Goal: Information Seeking & Learning: Learn about a topic

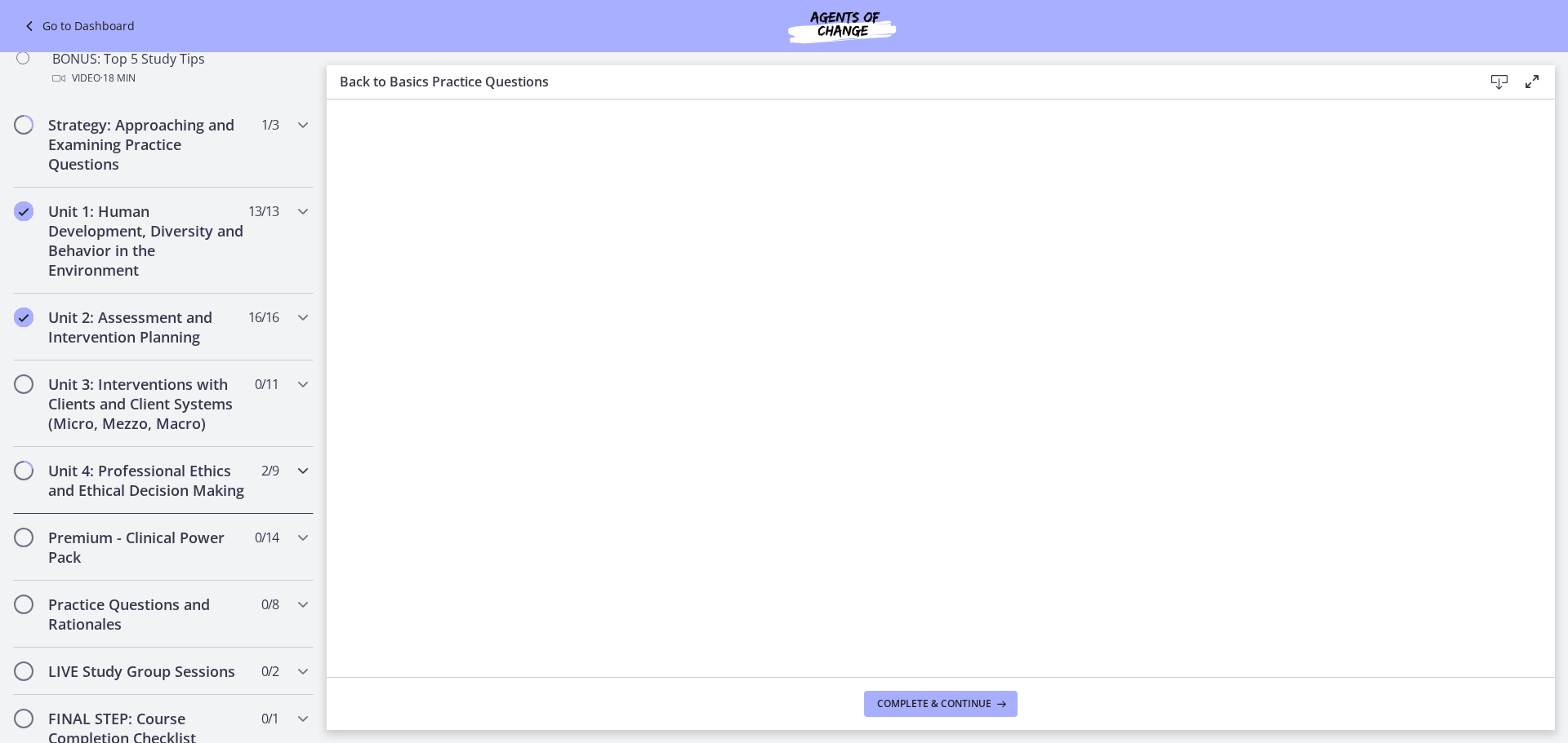
scroll to position [897, 0]
click at [106, 396] on h2 "Unit 3: Interventions with Clients and Client Systems (Micro, Mezzo, Macro)" at bounding box center [147, 406] width 199 height 59
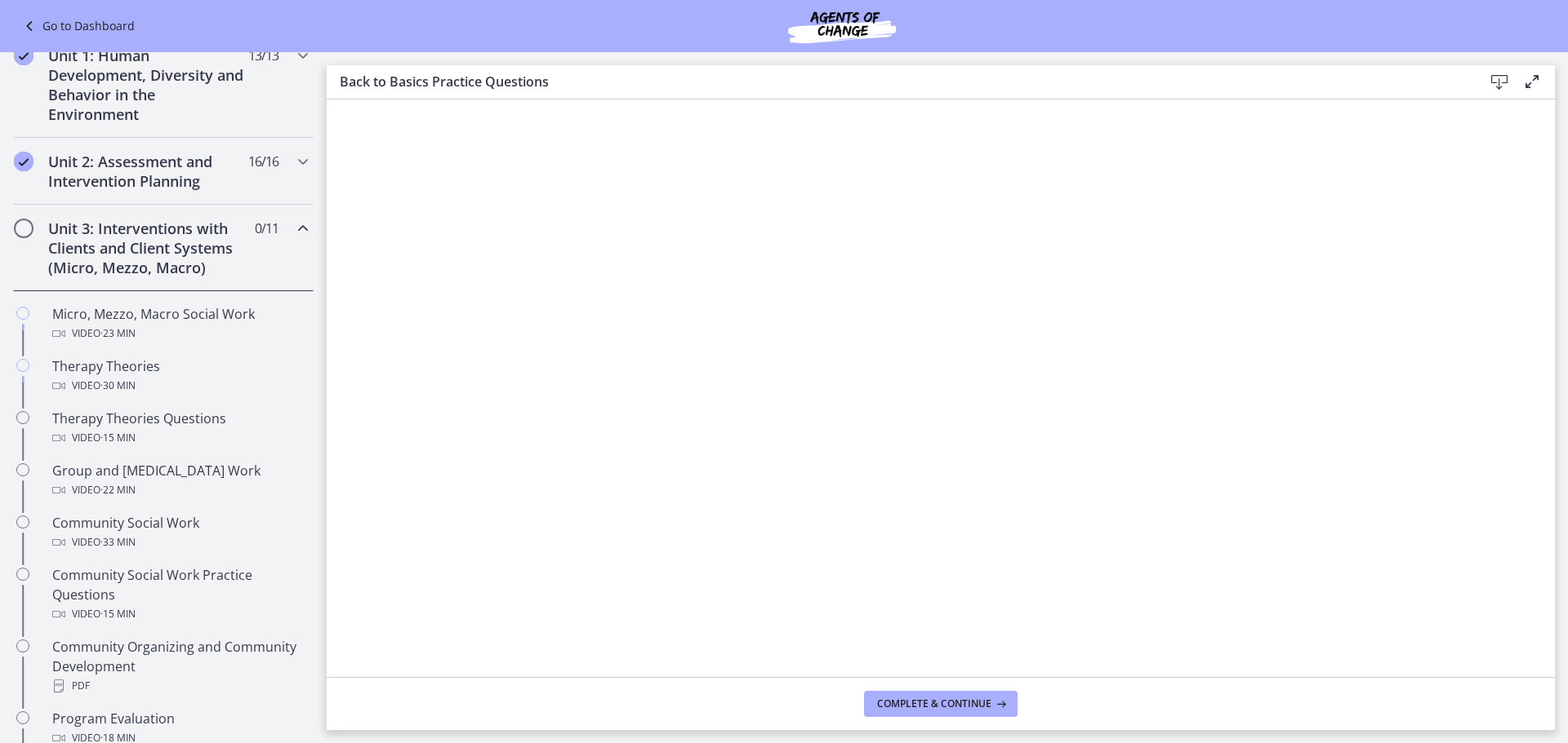
scroll to position [244, 0]
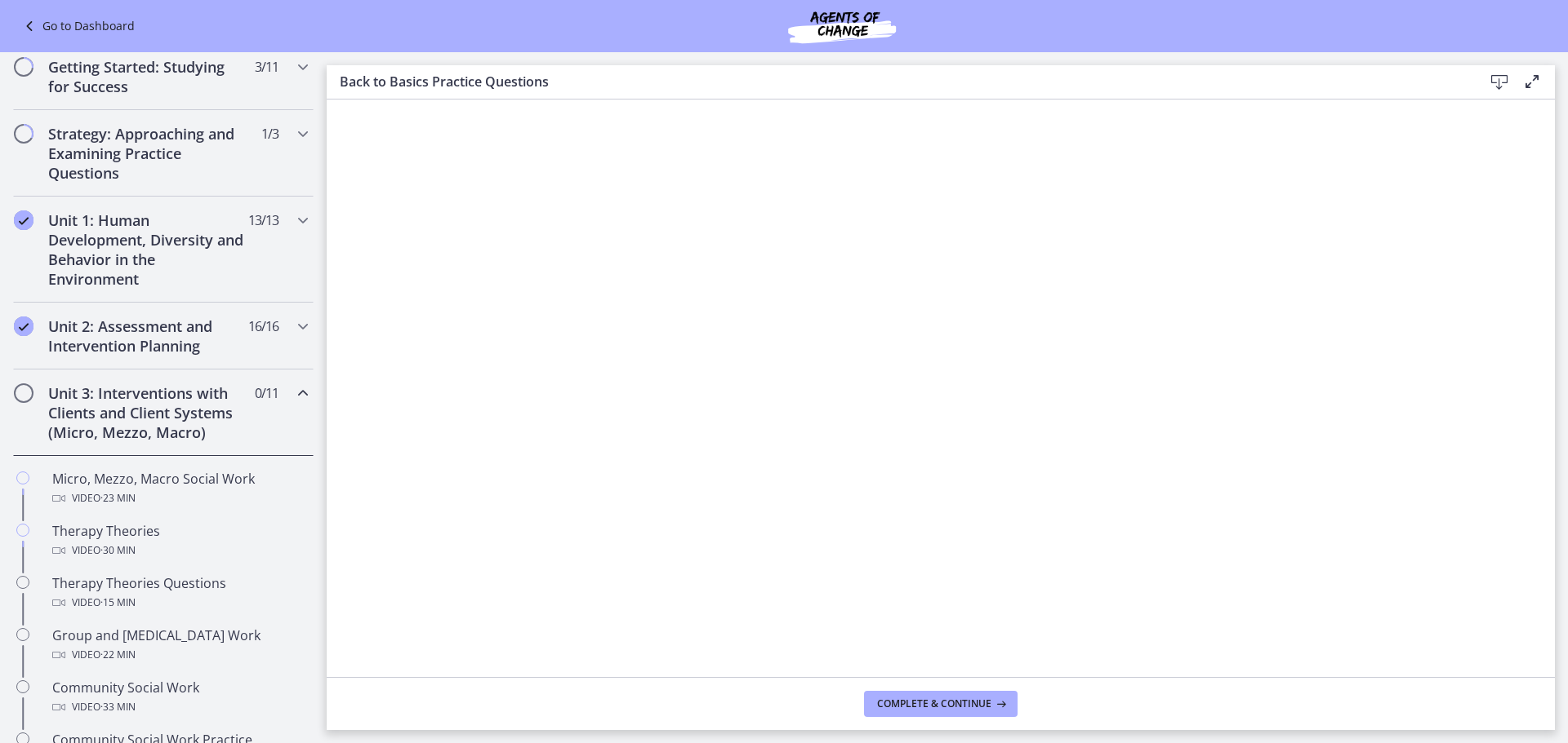
click at [275, 395] on div "Unit 3: Interventions with Clients and Client Systems (Micro, Mezzo, Macro) 0 /…" at bounding box center [162, 413] width 300 height 87
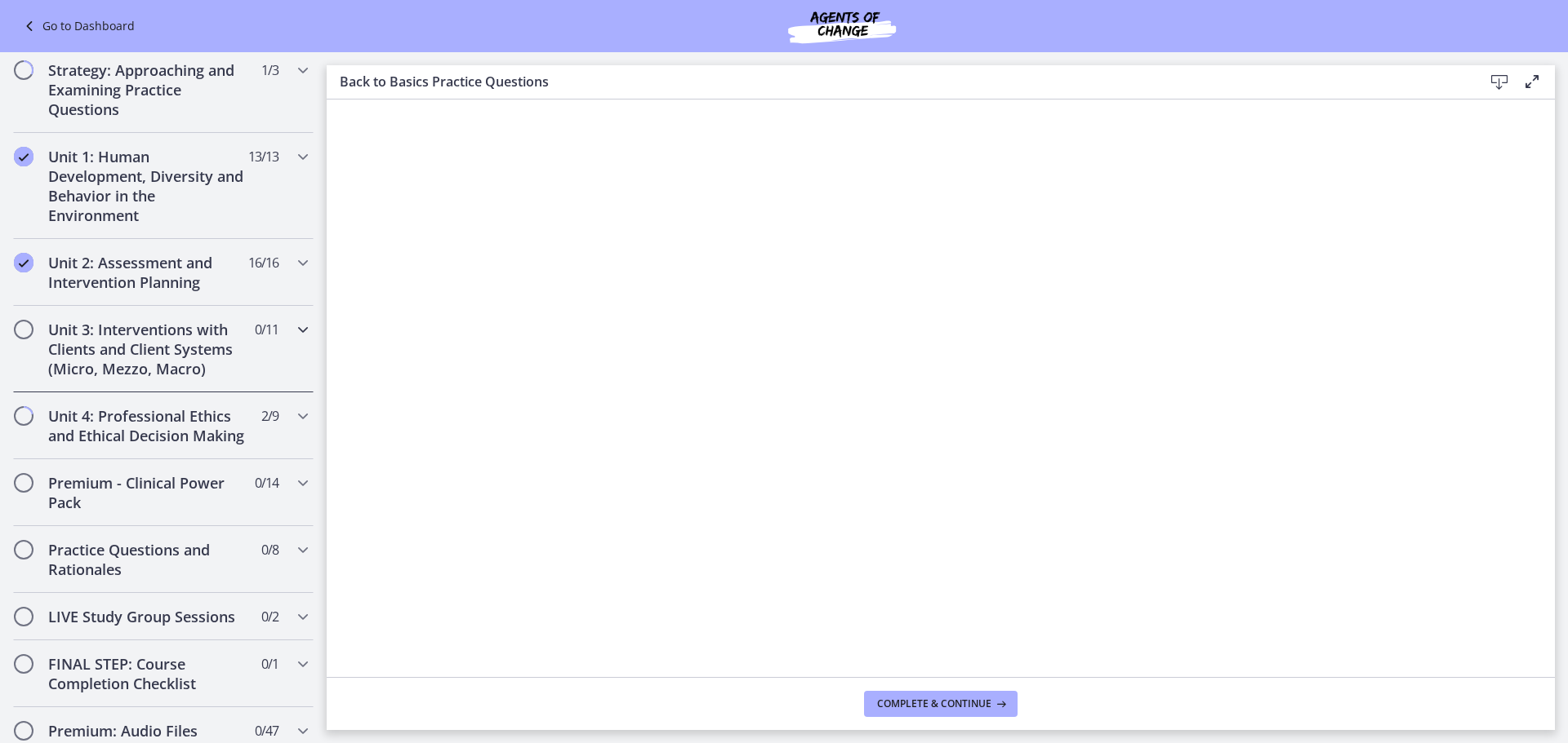
scroll to position [408, 0]
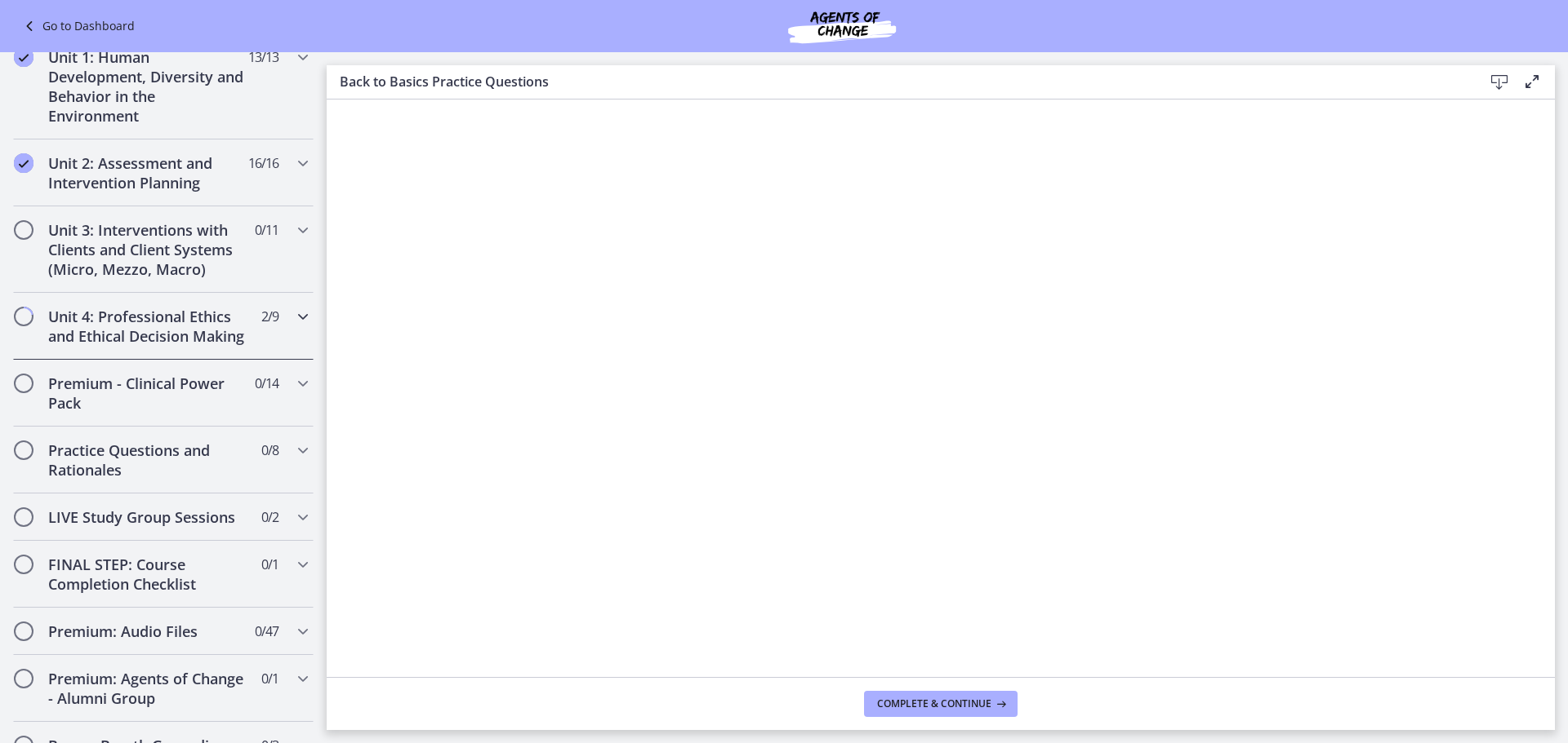
click at [236, 353] on div "Unit 4: Professional Ethics and Ethical Decision Making 2 / 9 Completed" at bounding box center [162, 326] width 300 height 67
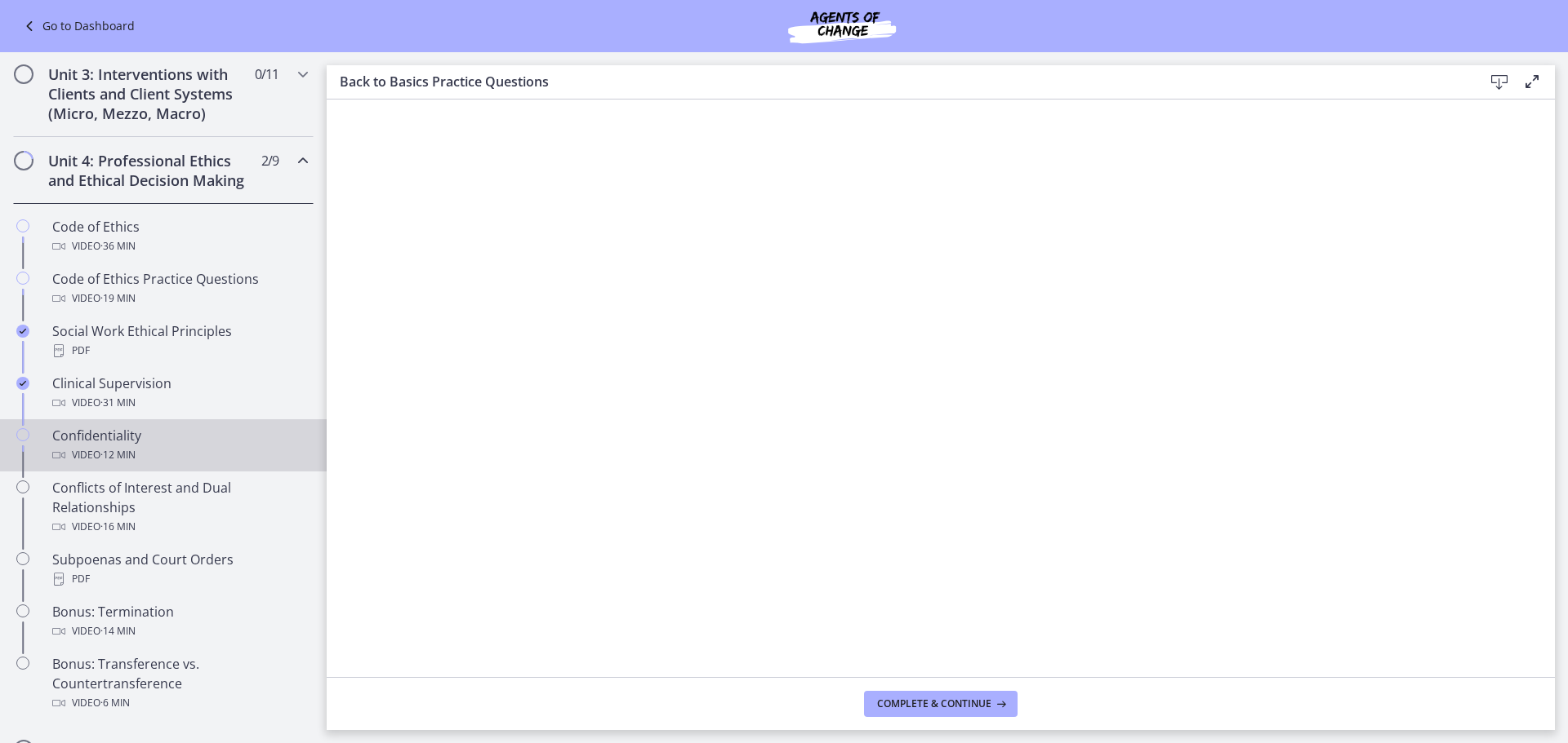
scroll to position [571, 0]
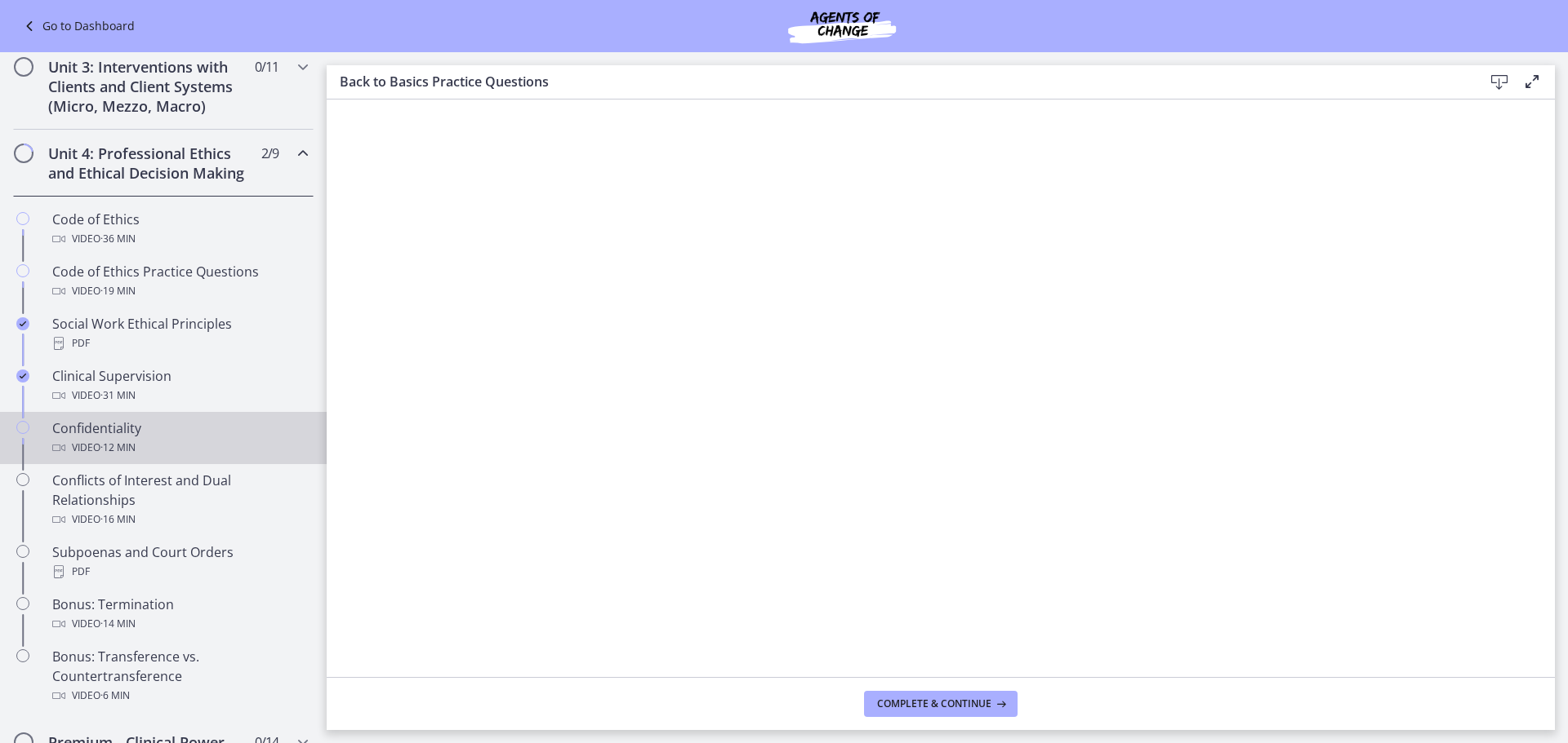
click at [243, 454] on div "Confidentiality Video · 12 min" at bounding box center [180, 437] width 254 height 39
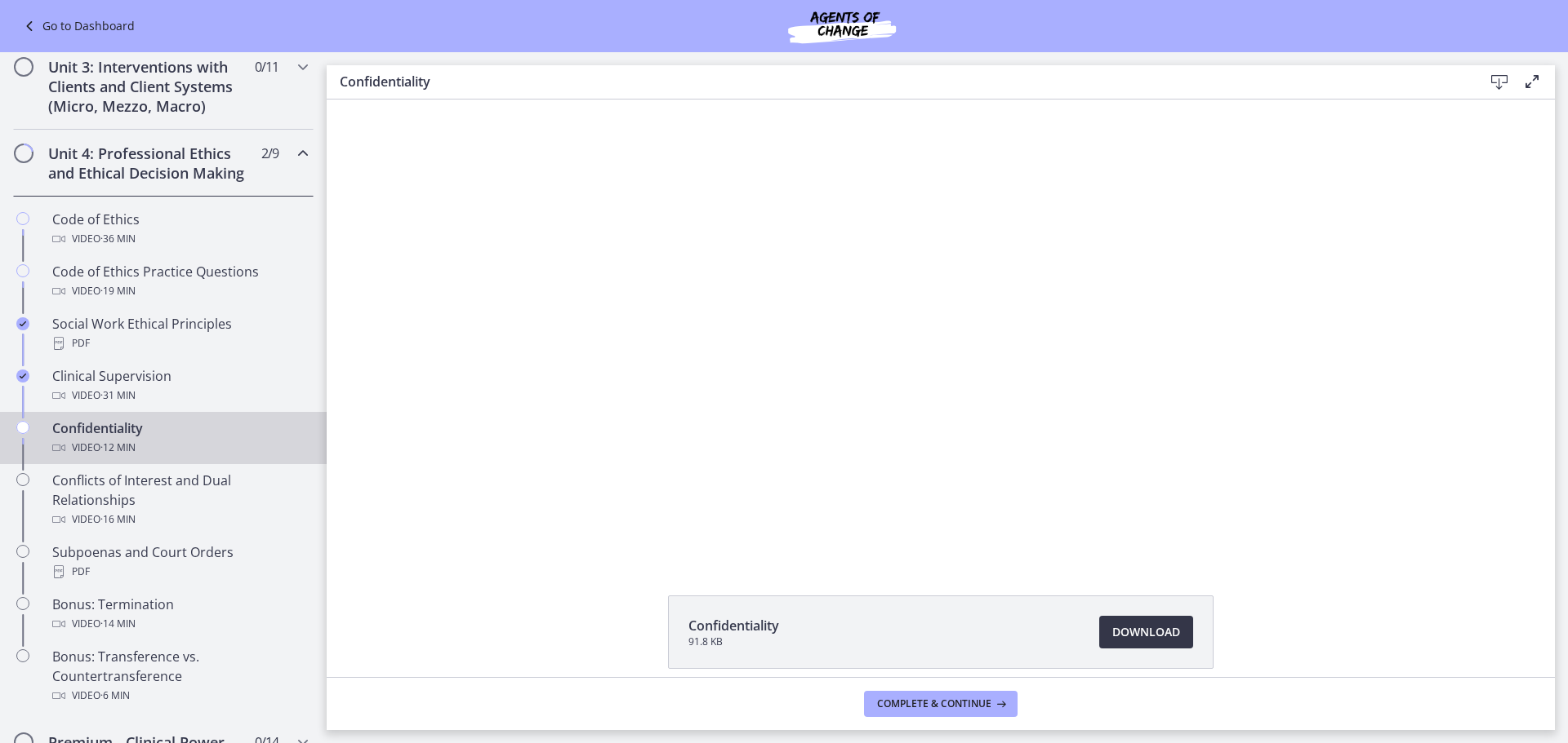
click at [1156, 633] on span "Download Opens in a new window" at bounding box center [1146, 633] width 68 height 20
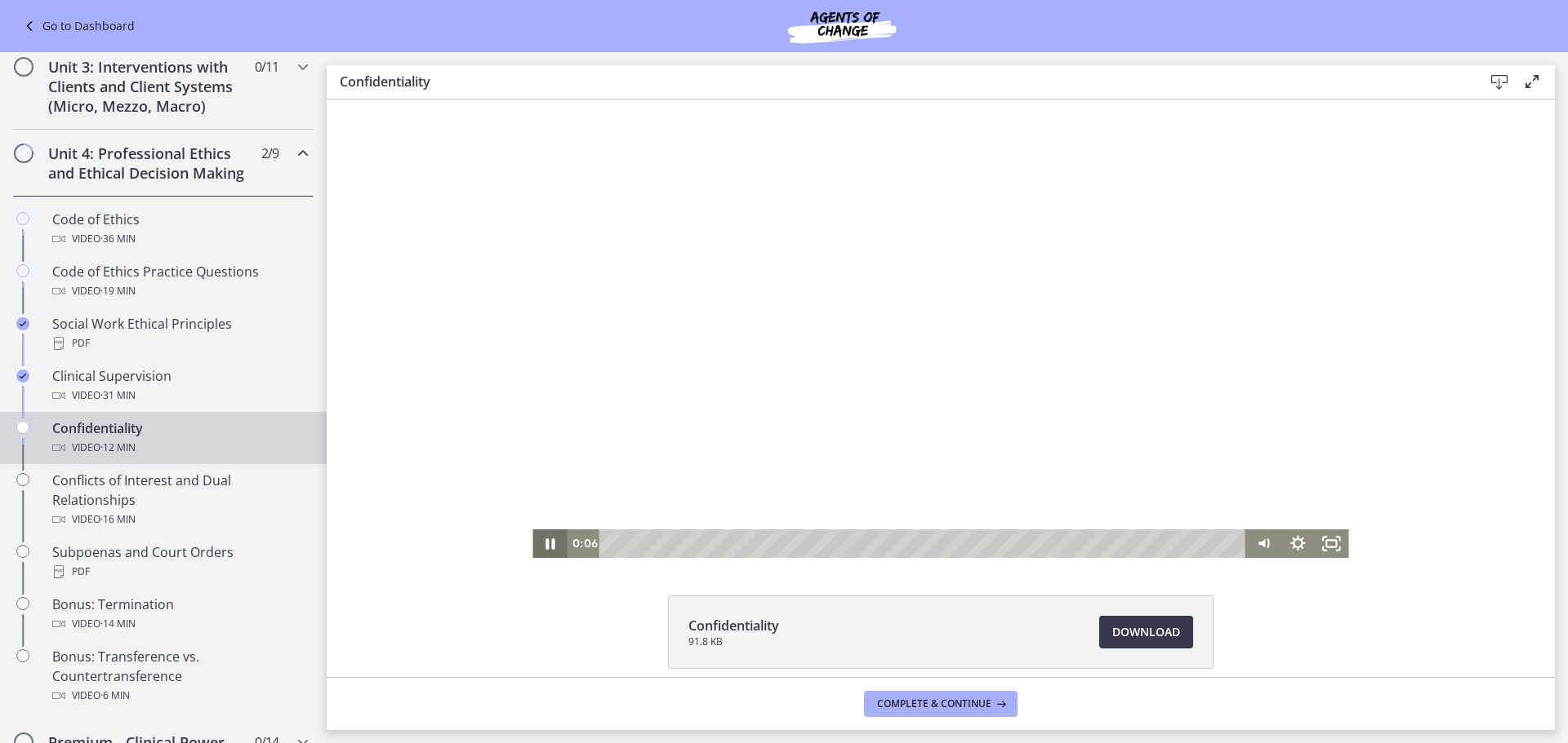
click at [546, 546] on icon "Pause" at bounding box center [550, 544] width 9 height 11
click at [538, 543] on icon "Play Video" at bounding box center [550, 544] width 41 height 34
click at [532, 537] on icon "Pause" at bounding box center [549, 544] width 34 height 29
click at [939, 694] on button "Complete & continue" at bounding box center [940, 704] width 153 height 26
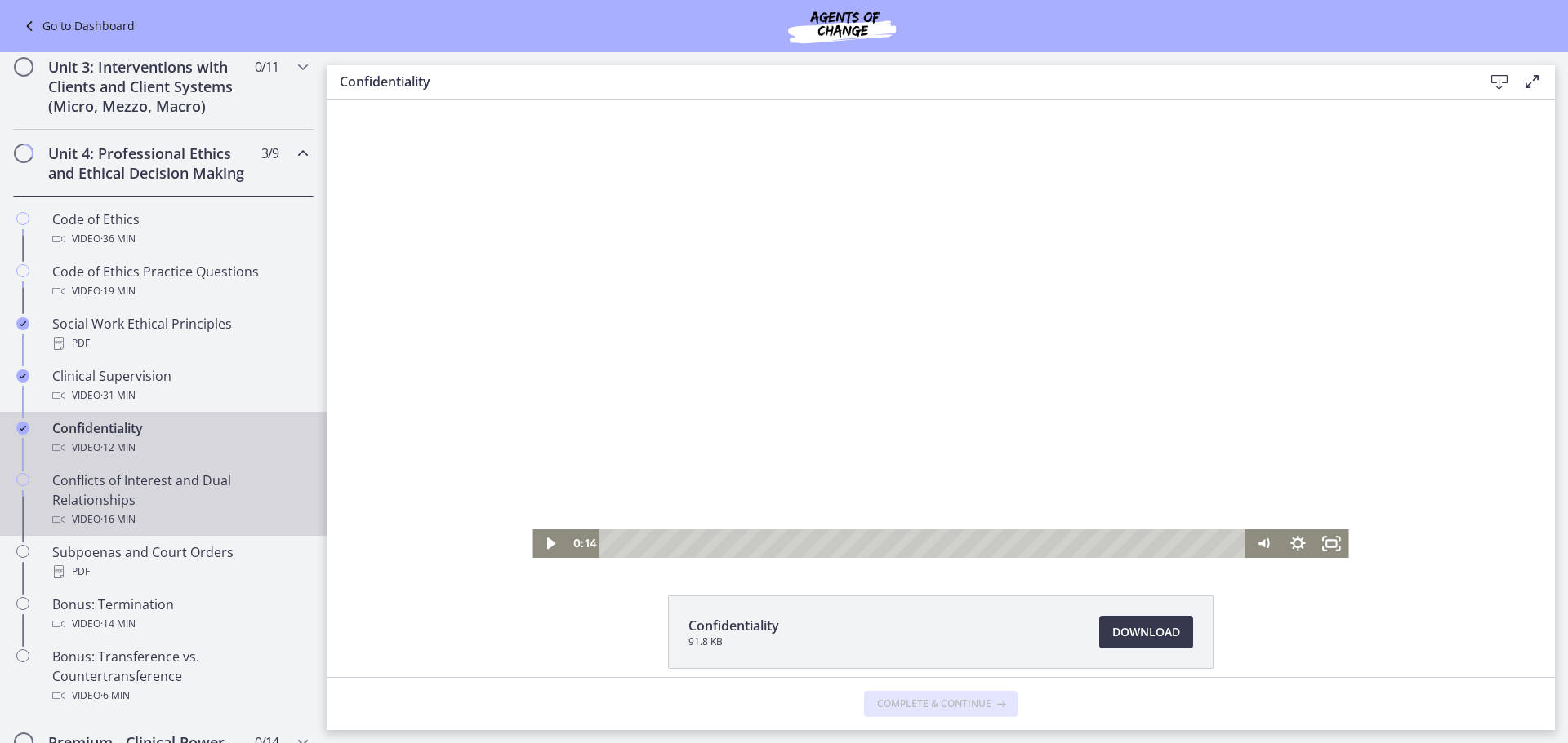
click at [151, 526] on div "Conflicts of Interest and Dual Relationships Video · 16 min" at bounding box center [180, 500] width 254 height 59
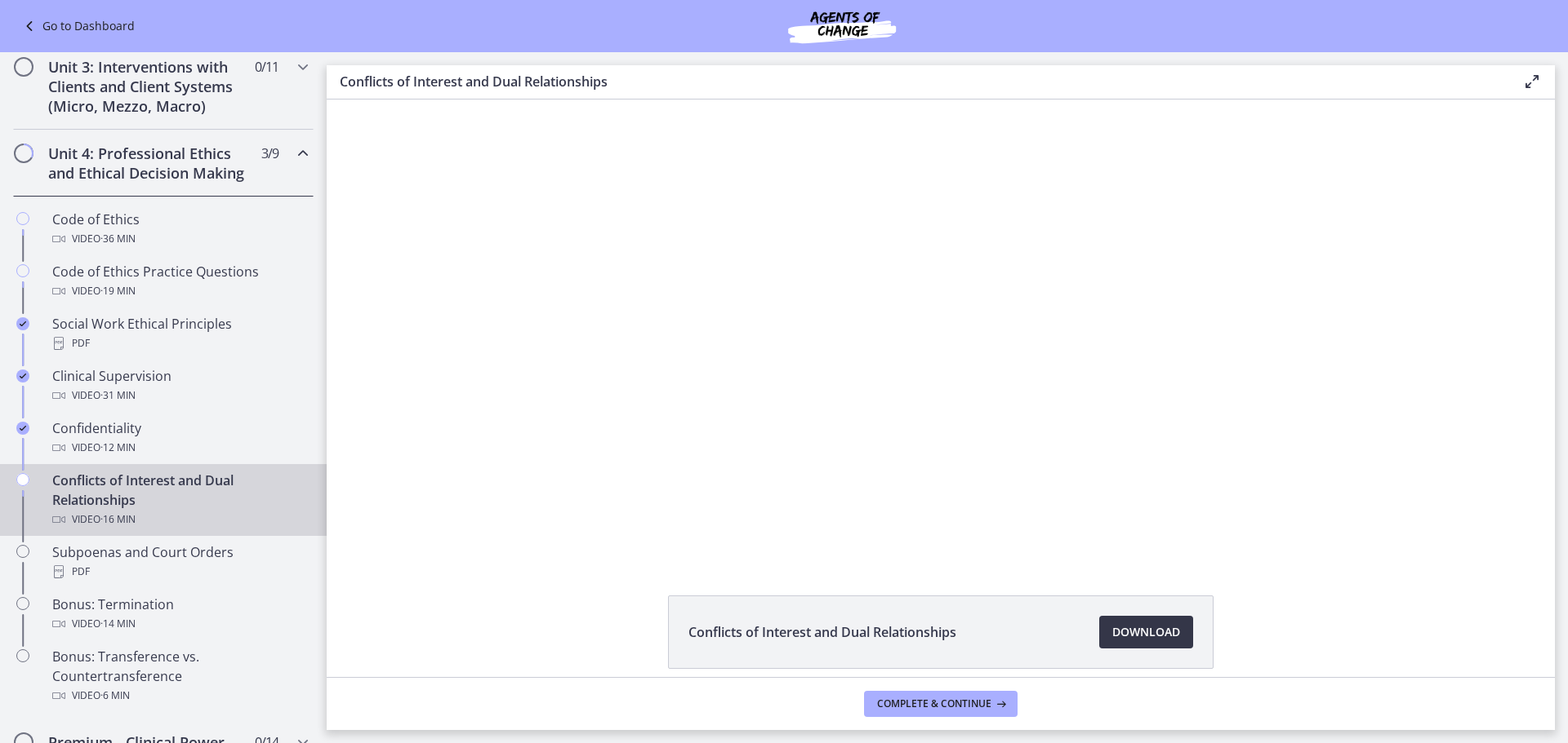
click at [1144, 625] on span "Download Opens in a new window" at bounding box center [1146, 633] width 68 height 20
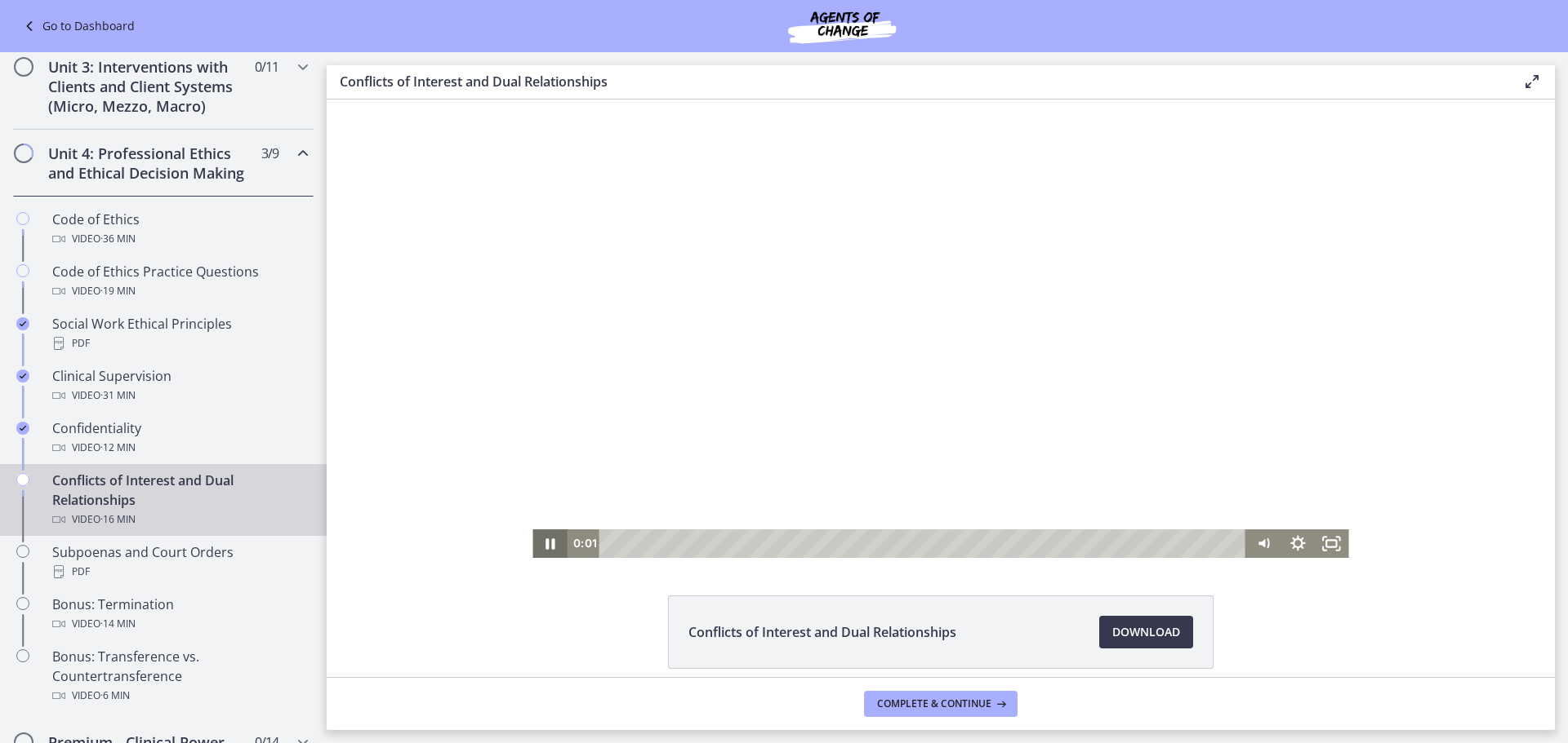
click at [546, 547] on icon "Pause" at bounding box center [550, 544] width 9 height 11
click at [949, 703] on span "Complete & continue" at bounding box center [934, 704] width 115 height 13
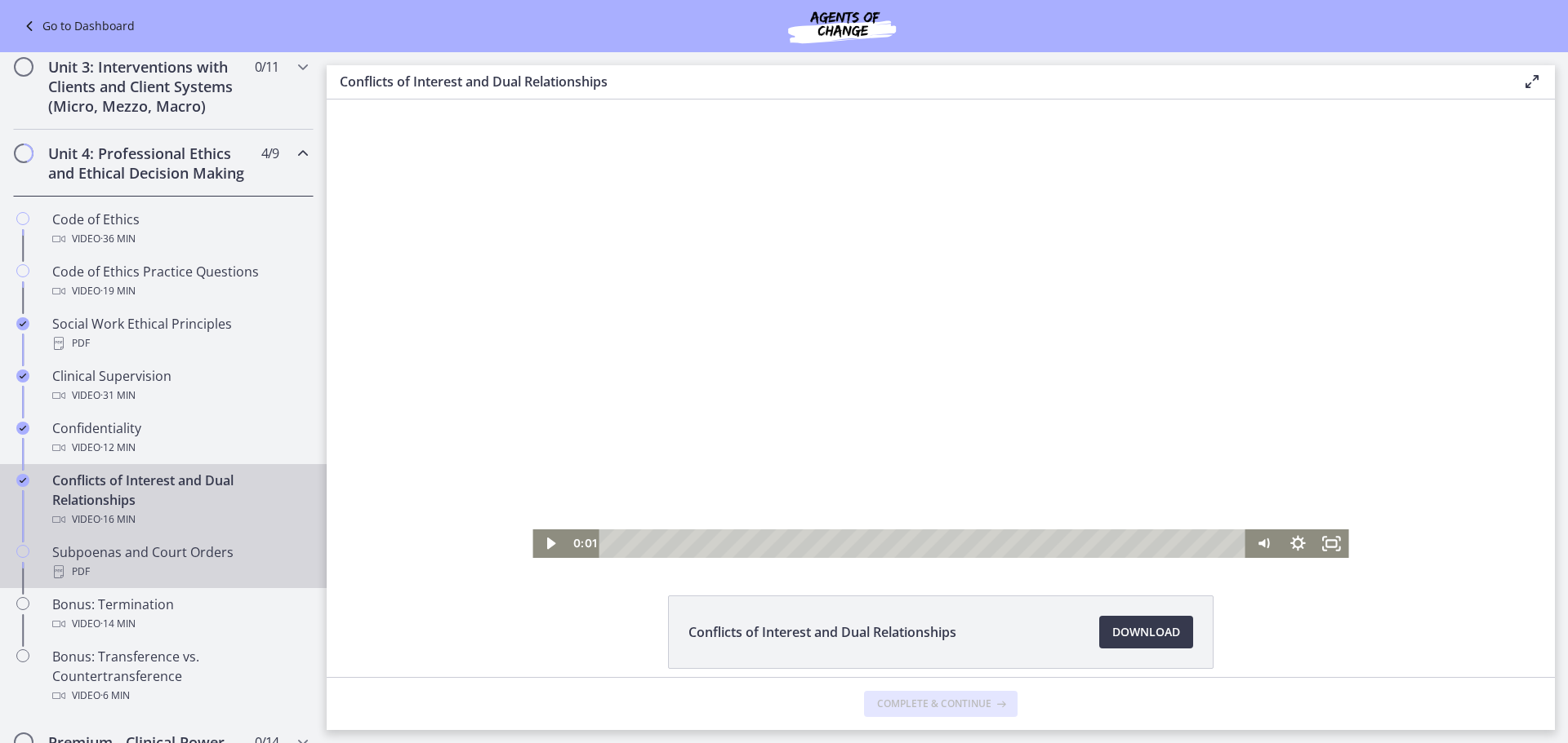
click at [193, 582] on div "PDF" at bounding box center [180, 573] width 254 height 20
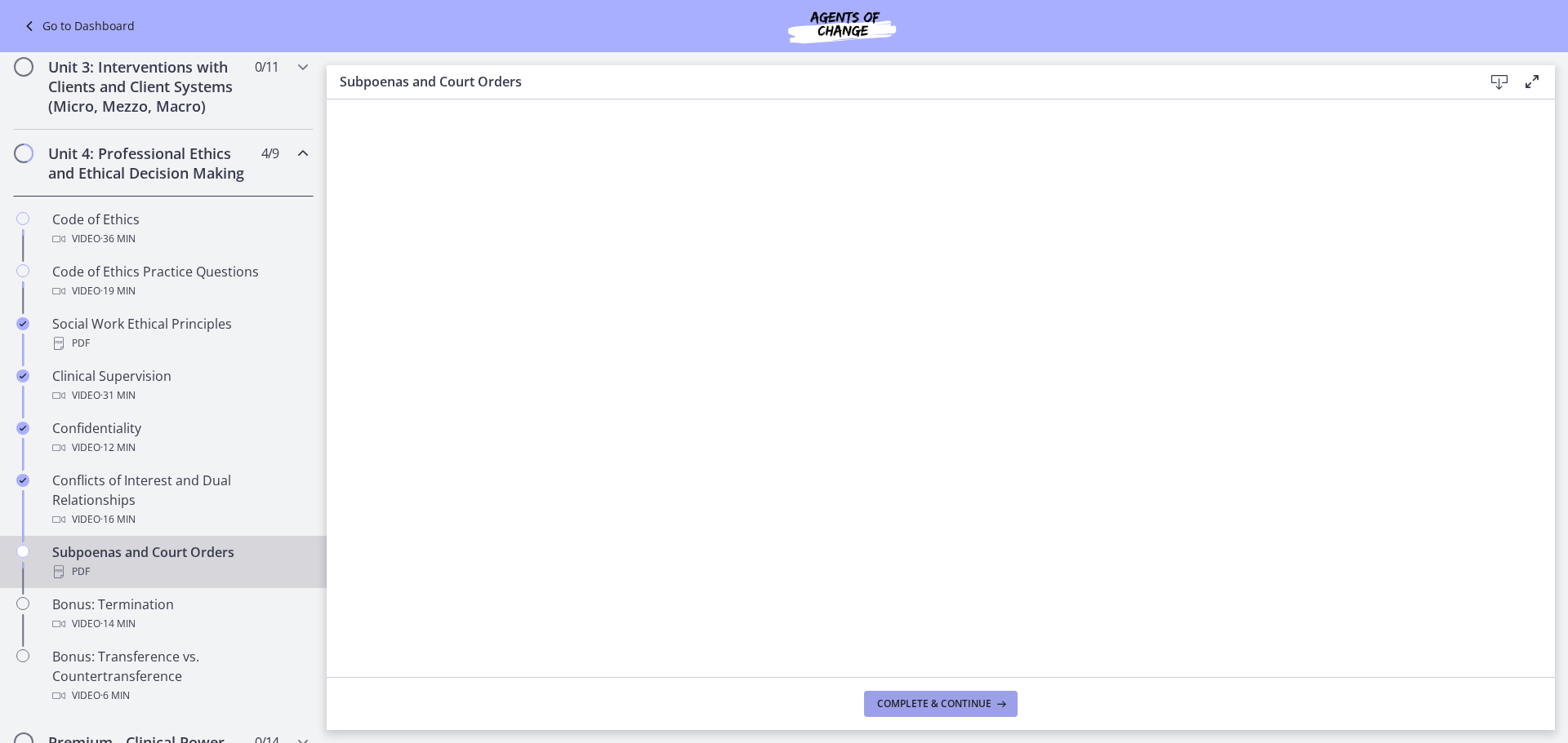
click at [899, 692] on button "Complete & continue" at bounding box center [940, 704] width 153 height 26
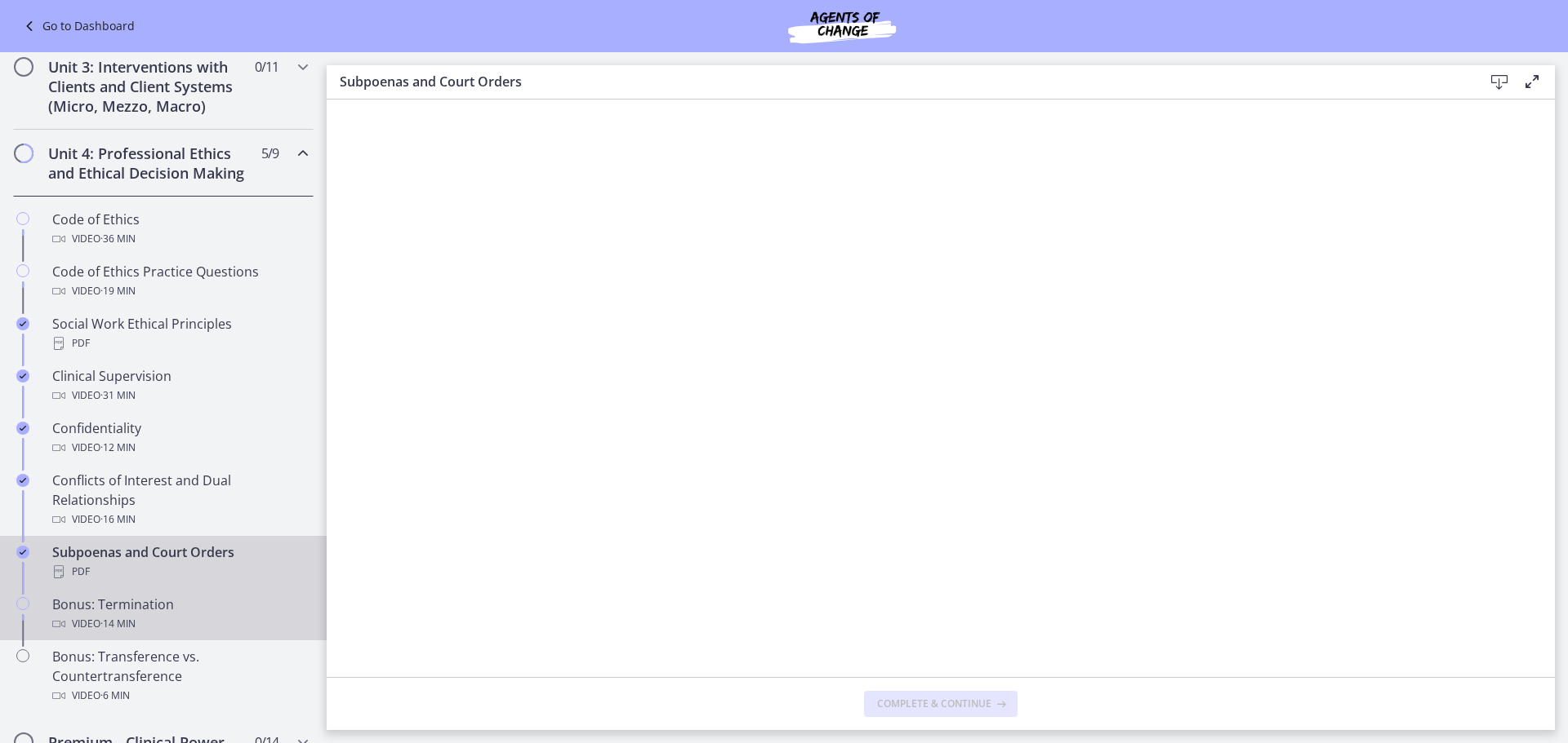
click at [130, 634] on span "· 14 min" at bounding box center [117, 624] width 35 height 20
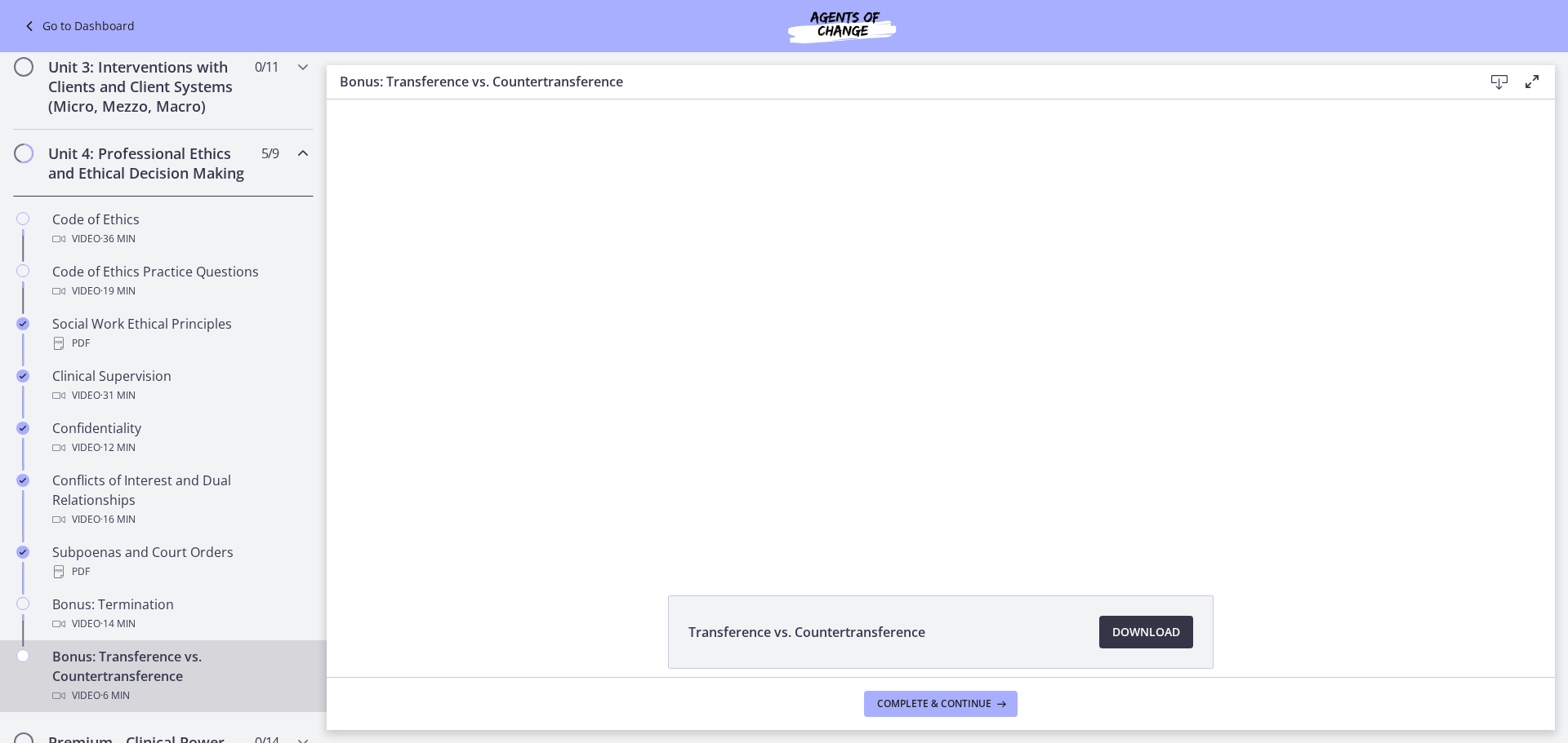
click at [1128, 623] on span "Download Opens in a new window" at bounding box center [1146, 633] width 68 height 20
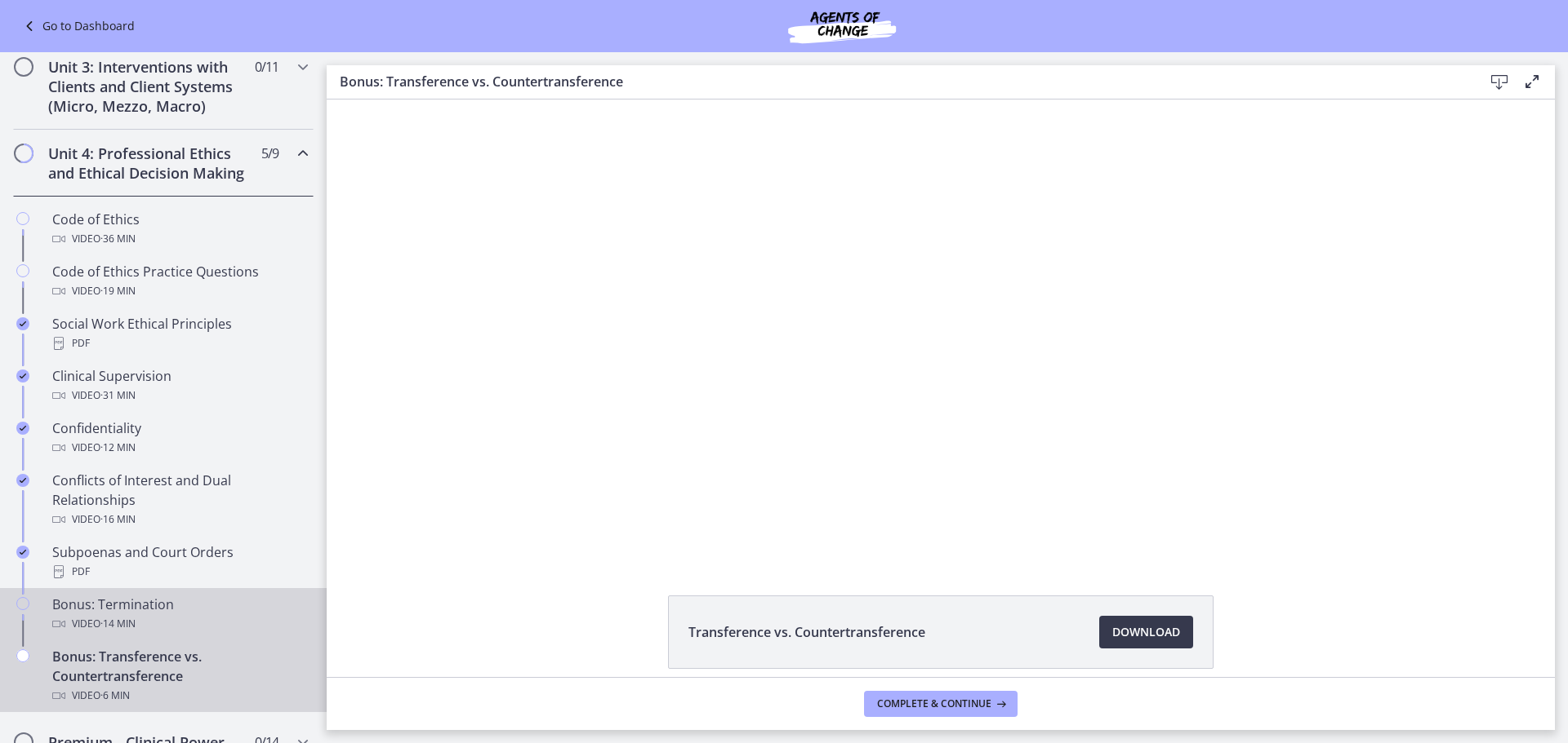
click at [236, 634] on div "Video · 14 min" at bounding box center [180, 624] width 254 height 20
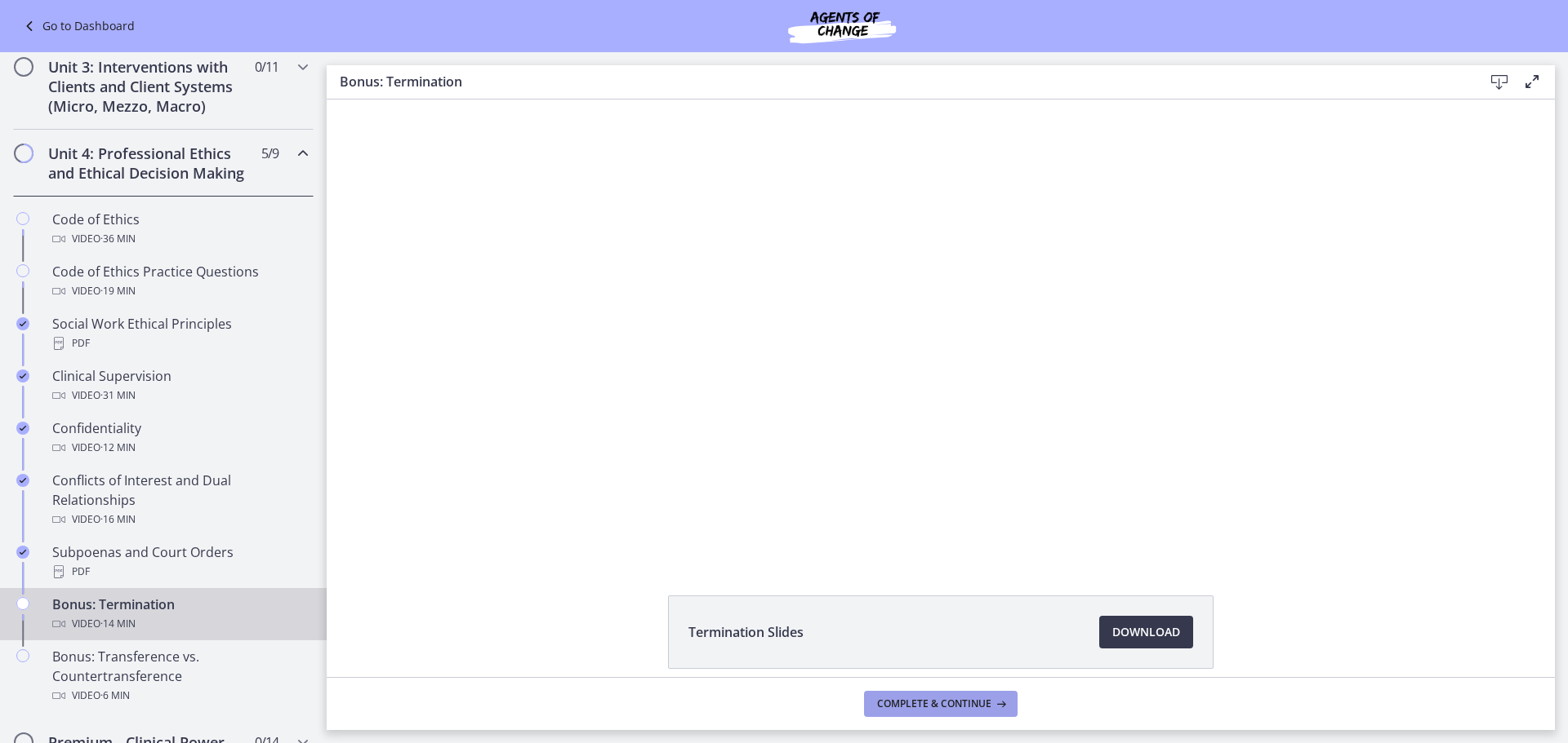
click at [925, 709] on span "Complete & continue" at bounding box center [934, 704] width 115 height 13
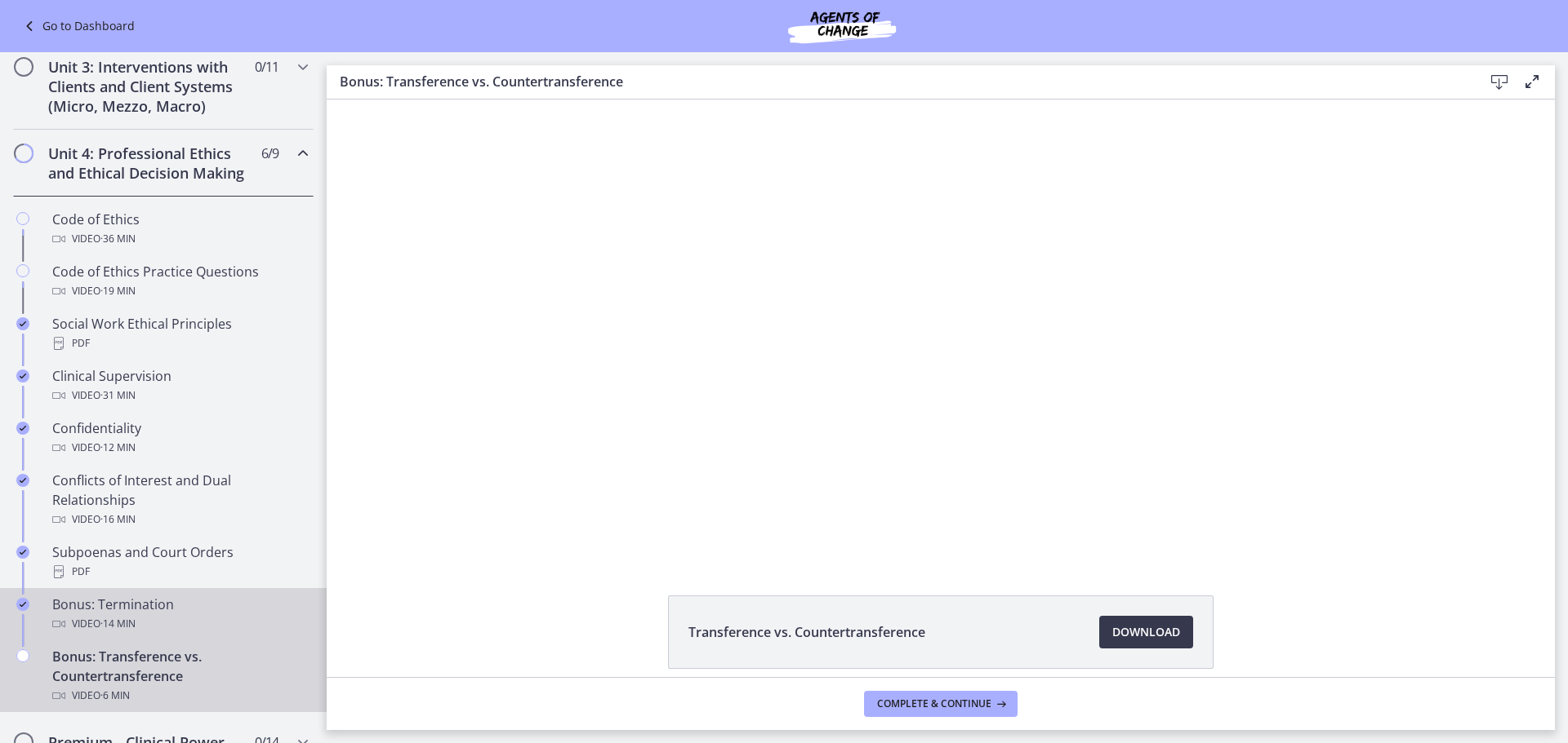
click at [170, 627] on div "Bonus: Termination Video · 14 min" at bounding box center [180, 614] width 254 height 39
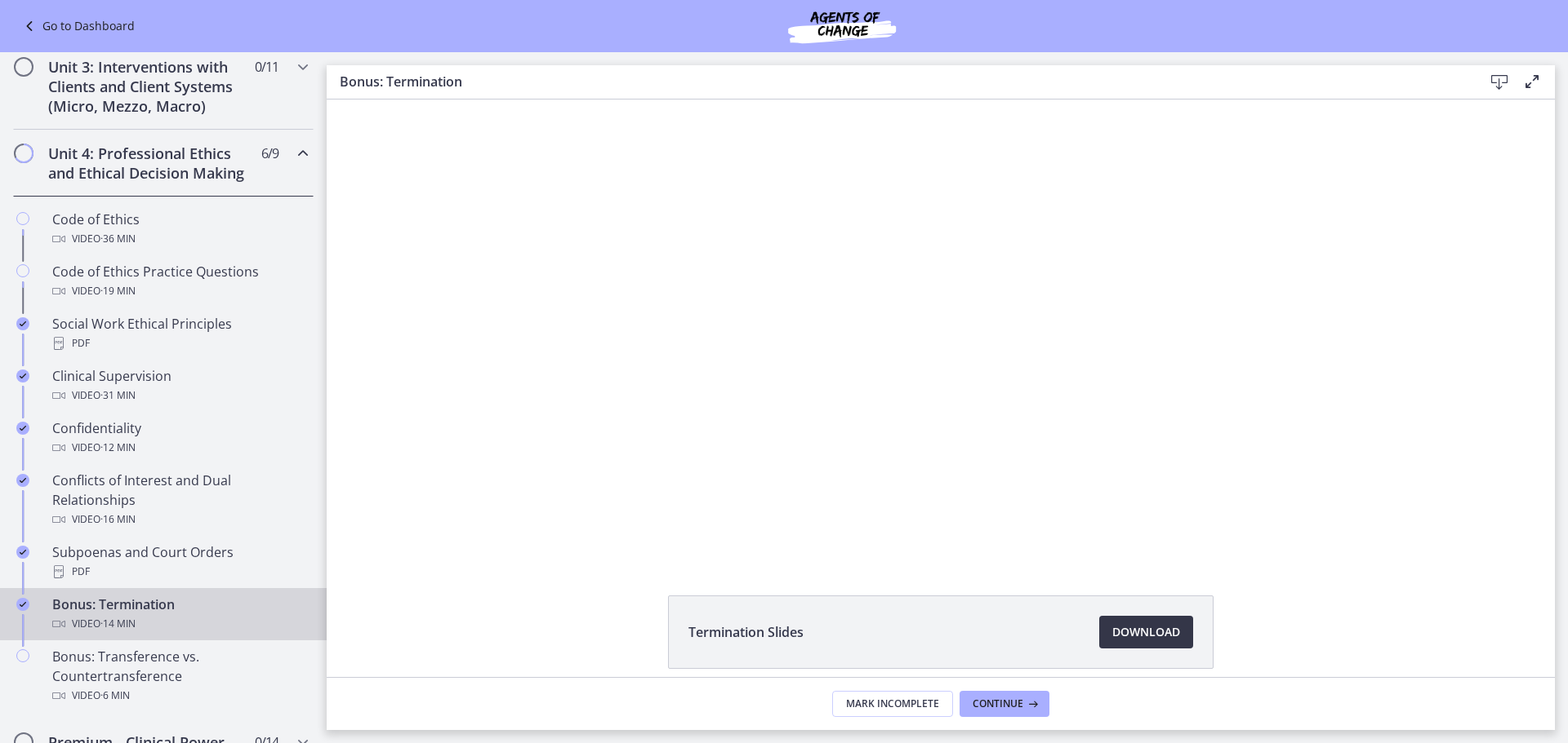
click at [1104, 630] on link "Download Opens in a new window" at bounding box center [1146, 632] width 94 height 32
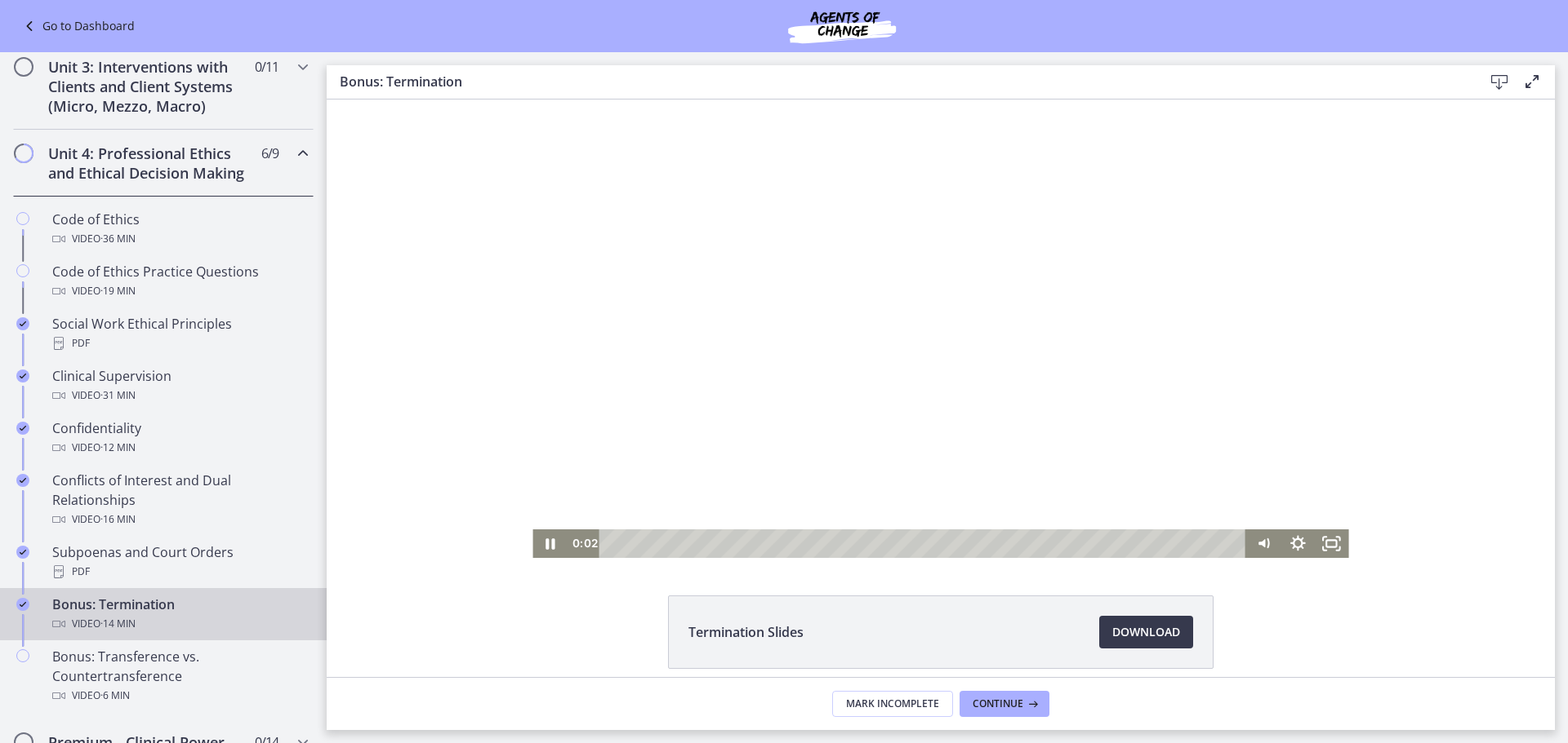
click at [651, 491] on div at bounding box center [940, 328] width 816 height 459
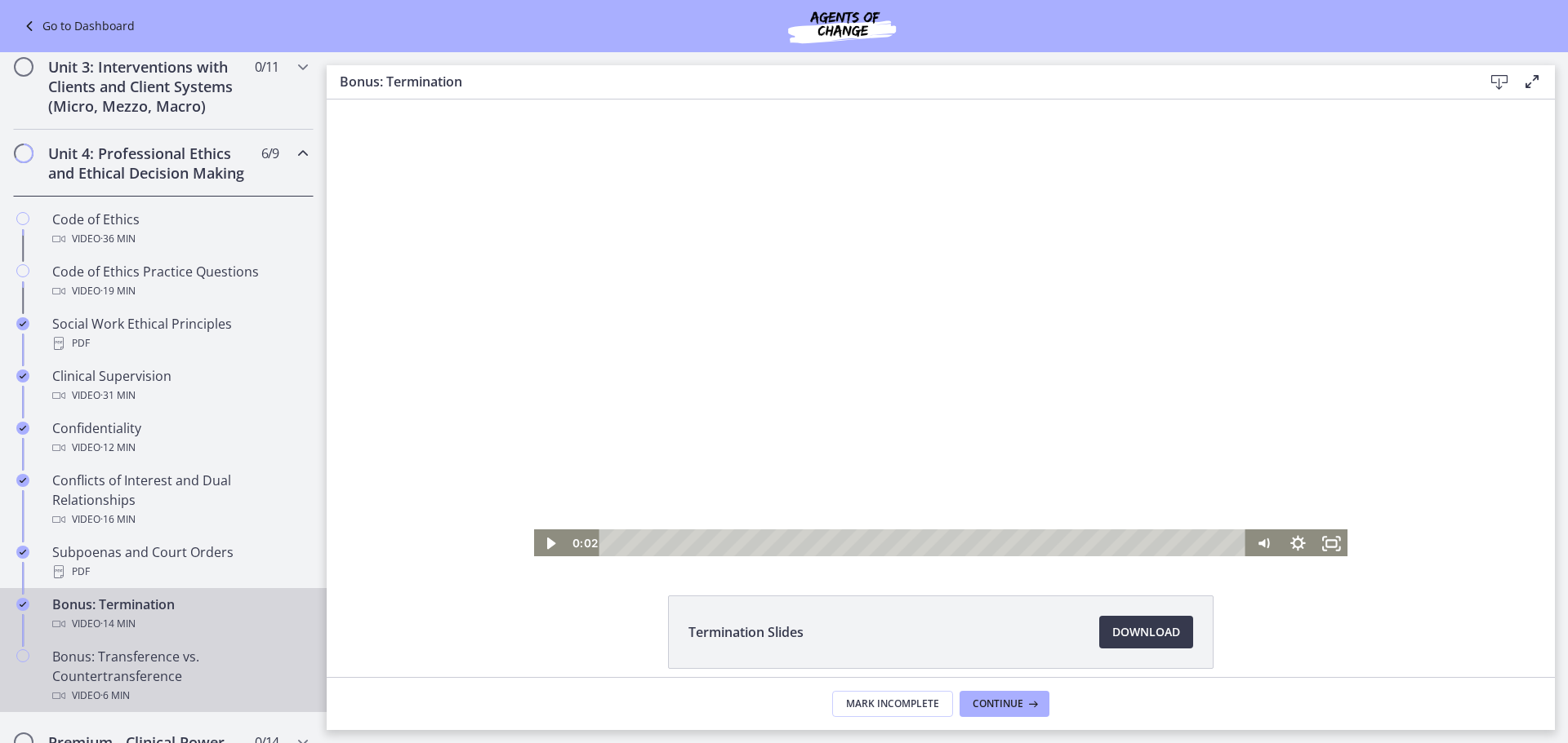
click at [236, 683] on div "Bonus: Transference vs. Countertransference Video · 6 min" at bounding box center [180, 676] width 254 height 59
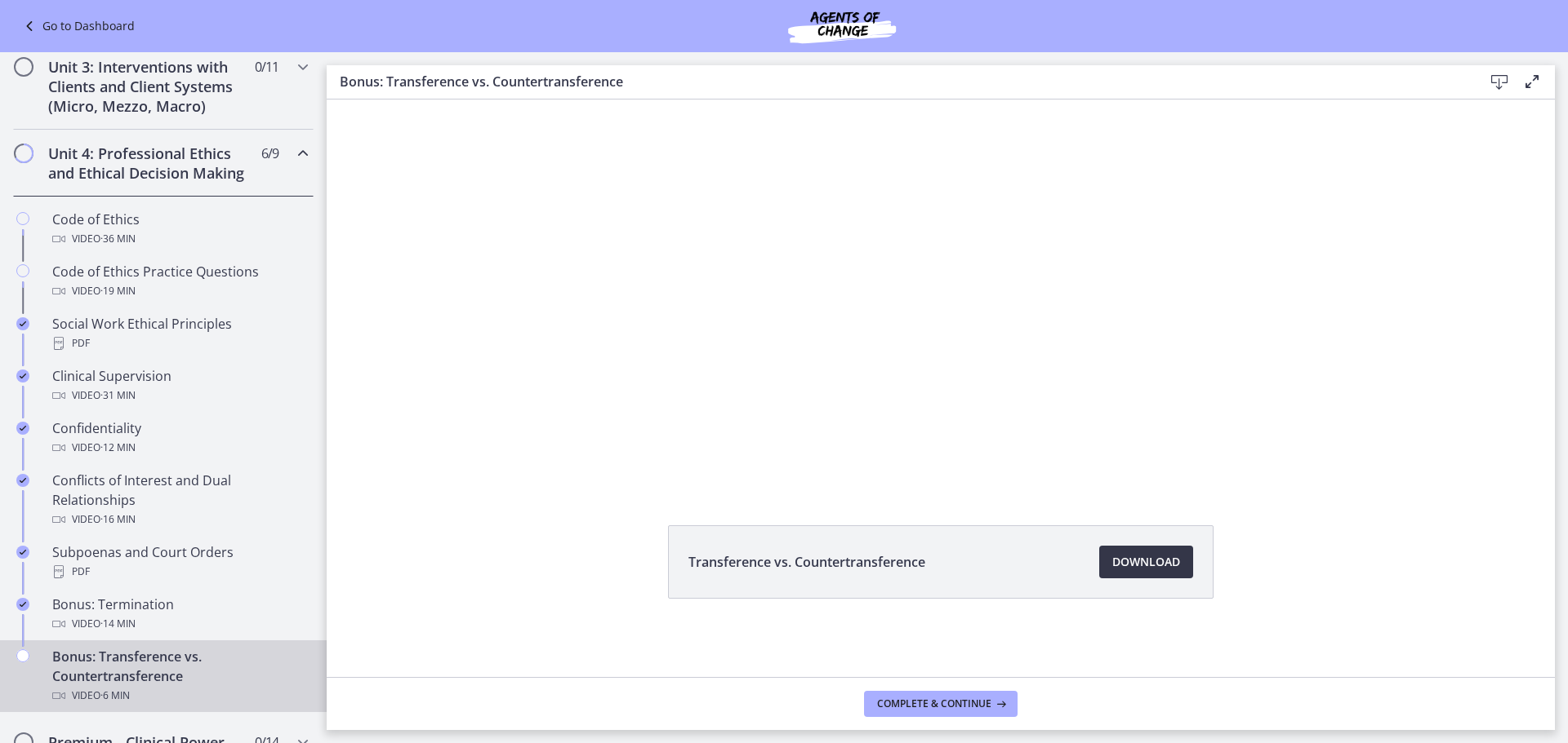
click at [1121, 561] on span "Download Opens in a new window" at bounding box center [1146, 563] width 68 height 20
click at [867, 221] on div at bounding box center [940, 259] width 816 height 459
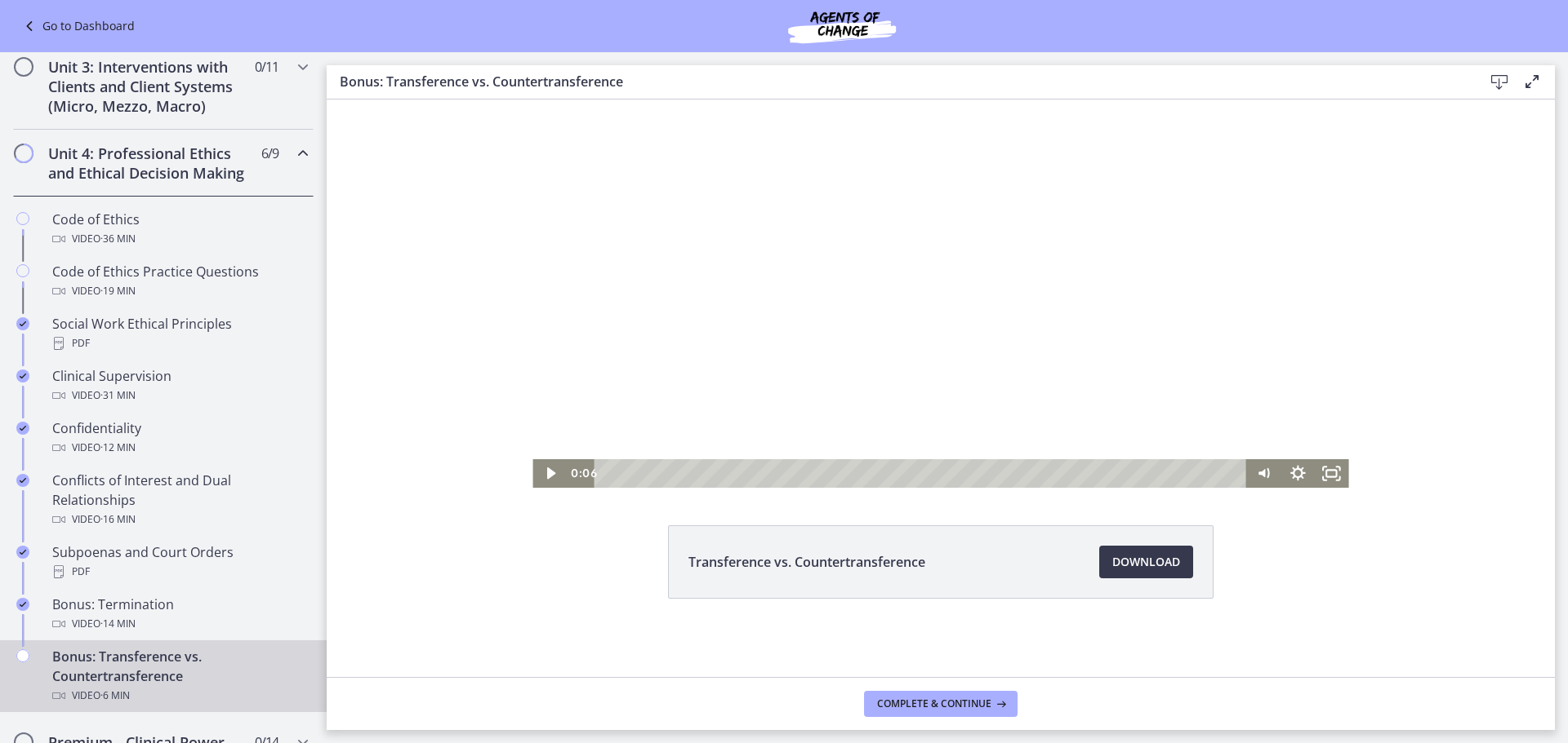
click at [922, 687] on footer "Complete & continue" at bounding box center [940, 703] width 1228 height 53
click at [924, 700] on span "Complete & continue" at bounding box center [934, 704] width 115 height 13
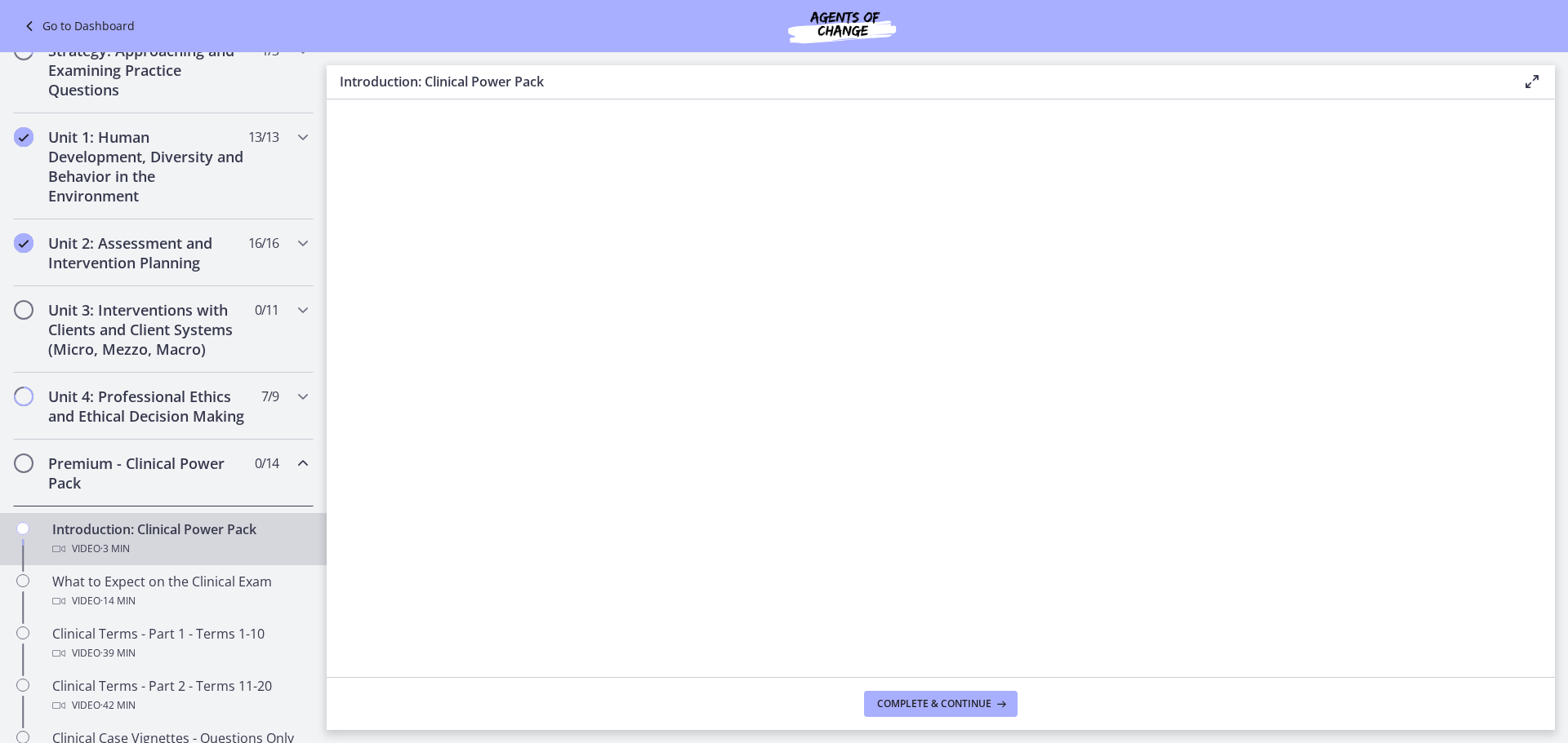
scroll to position [326, 0]
click at [311, 491] on div "Premium - Clinical Power Pack 0 / 14 Completed" at bounding box center [163, 475] width 327 height 67
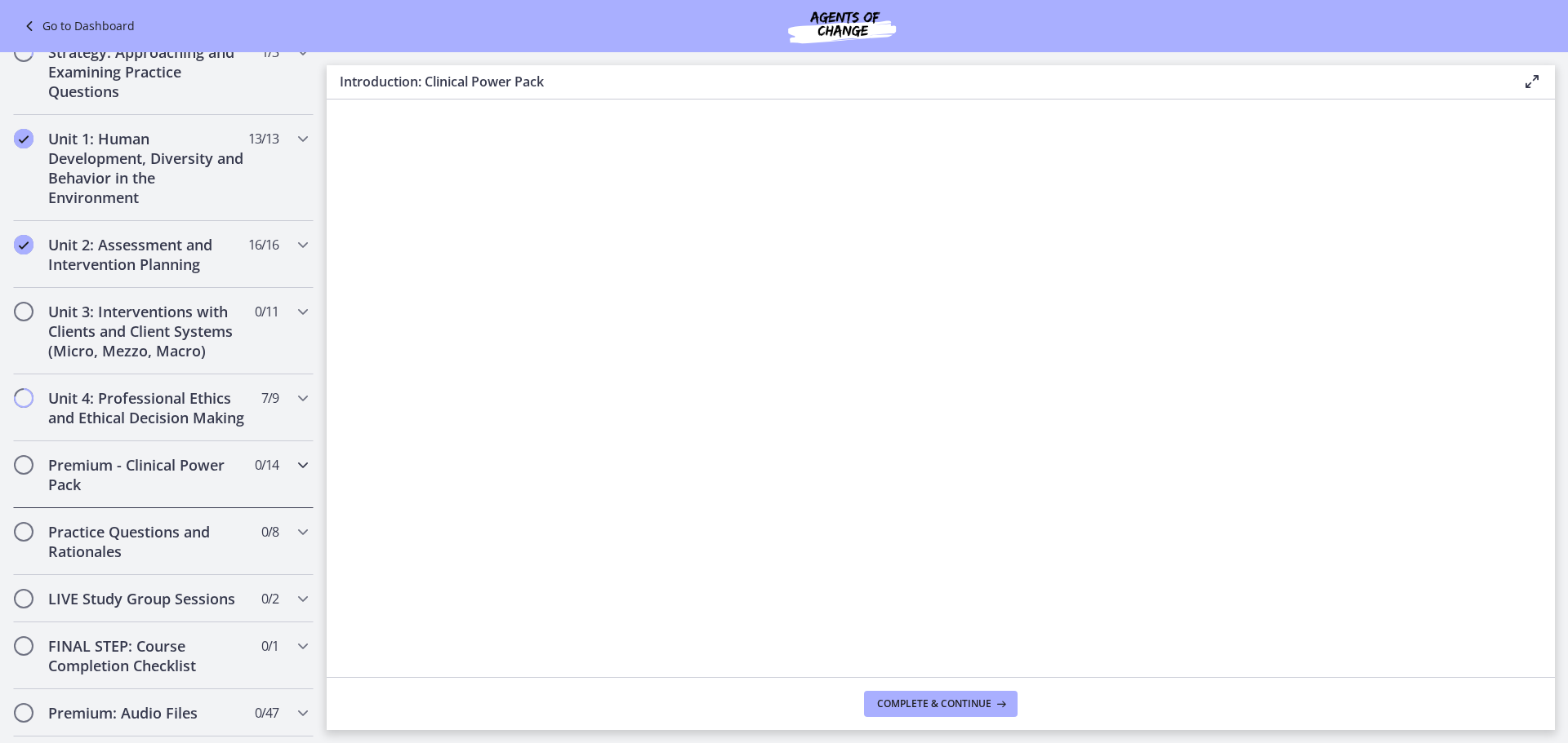
click at [306, 493] on div "Premium - Clinical Power Pack 0 / 14 Completed" at bounding box center [163, 475] width 327 height 67
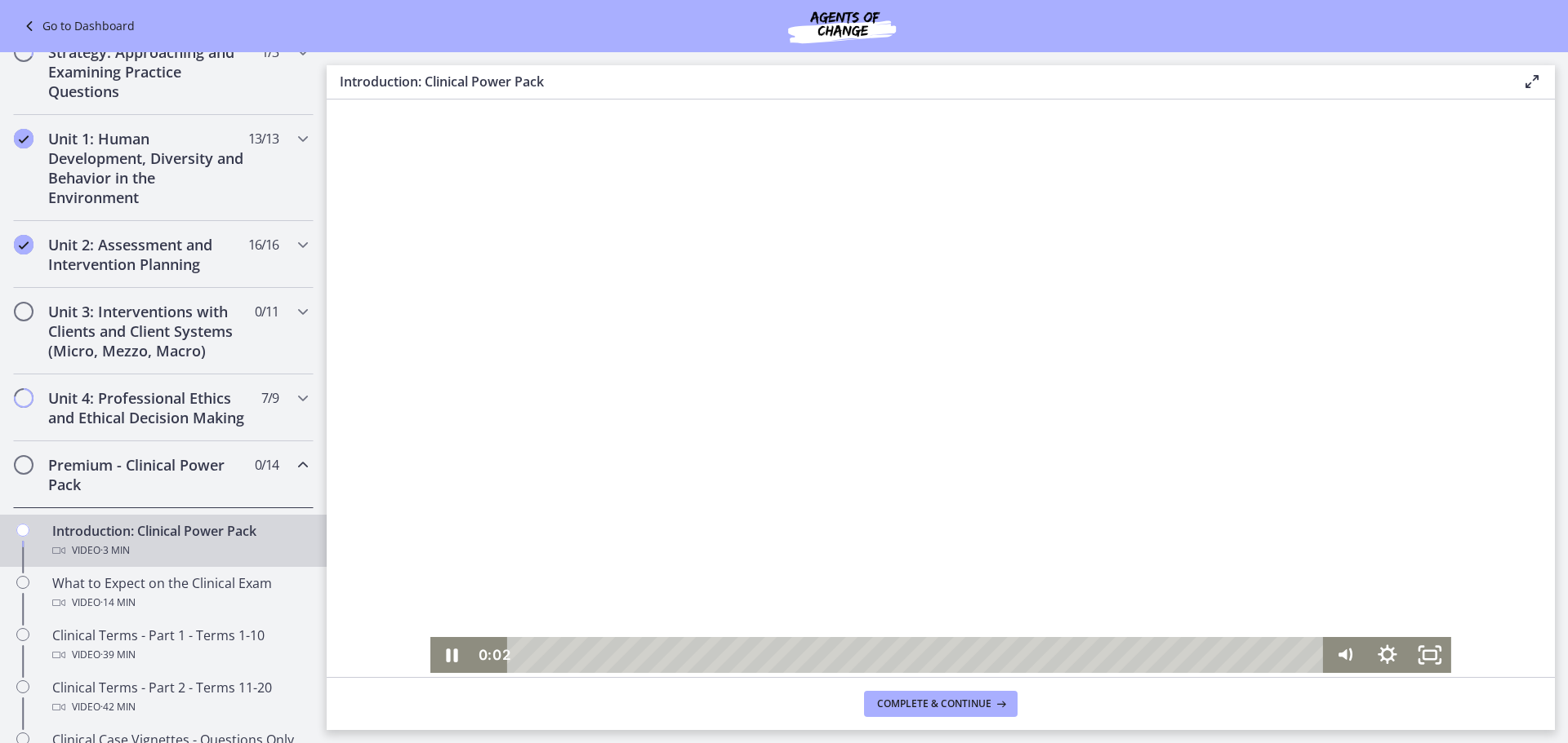
click at [914, 548] on div at bounding box center [940, 386] width 1020 height 573
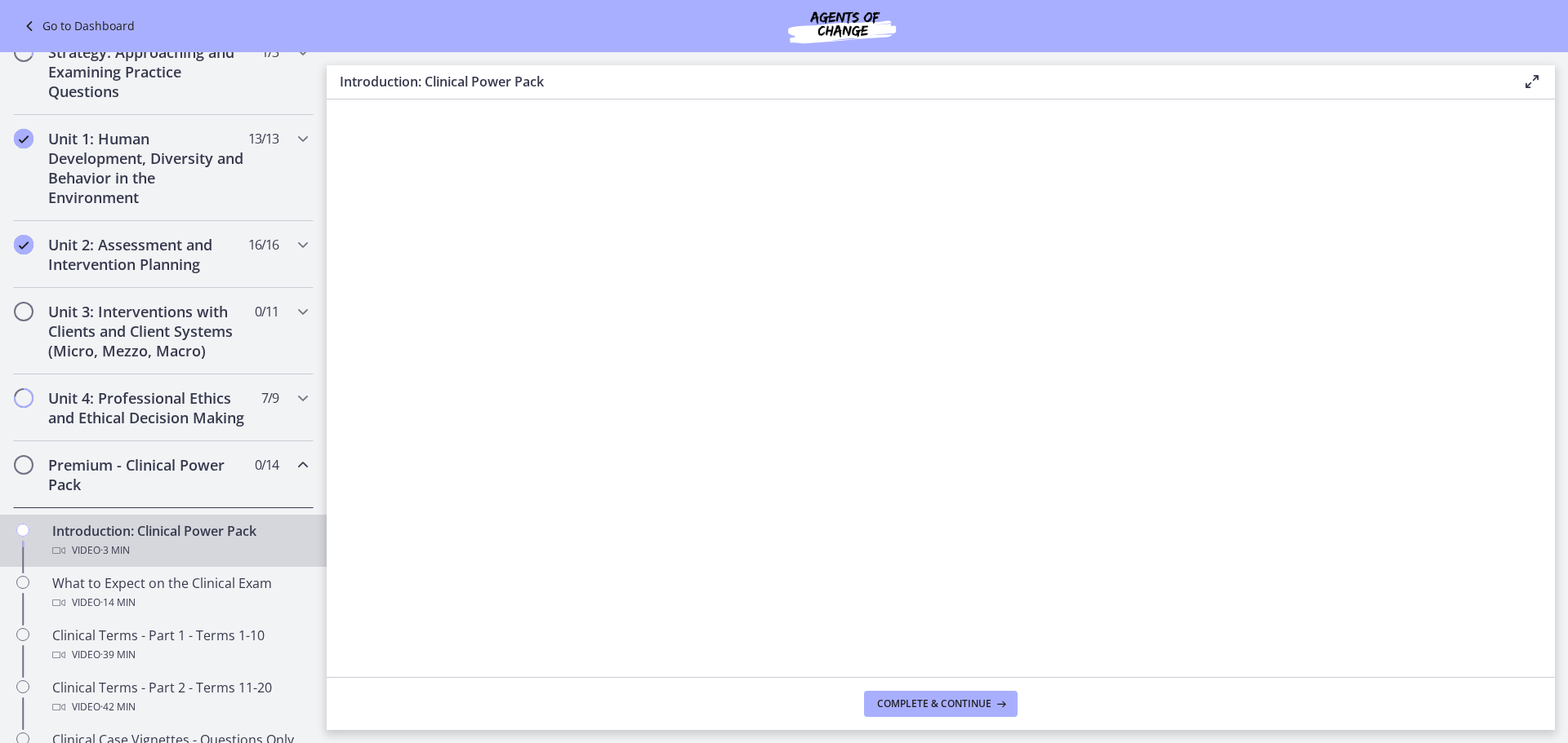
click at [311, 481] on div "Premium - Clinical Power Pack 0 / 14 Completed" at bounding box center [163, 475] width 327 height 67
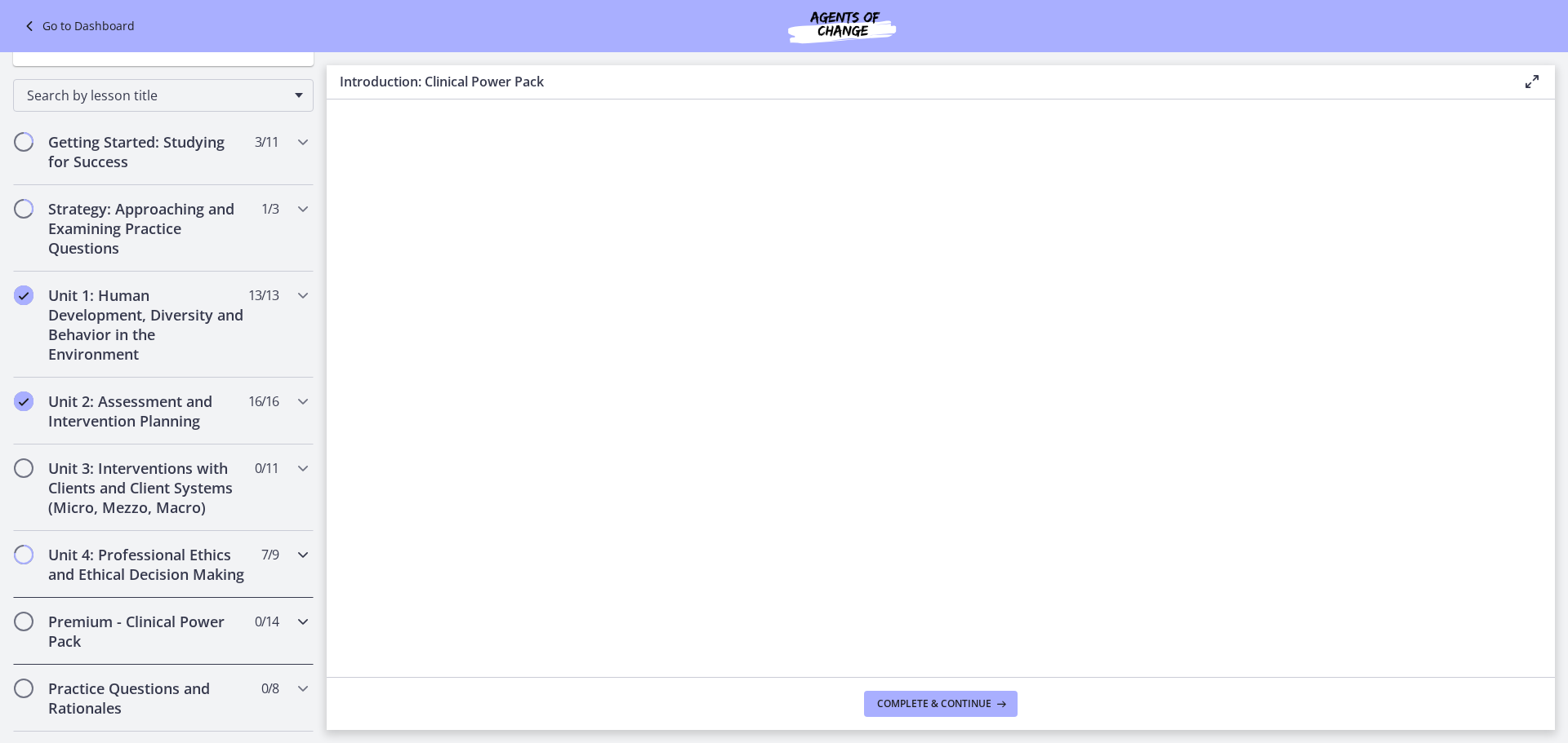
scroll to position [163, 0]
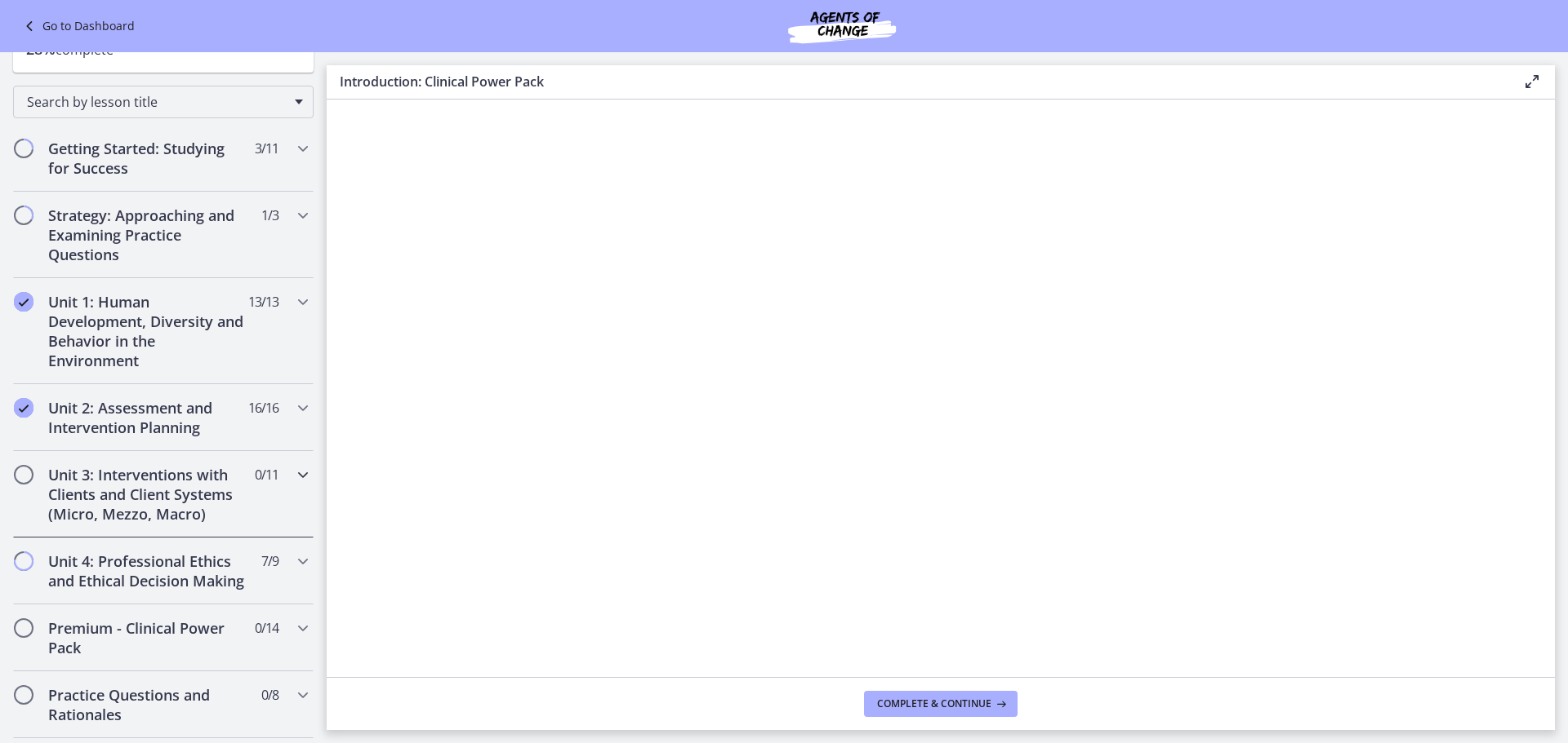
click at [262, 491] on div "Unit 3: Interventions with Clients and Client Systems (Micro, Mezzo, Macro) 0 /…" at bounding box center [162, 494] width 300 height 87
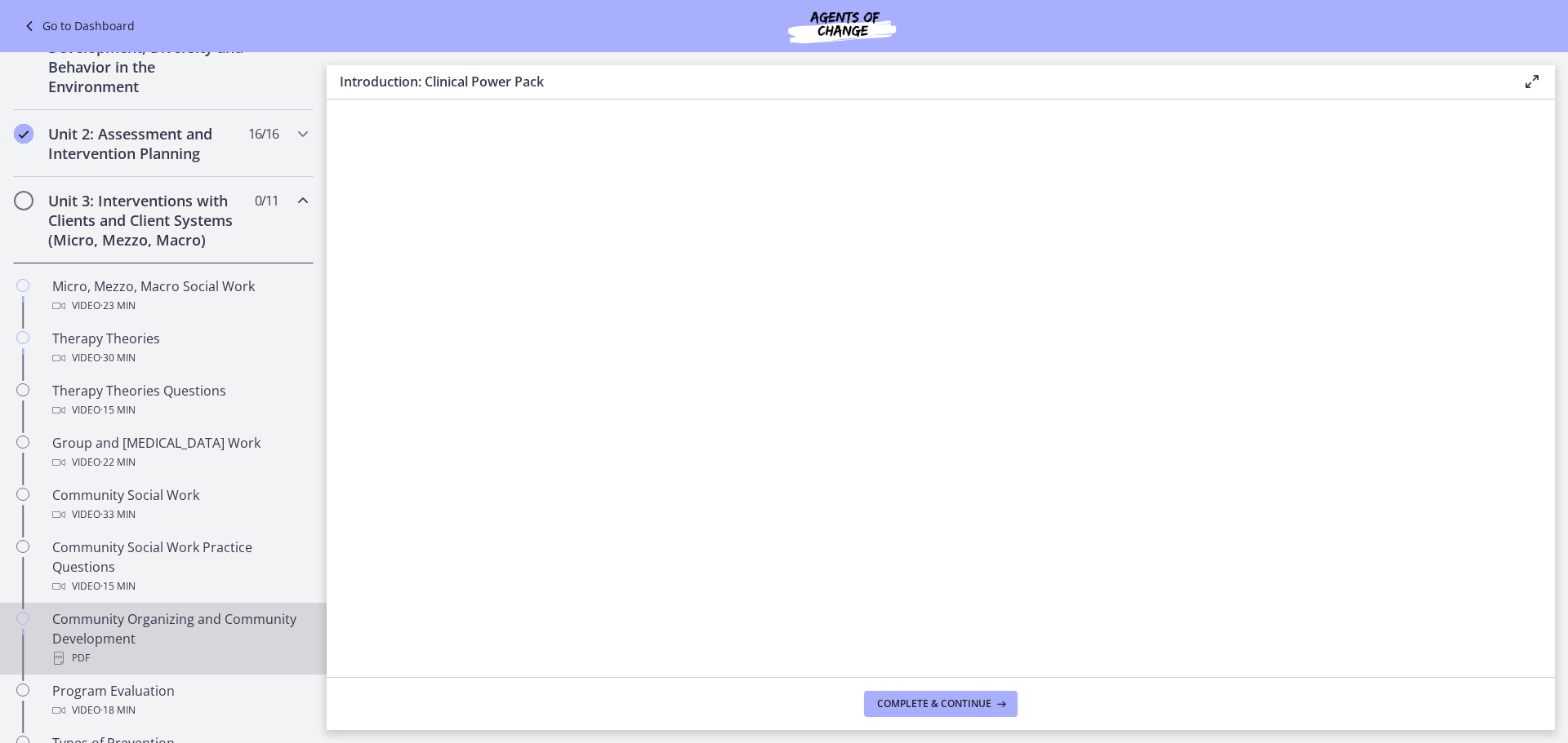
scroll to position [408, 0]
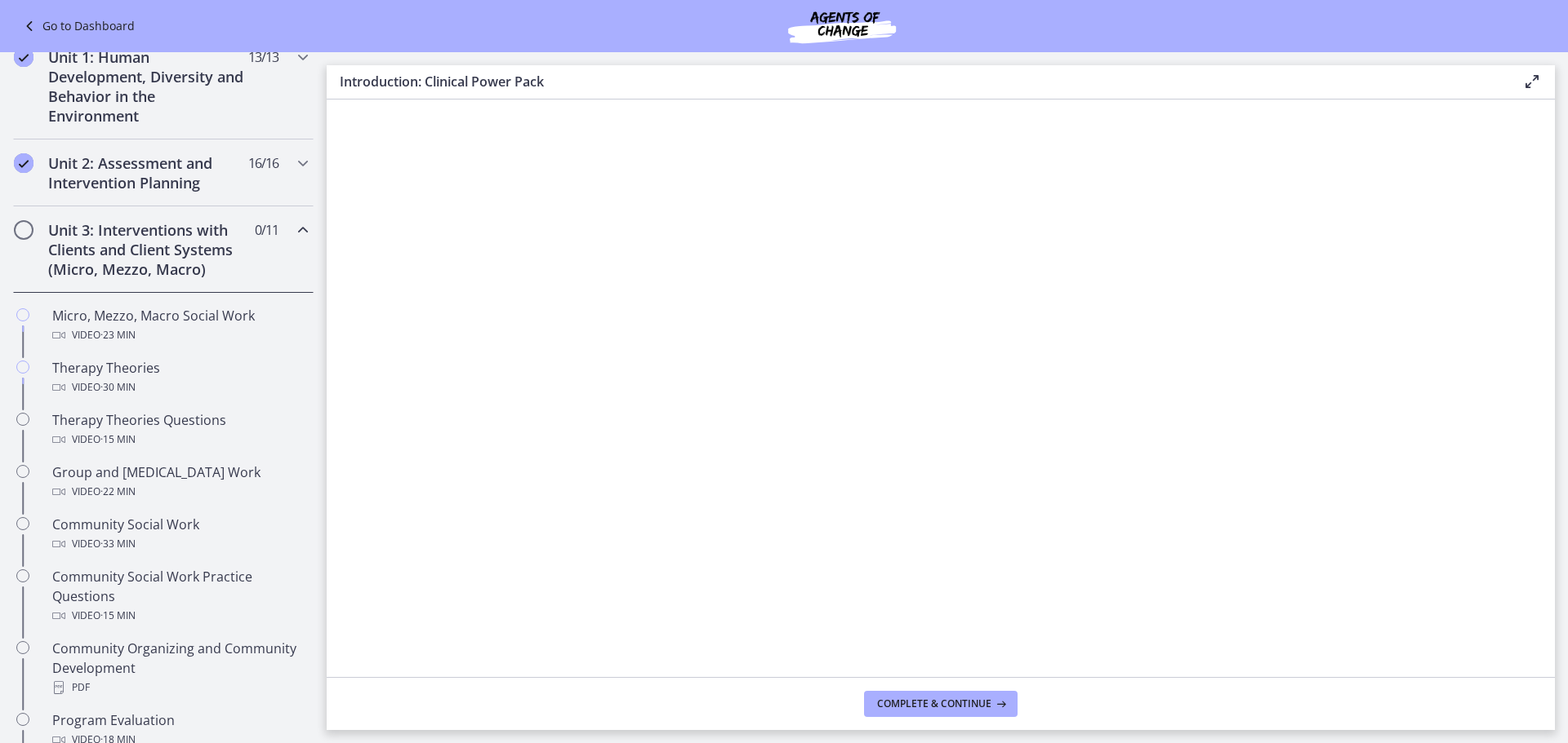
click at [289, 261] on div "Unit 3: Interventions with Clients and Client Systems (Micro, Mezzo, Macro) 0 /…" at bounding box center [162, 250] width 300 height 87
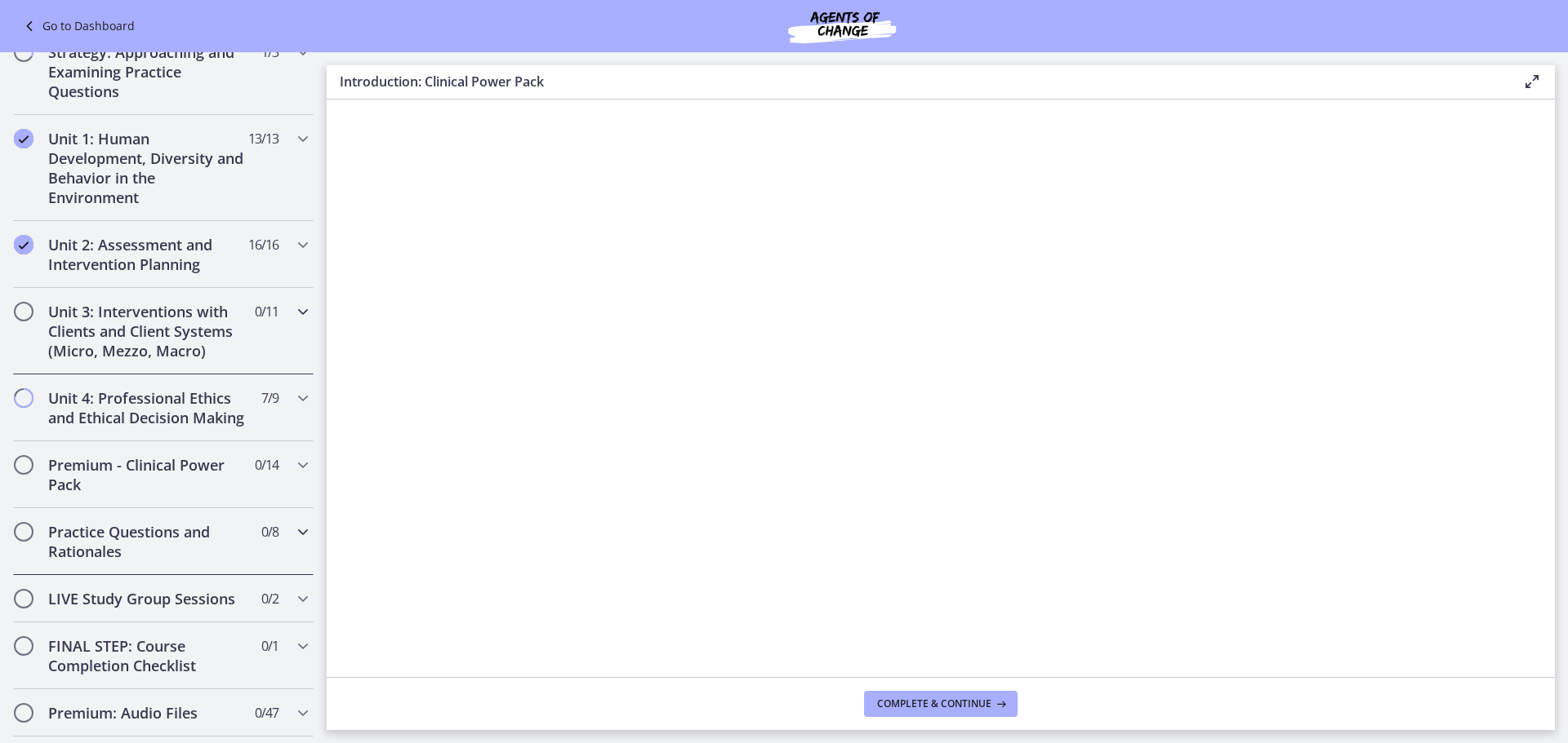
scroll to position [490, 0]
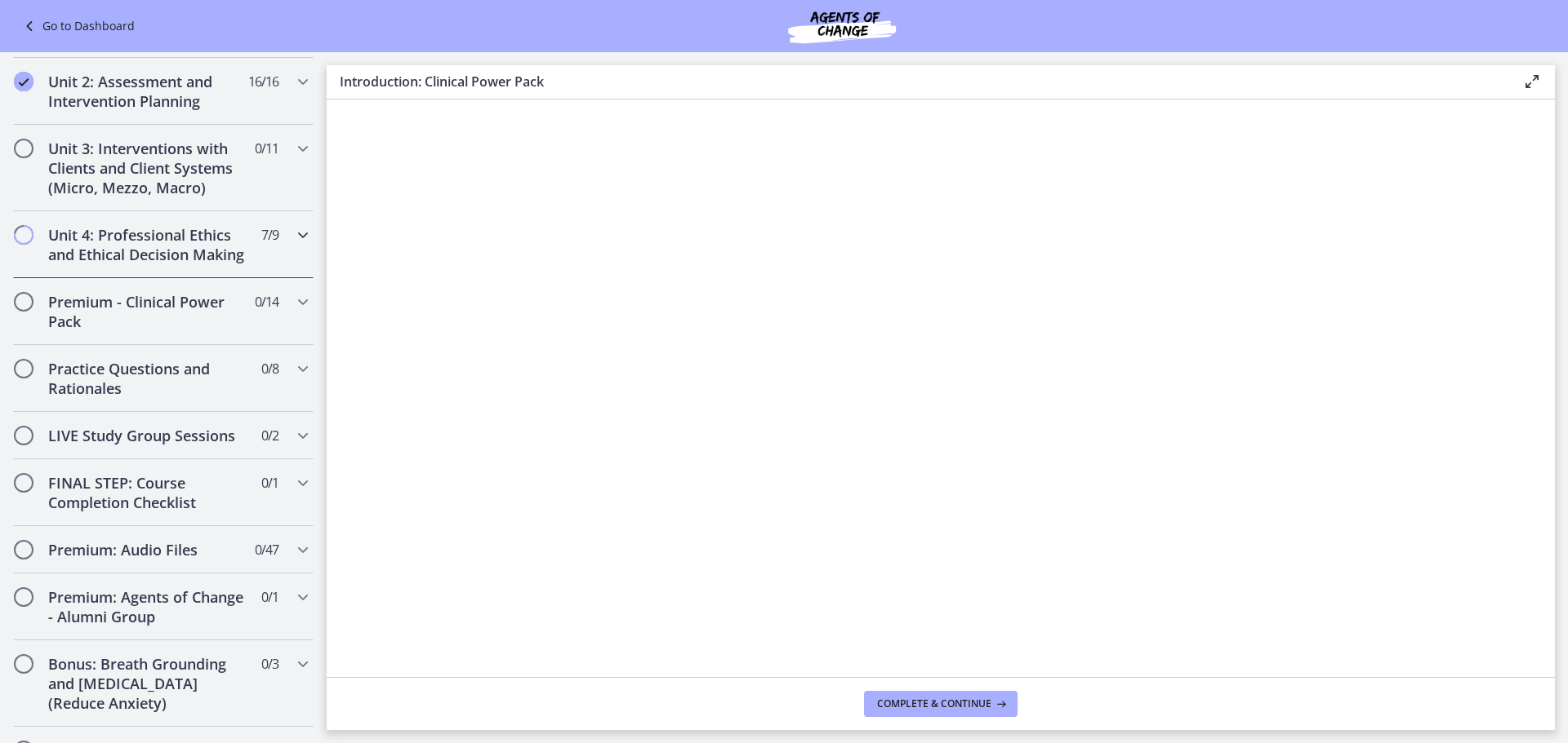
click at [281, 246] on div "Unit 4: Professional Ethics and Ethical Decision Making 7 / 9 Completed" at bounding box center [162, 244] width 300 height 67
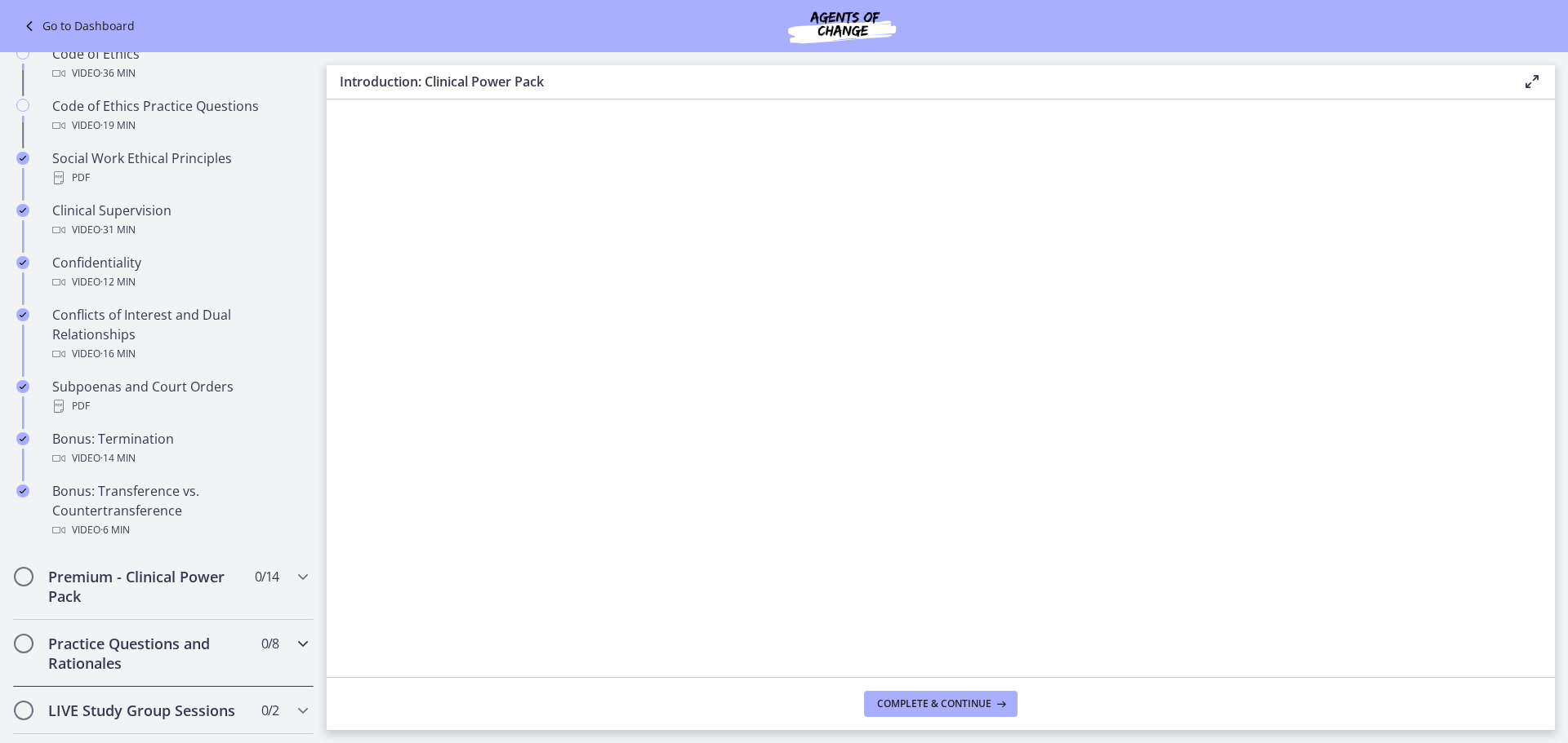
scroll to position [571, 0]
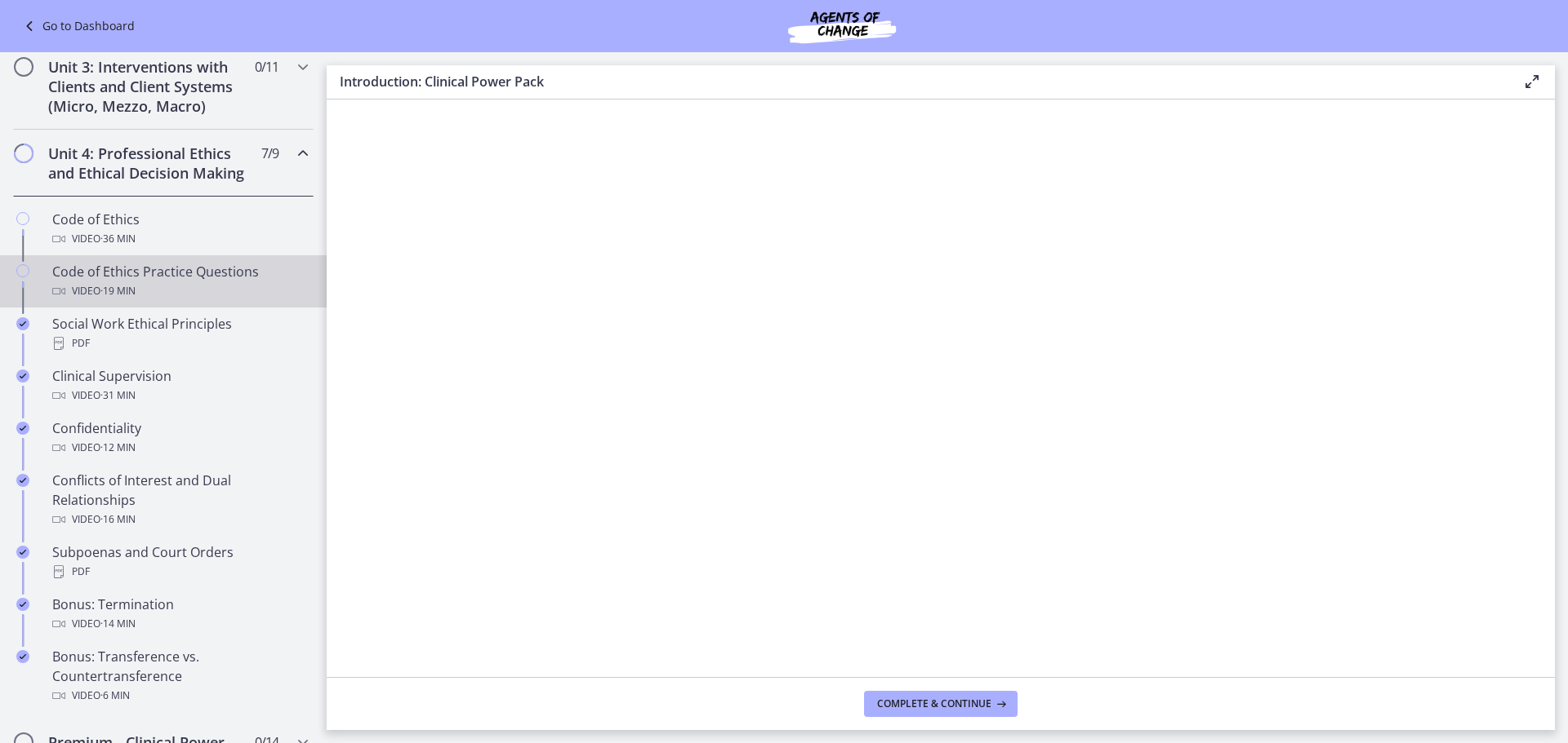
click at [236, 301] on div "Video · 19 min" at bounding box center [180, 291] width 254 height 20
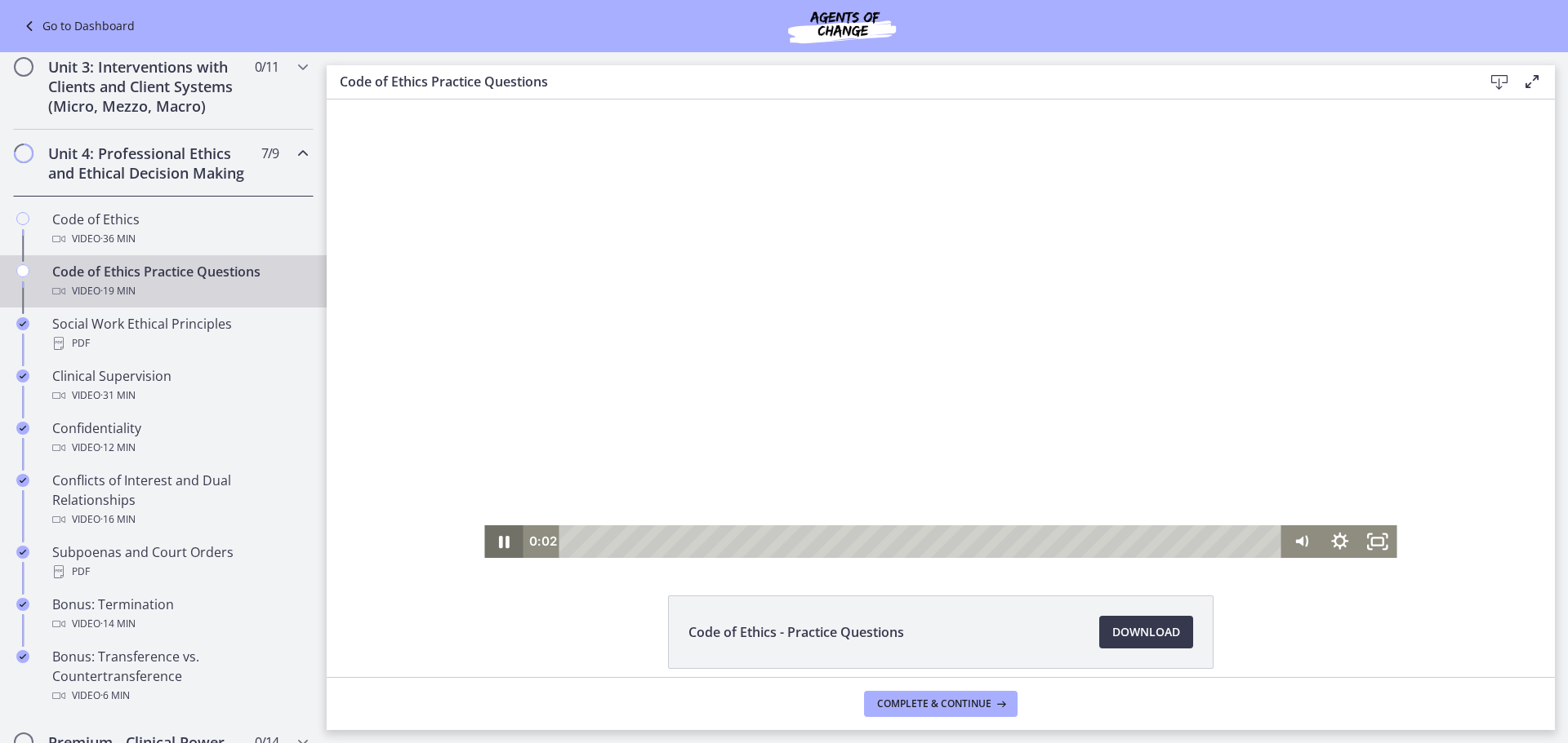
click at [490, 547] on icon "Pause" at bounding box center [503, 542] width 39 height 32
click at [503, 539] on icon "Play Video" at bounding box center [504, 542] width 39 height 32
click at [505, 545] on icon "Pause" at bounding box center [503, 541] width 46 height 39
click at [501, 544] on icon "Play Video" at bounding box center [505, 542] width 10 height 13
click at [580, 540] on div "0:20" at bounding box center [923, 542] width 700 height 32
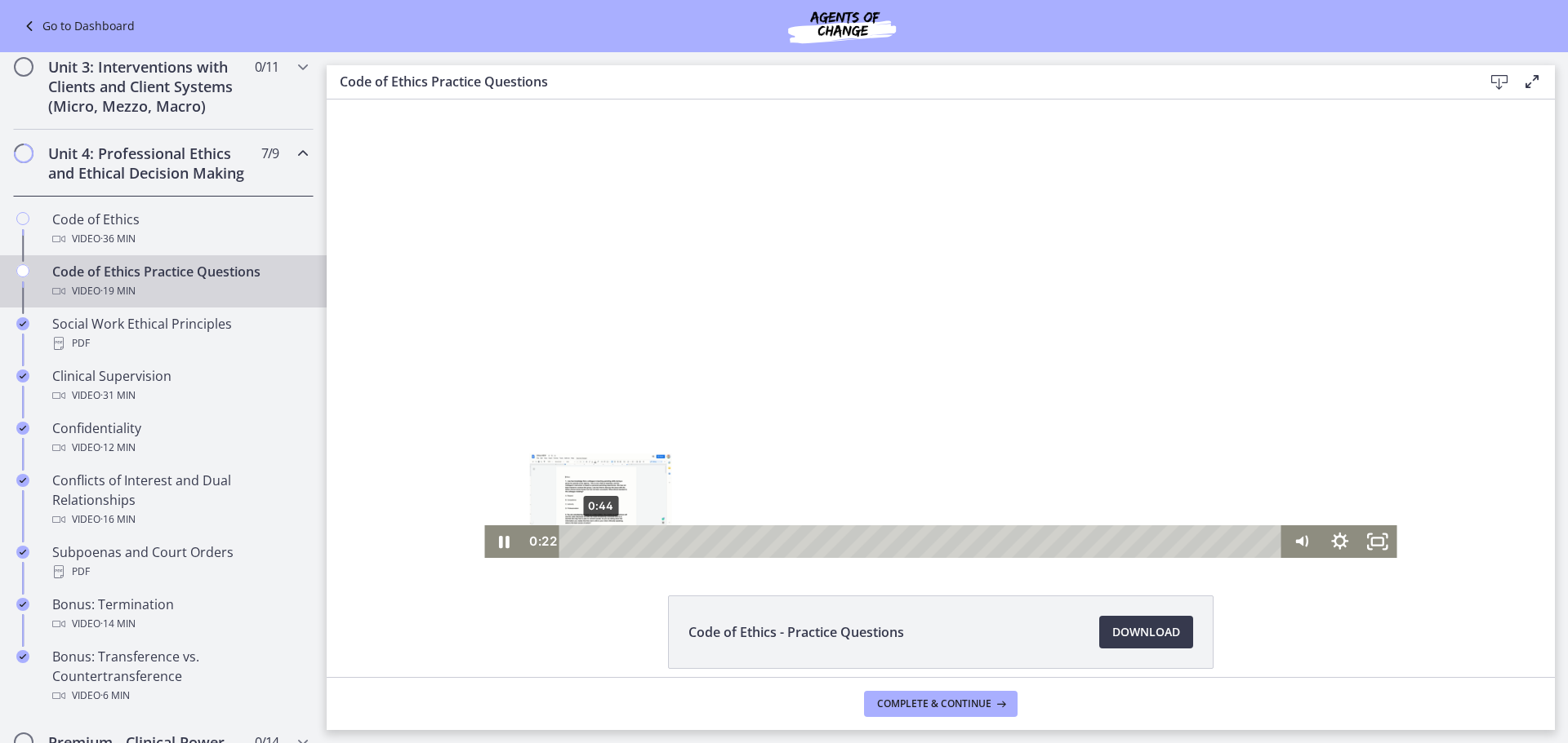
click at [595, 541] on div "0:44" at bounding box center [923, 542] width 700 height 32
click at [613, 541] on div "1:14" at bounding box center [923, 542] width 700 height 32
click at [629, 541] on div "1:39" at bounding box center [923, 542] width 700 height 32
click at [646, 541] on div "2:04" at bounding box center [923, 542] width 700 height 32
click at [656, 541] on div "2:23" at bounding box center [923, 542] width 700 height 32
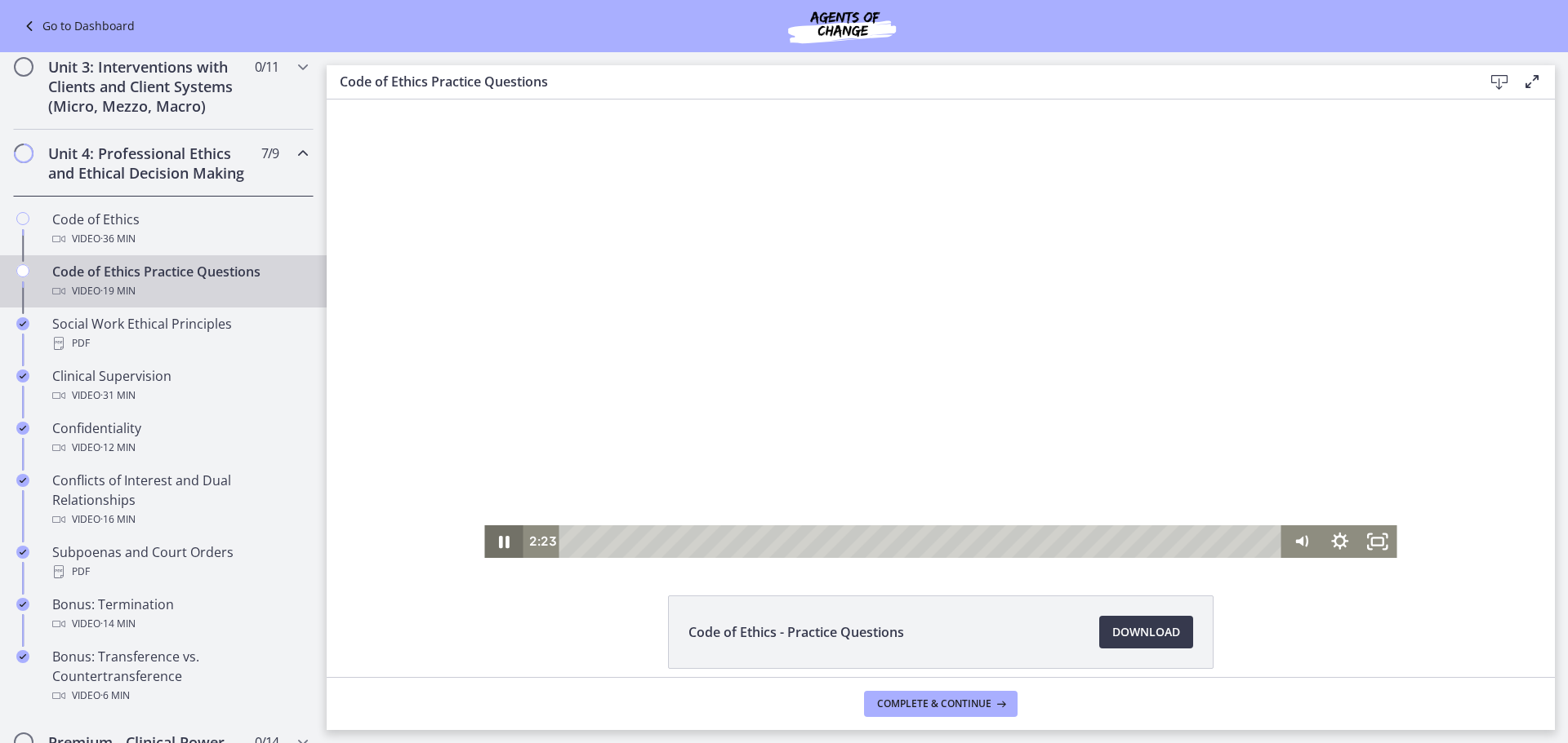
click at [488, 550] on icon "Pause" at bounding box center [503, 542] width 39 height 32
click at [503, 540] on icon "Play Video" at bounding box center [504, 542] width 39 height 32
click at [666, 546] on div "2:38" at bounding box center [923, 542] width 700 height 32
click at [678, 543] on div "2:58" at bounding box center [923, 542] width 700 height 32
click at [691, 543] on div "3:10" at bounding box center [923, 542] width 700 height 32
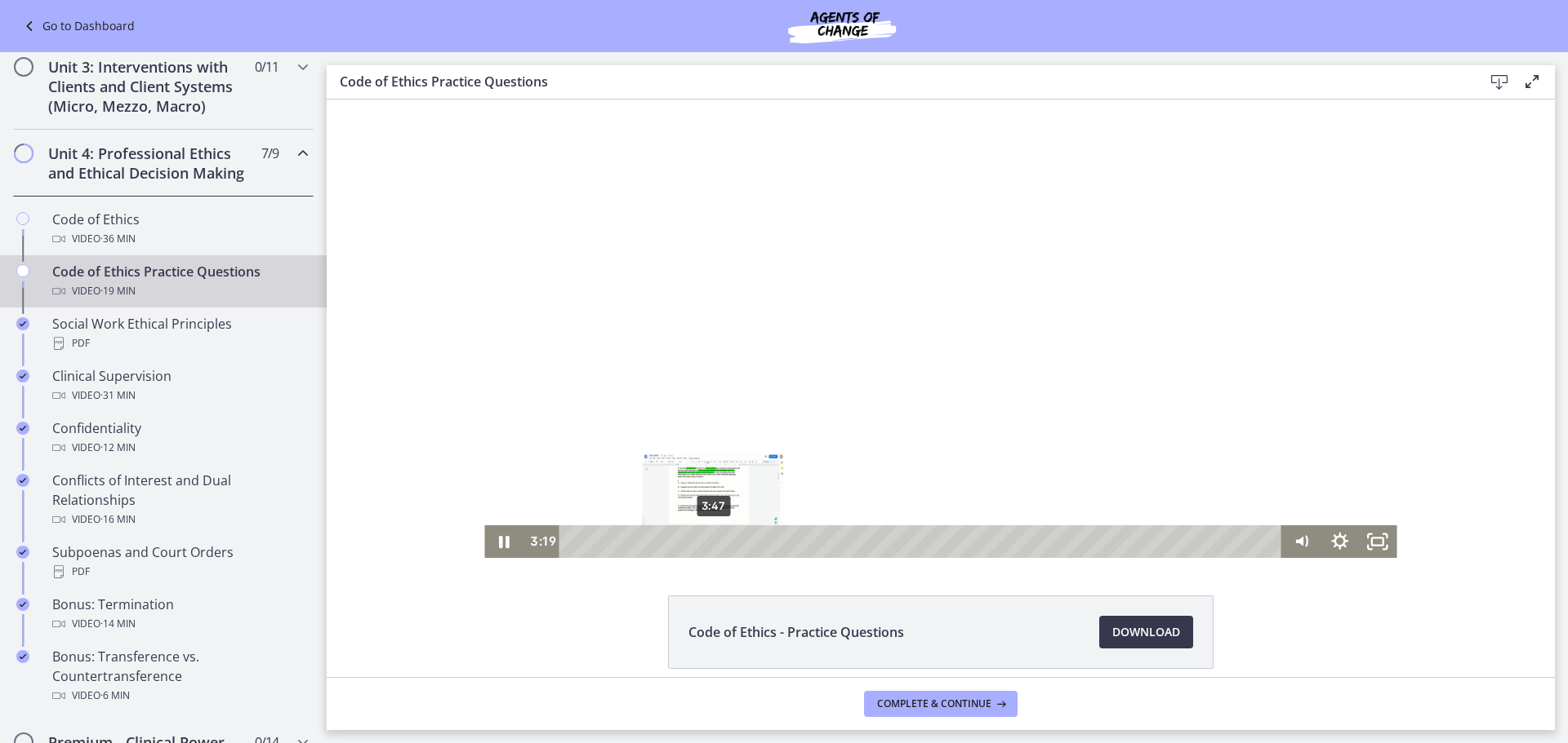
click at [710, 546] on div "3:47" at bounding box center [923, 542] width 700 height 32
click at [747, 546] on div "4:50" at bounding box center [923, 542] width 700 height 32
click at [759, 545] on div "5:08" at bounding box center [923, 542] width 700 height 32
click at [779, 543] on div "Playbar" at bounding box center [783, 542] width 11 height 11
click at [788, 542] on div "5:56" at bounding box center [923, 542] width 700 height 32
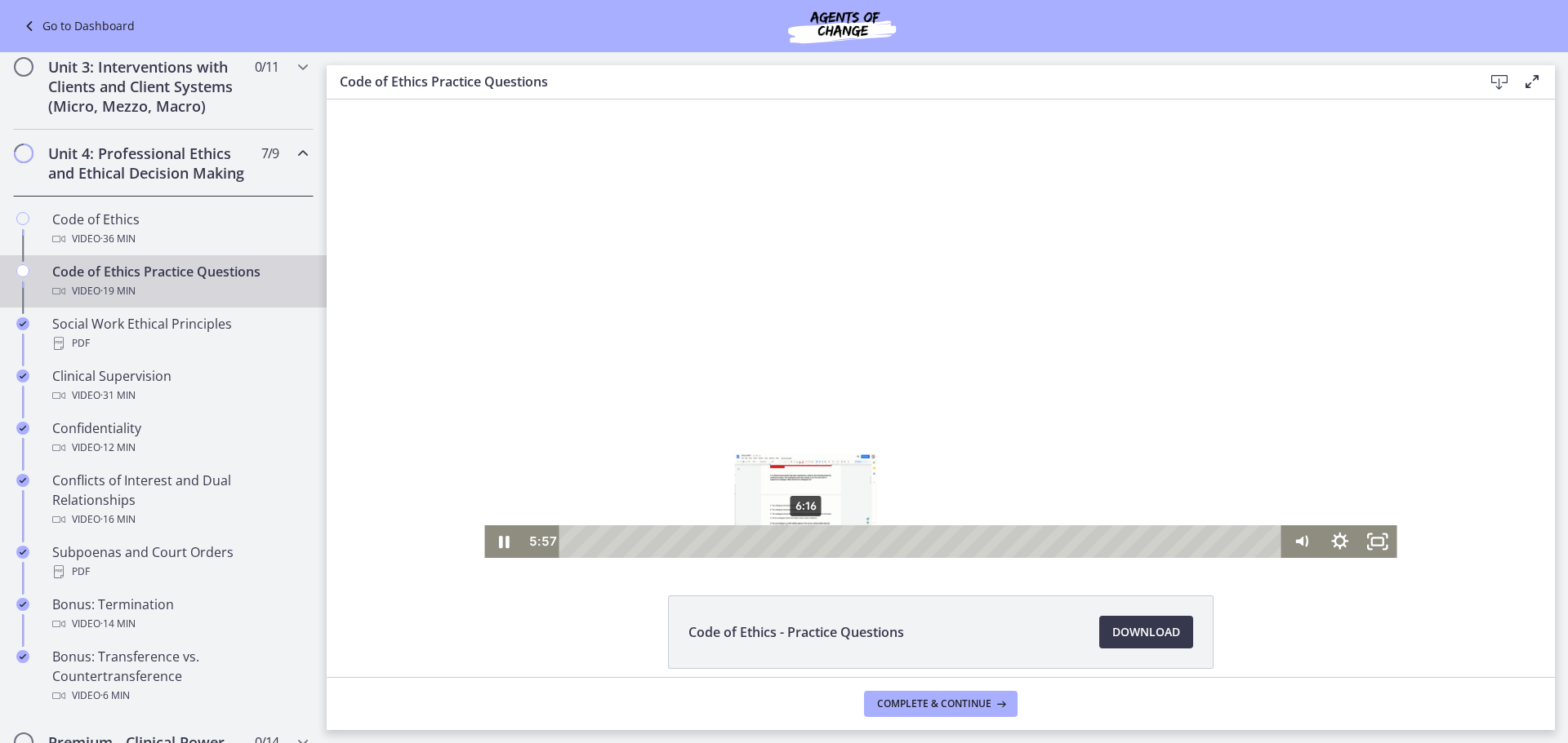
click at [800, 543] on div "6:16" at bounding box center [923, 542] width 700 height 32
click at [499, 546] on icon "Pause" at bounding box center [504, 543] width 11 height 13
click at [501, 539] on icon "Play Video" at bounding box center [505, 542] width 10 height 13
click at [816, 544] on div "6:39" at bounding box center [923, 542] width 700 height 32
click at [825, 544] on div "6:51" at bounding box center [923, 542] width 700 height 32
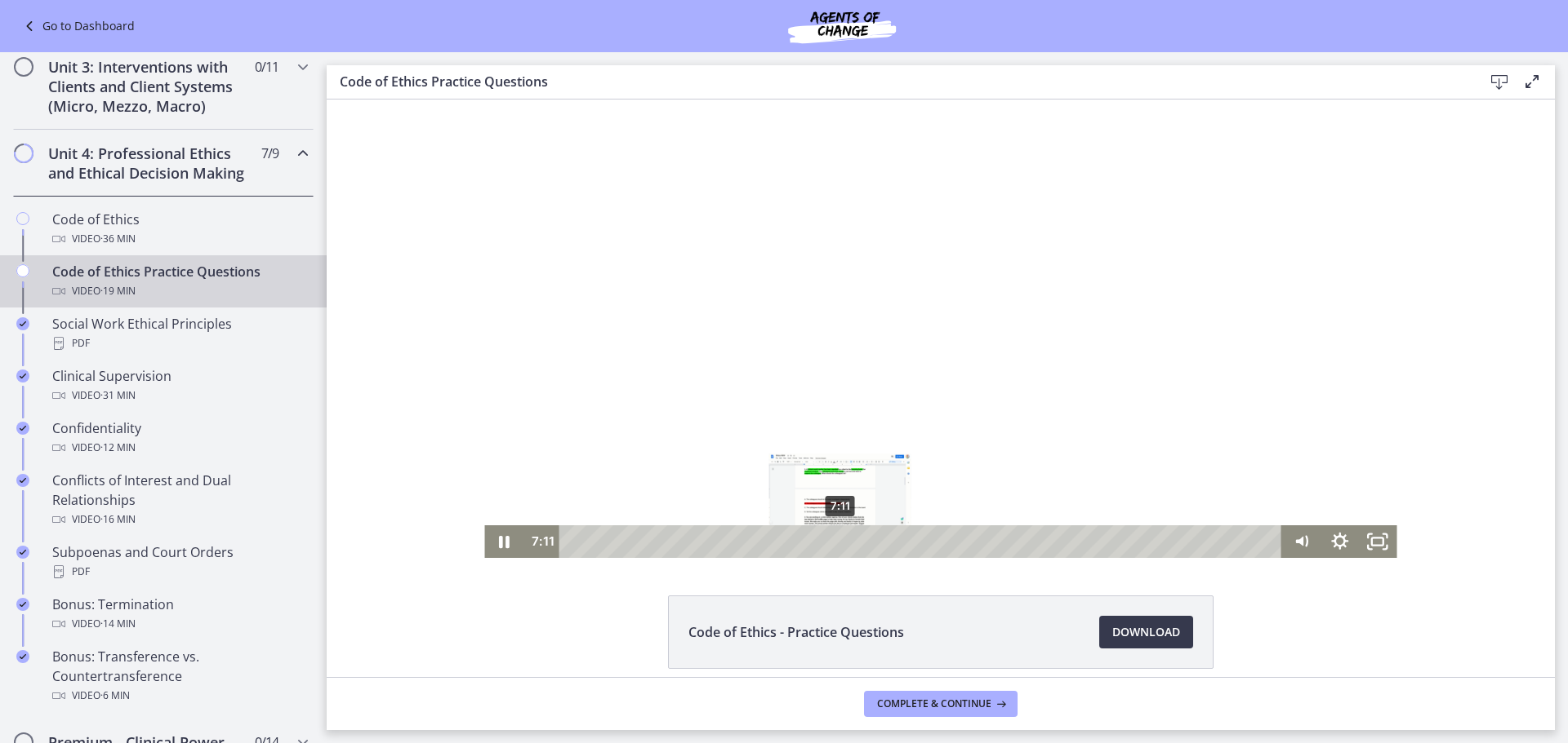
click at [835, 543] on div "7:11" at bounding box center [923, 542] width 700 height 32
click at [845, 542] on div "7:28" at bounding box center [923, 542] width 700 height 32
click at [854, 541] on div "7:41" at bounding box center [923, 542] width 700 height 32
click at [862, 539] on div "7:55" at bounding box center [923, 542] width 700 height 32
click at [868, 537] on div "8:03" at bounding box center [923, 542] width 700 height 32
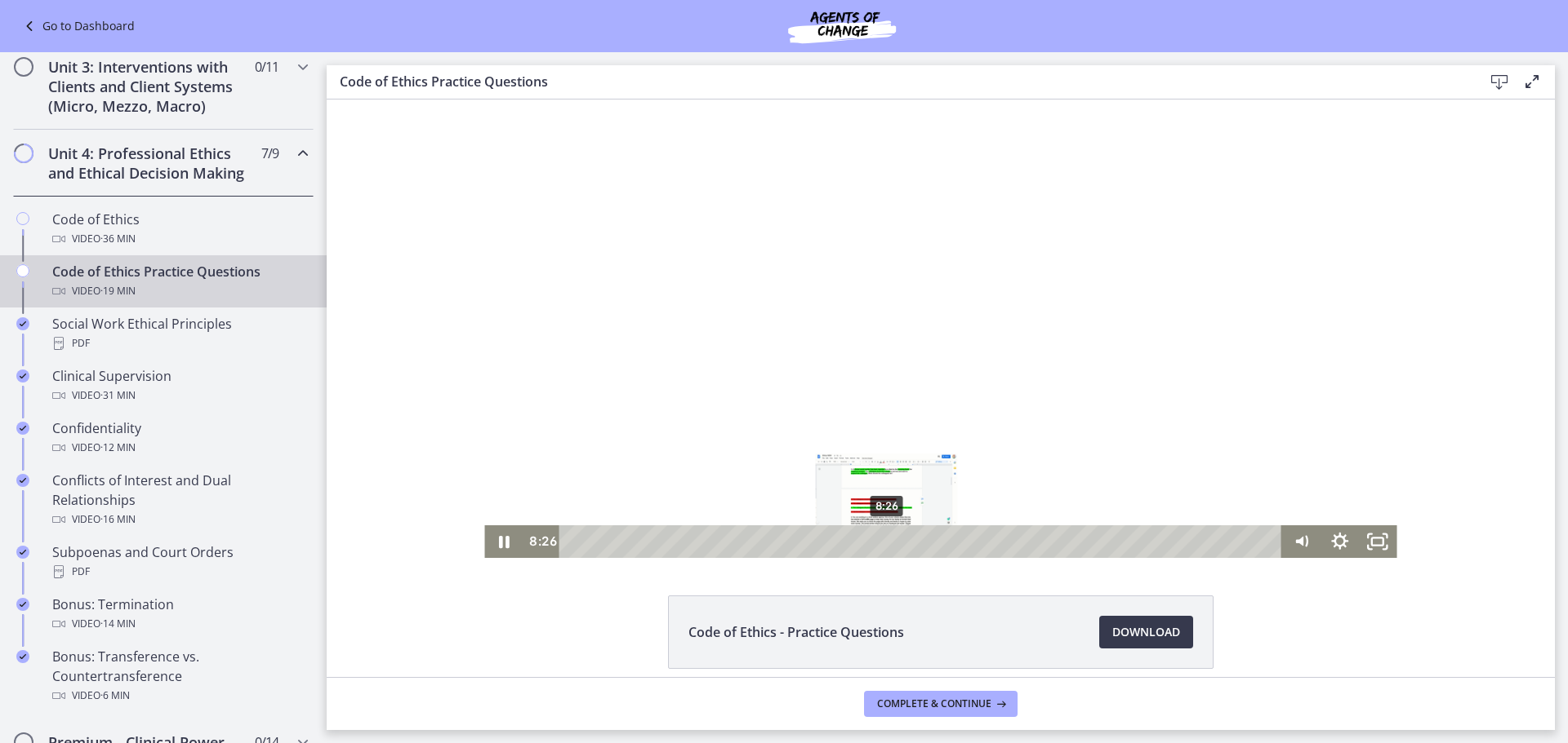
click at [881, 545] on div "8:26" at bounding box center [923, 542] width 700 height 32
click at [890, 542] on div "8:32" at bounding box center [923, 542] width 700 height 32
click at [484, 539] on icon "Pause" at bounding box center [503, 542] width 39 height 32
click at [492, 537] on icon "Play Video" at bounding box center [504, 542] width 39 height 32
click at [902, 539] on div "9:00" at bounding box center [923, 542] width 700 height 32
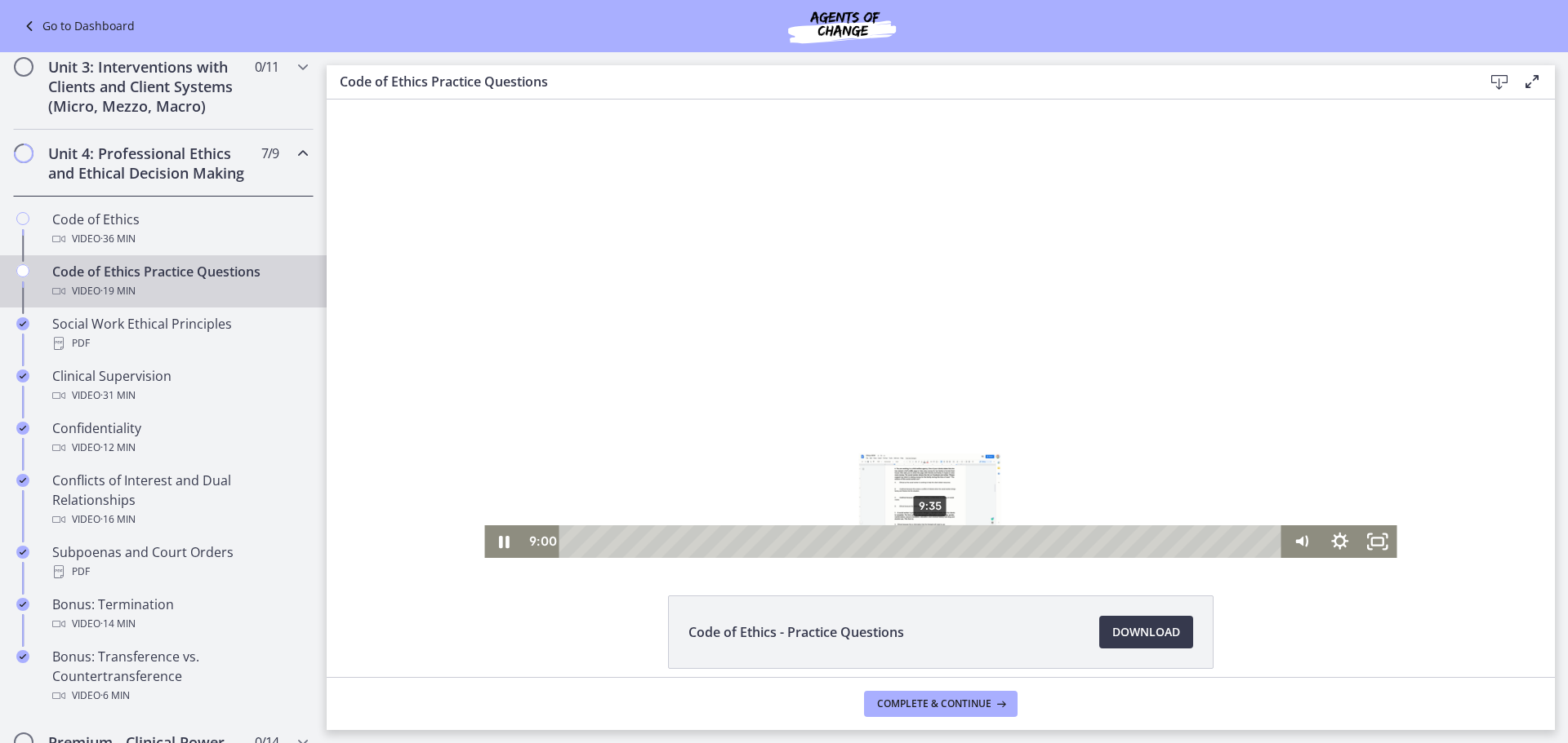
click at [924, 537] on div "9:35" at bounding box center [923, 542] width 700 height 32
click at [1022, 540] on div "12:13" at bounding box center [923, 542] width 700 height 32
click at [1015, 542] on div "12:13" at bounding box center [923, 542] width 700 height 32
click at [509, 547] on icon "Pause" at bounding box center [503, 542] width 39 height 32
click at [507, 542] on icon "Play Video" at bounding box center [505, 541] width 46 height 39
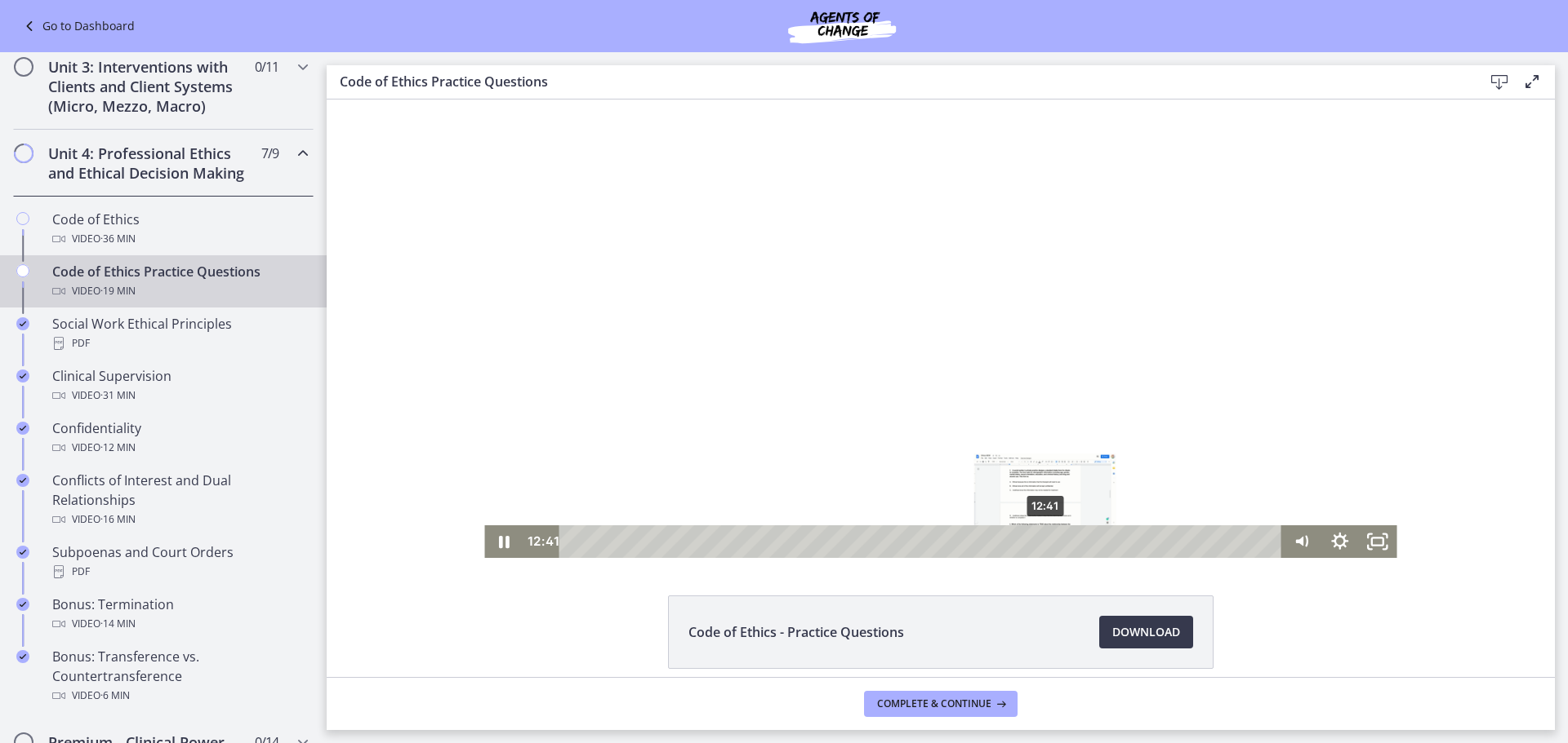
click at [1039, 539] on div "12:41" at bounding box center [923, 542] width 700 height 32
click at [1047, 539] on div "12:53" at bounding box center [923, 542] width 700 height 32
click at [1056, 537] on div "13:07" at bounding box center [923, 542] width 700 height 32
click at [1069, 537] on div "13:20" at bounding box center [923, 542] width 700 height 32
click at [1111, 539] on div "14:35" at bounding box center [923, 542] width 700 height 32
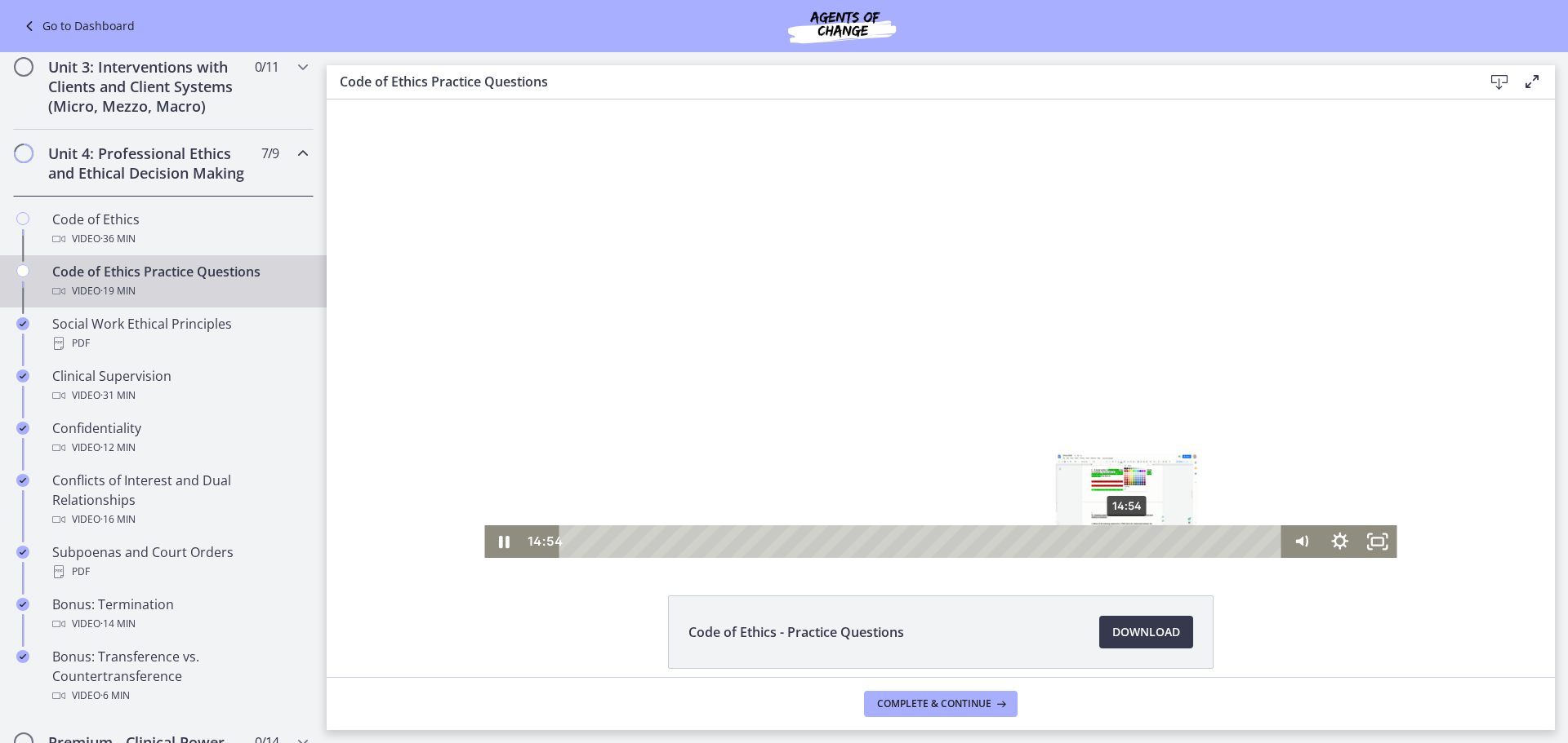
click at [1121, 540] on div "14:54" at bounding box center [923, 542] width 700 height 32
click at [1133, 538] on div "15:12" at bounding box center [923, 542] width 700 height 32
click at [492, 537] on icon "Pause" at bounding box center [503, 542] width 39 height 32
click at [487, 550] on icon "Play Video" at bounding box center [505, 541] width 46 height 39
click at [1156, 541] on div "15:49" at bounding box center [923, 542] width 700 height 32
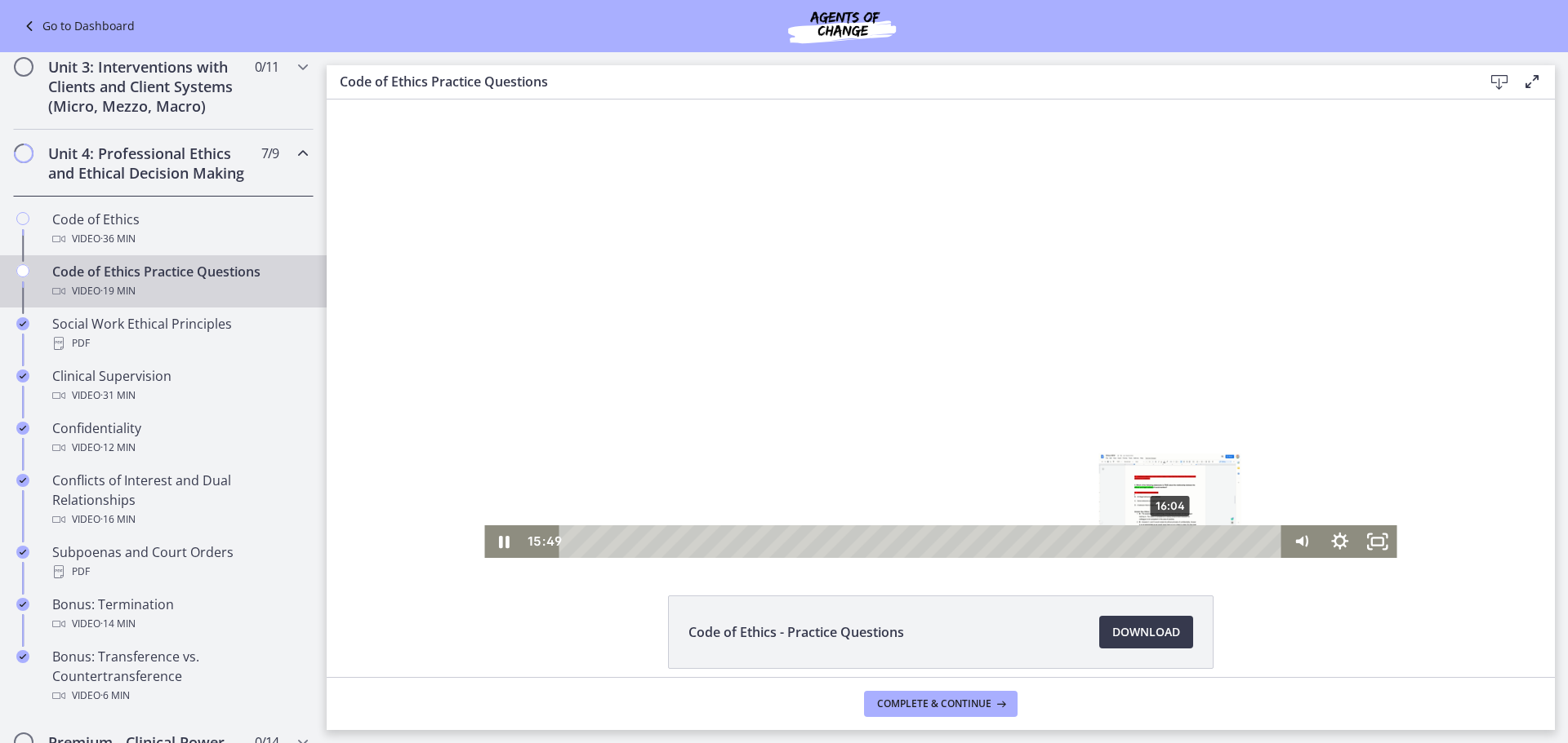
click at [1166, 541] on div "16:04" at bounding box center [923, 542] width 700 height 32
click at [1171, 539] on div "16:13" at bounding box center [923, 542] width 700 height 32
click at [1195, 538] on div "16:52" at bounding box center [923, 542] width 700 height 32
click at [1202, 538] on div "16:56" at bounding box center [923, 542] width 700 height 32
click at [1210, 538] on div "17:16" at bounding box center [923, 542] width 700 height 32
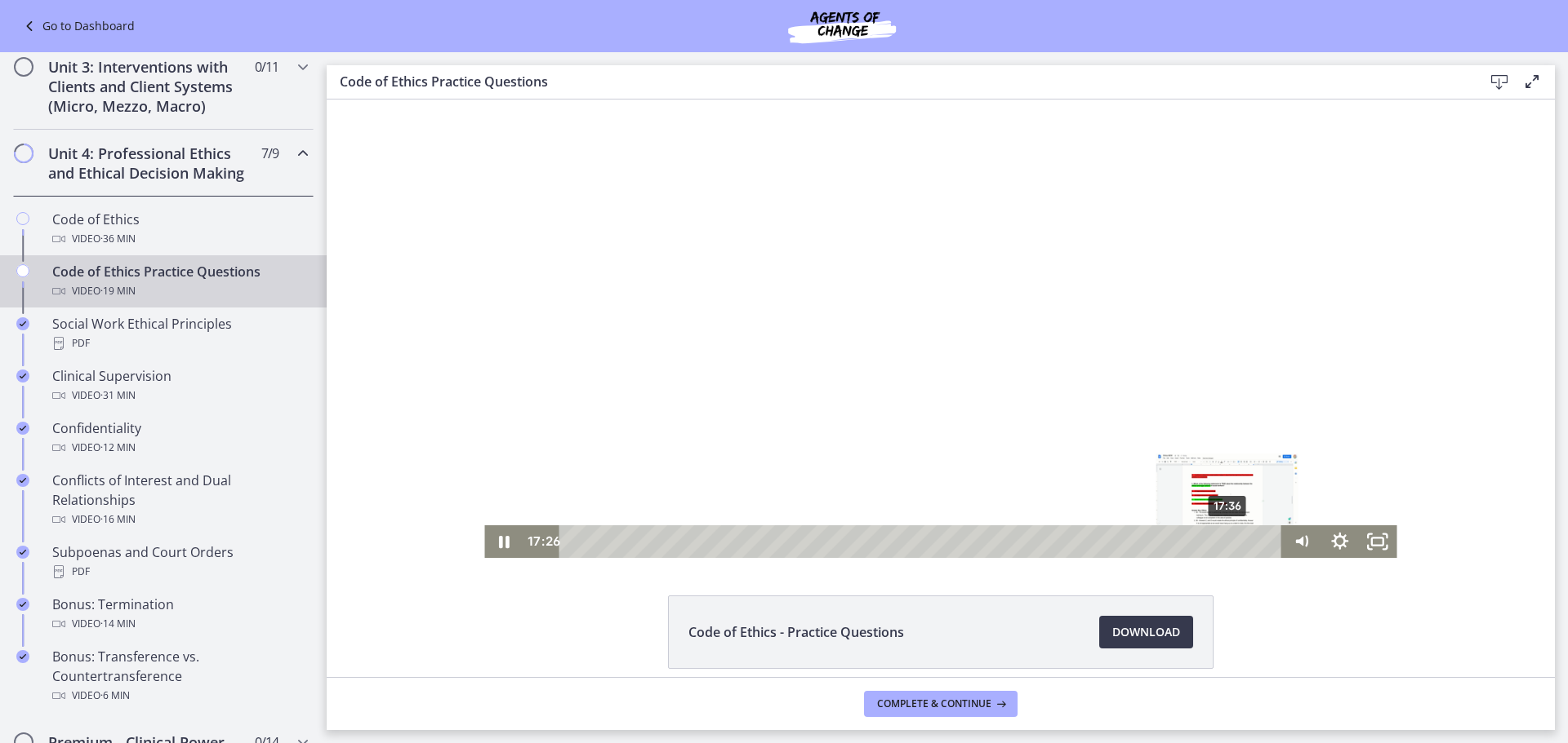
click at [1224, 543] on div "17:36" at bounding box center [923, 542] width 700 height 32
click at [1245, 543] on div "18:06" at bounding box center [923, 542] width 700 height 32
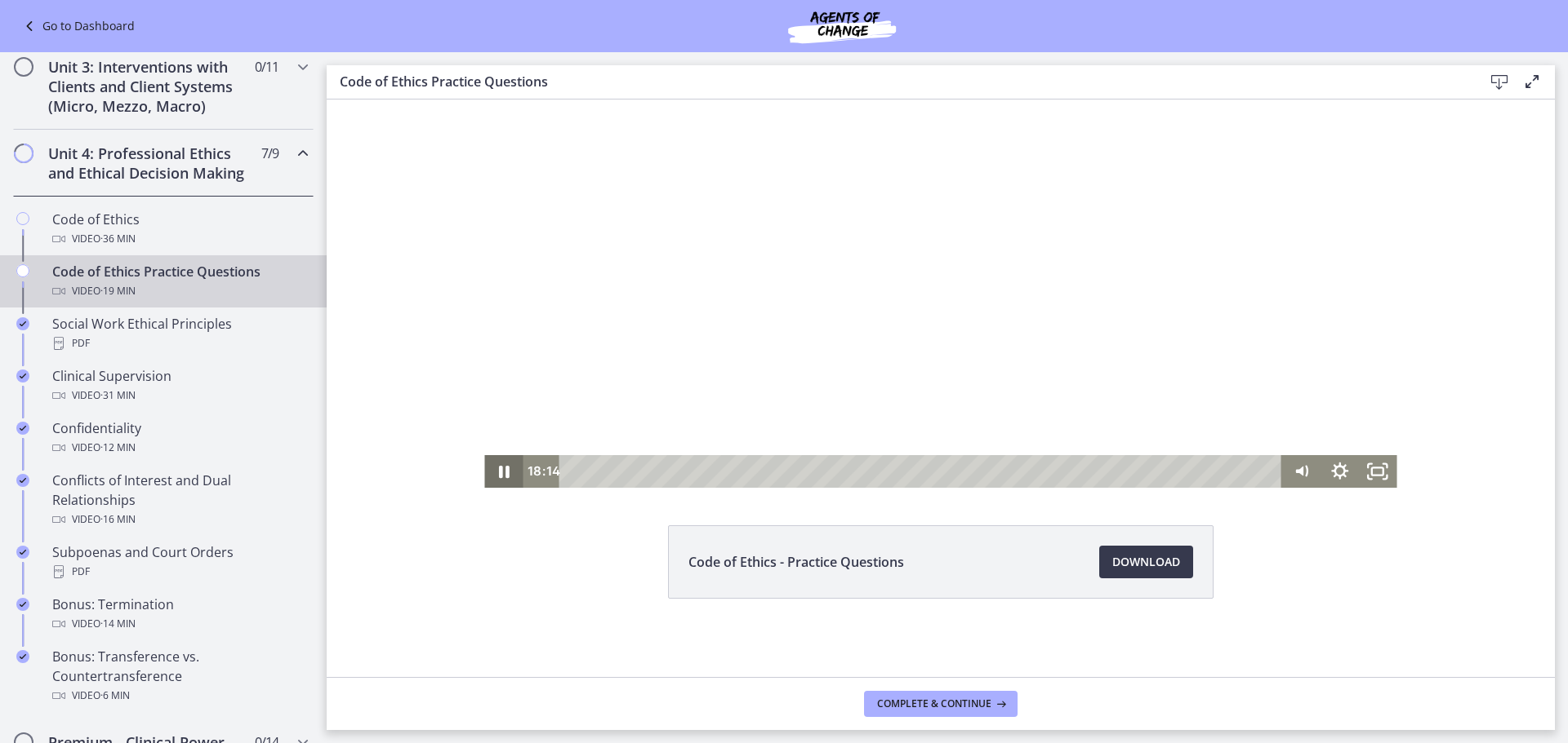
click at [485, 470] on icon "Pause" at bounding box center [503, 472] width 39 height 32
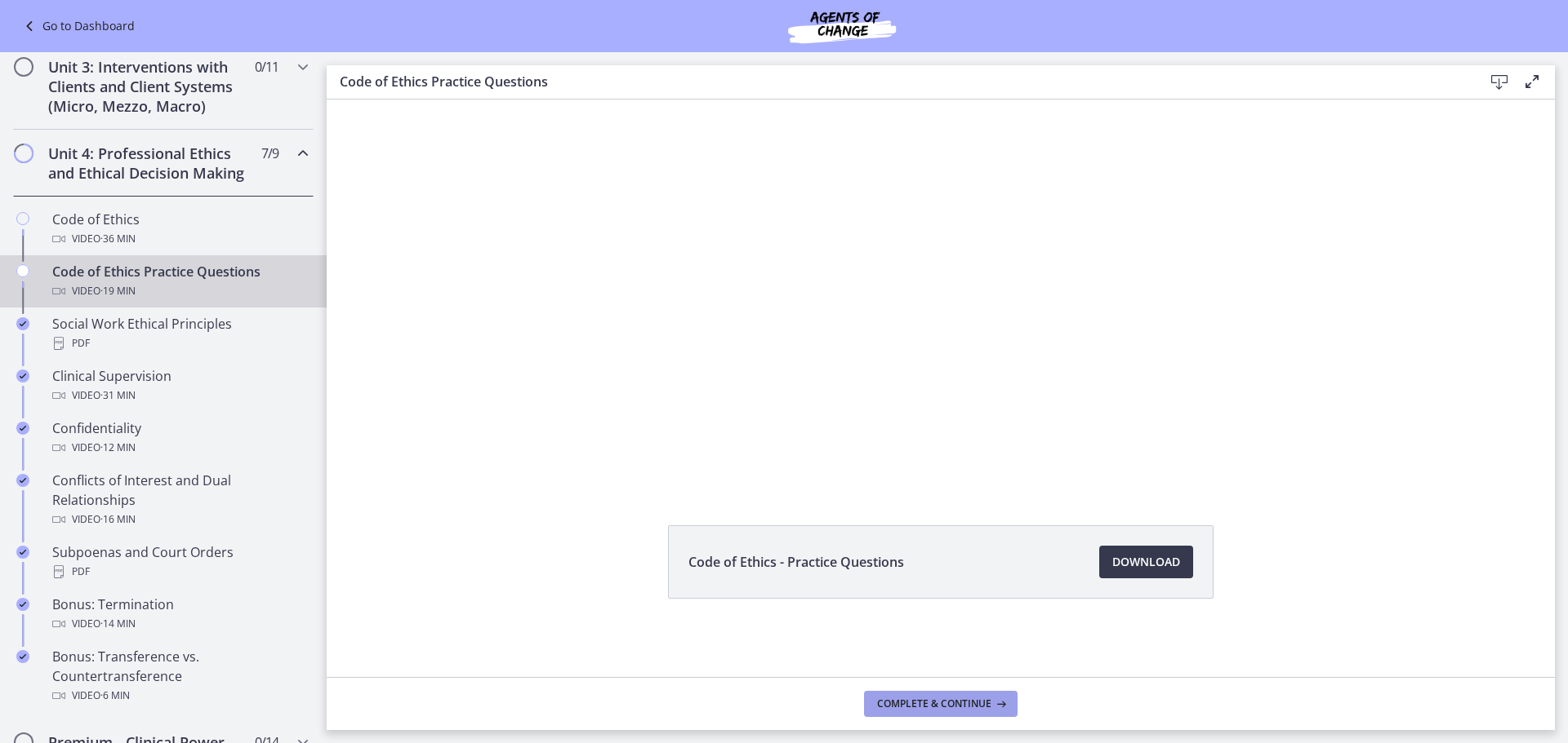
click at [950, 709] on span "Complete & continue" at bounding box center [934, 704] width 115 height 13
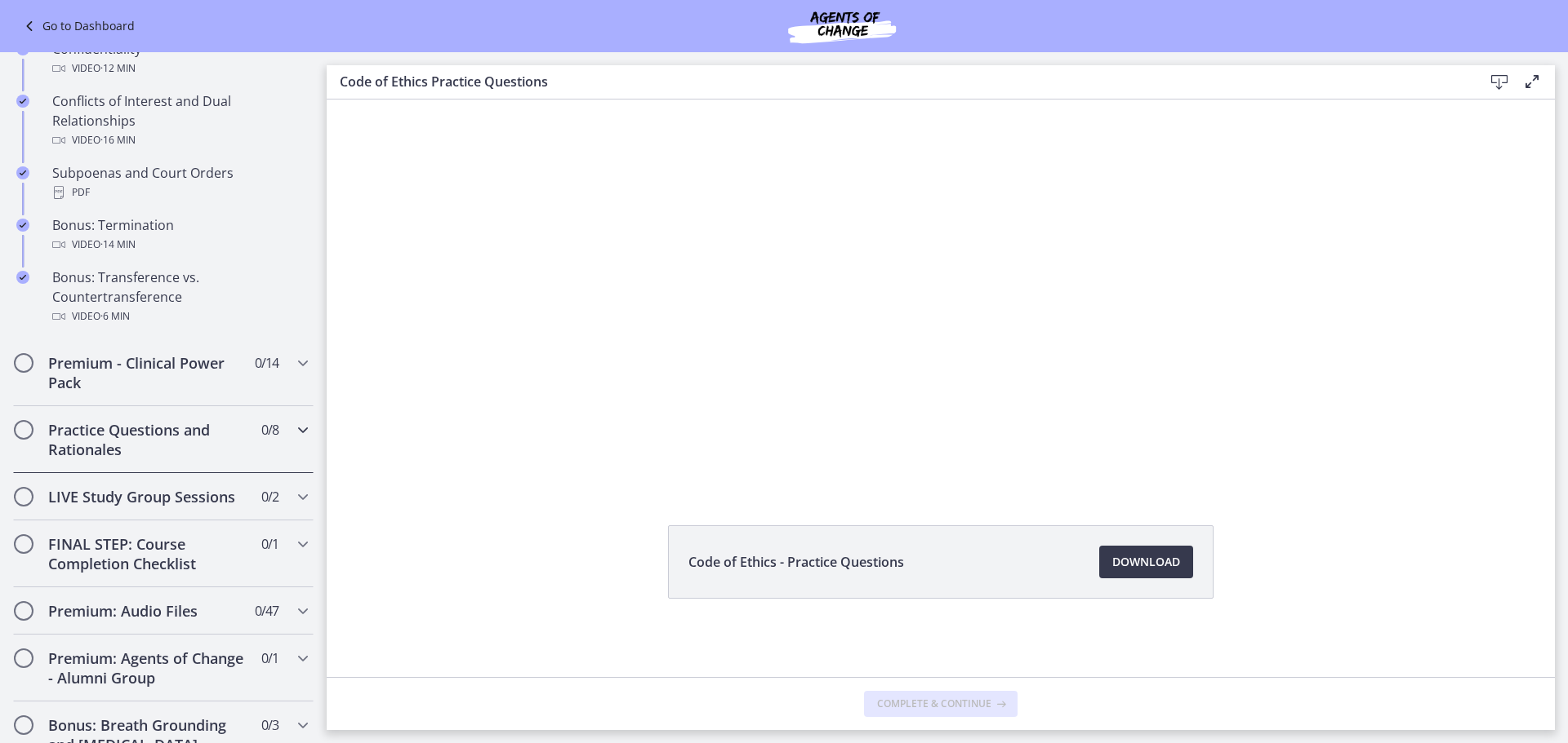
scroll to position [979, 0]
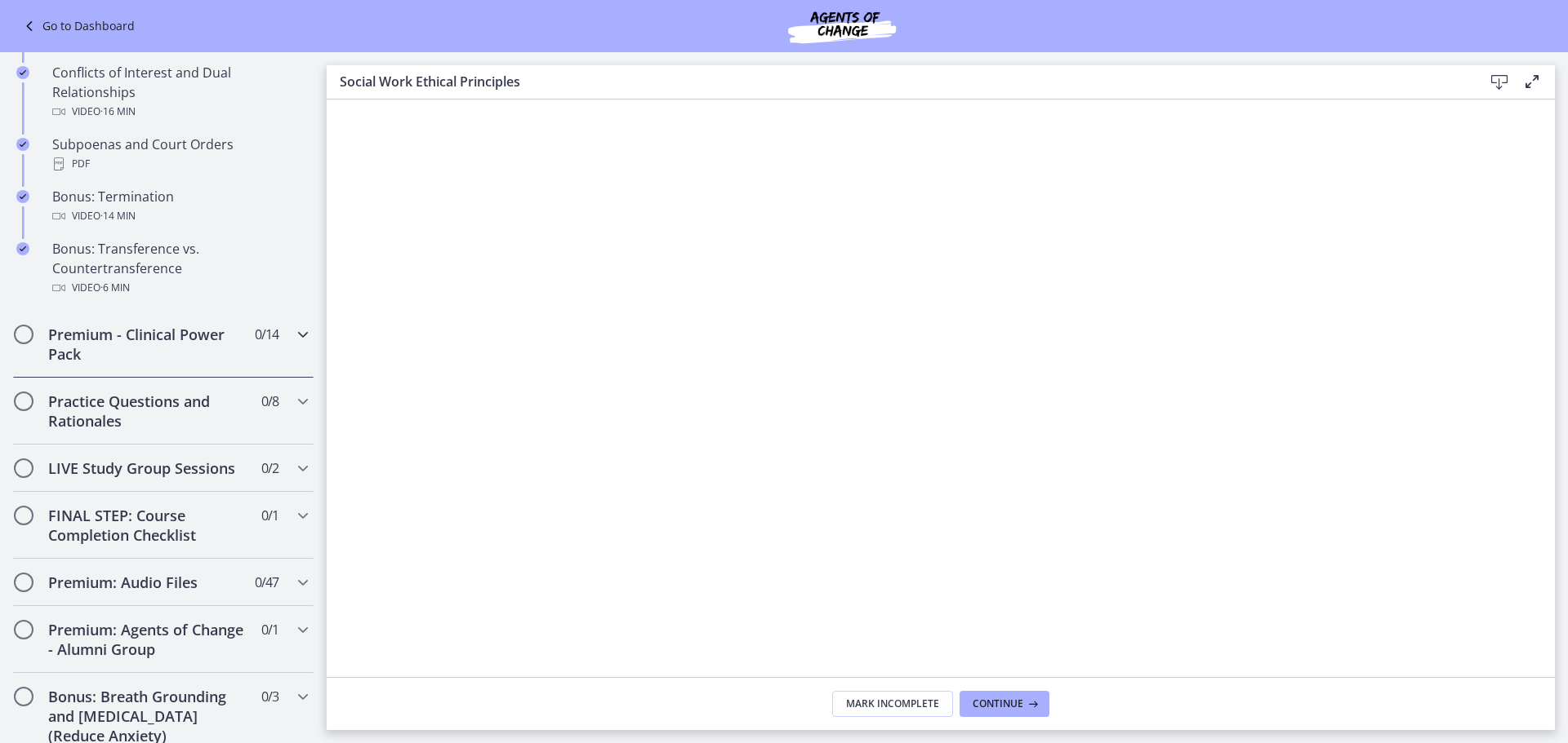
click at [294, 365] on div "Premium - Clinical Power Pack 0 / 14 Completed" at bounding box center [162, 344] width 300 height 67
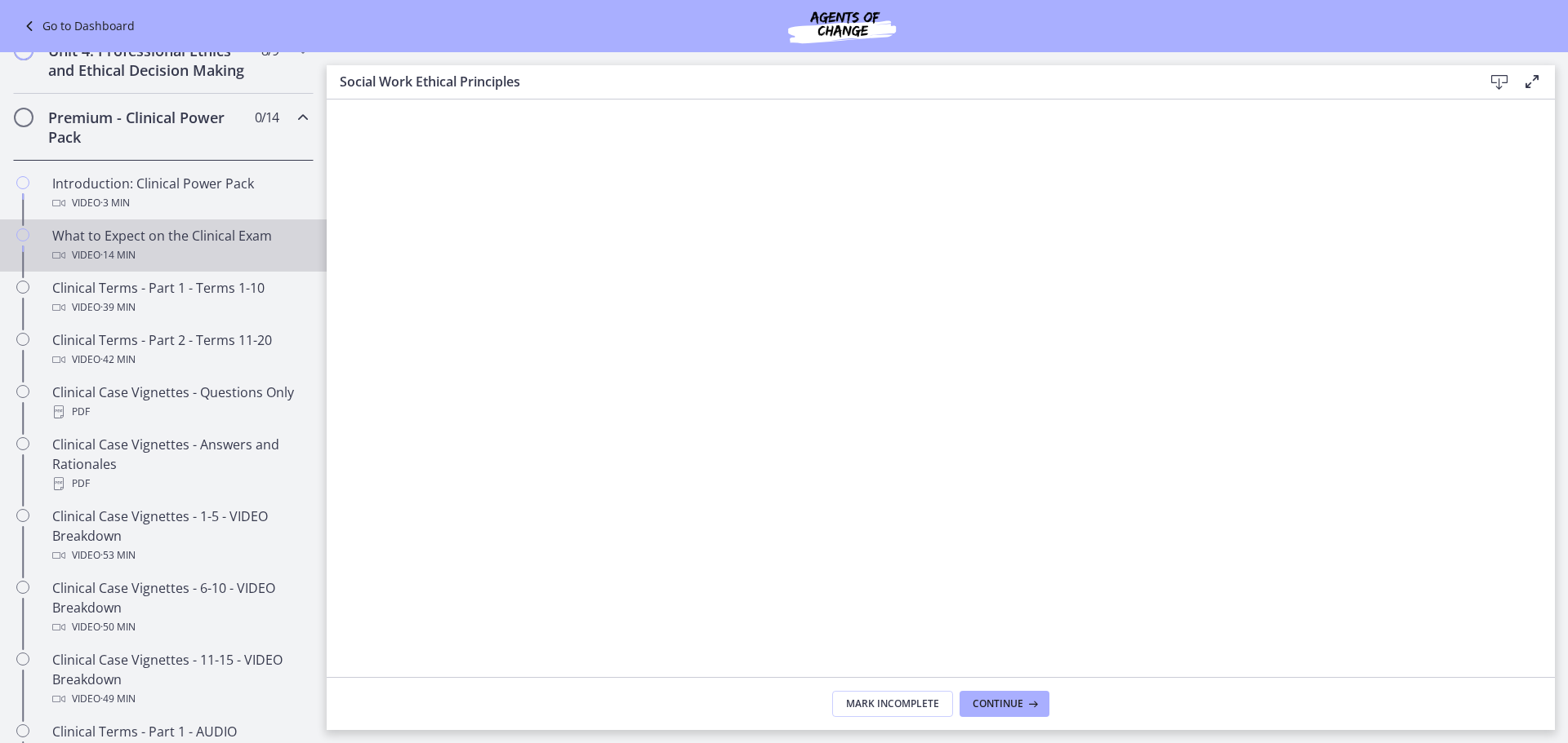
scroll to position [653, 0]
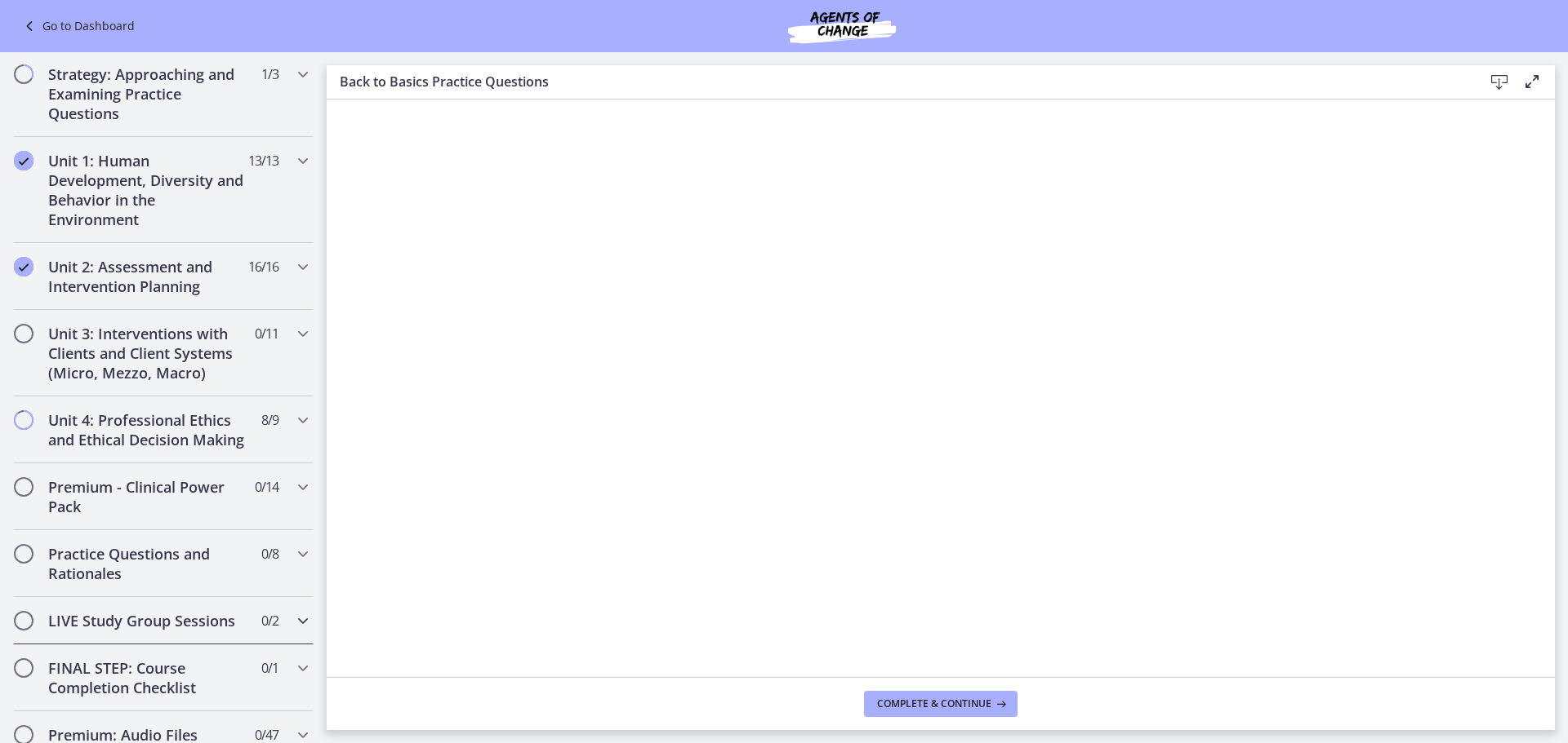
scroll to position [979, 0]
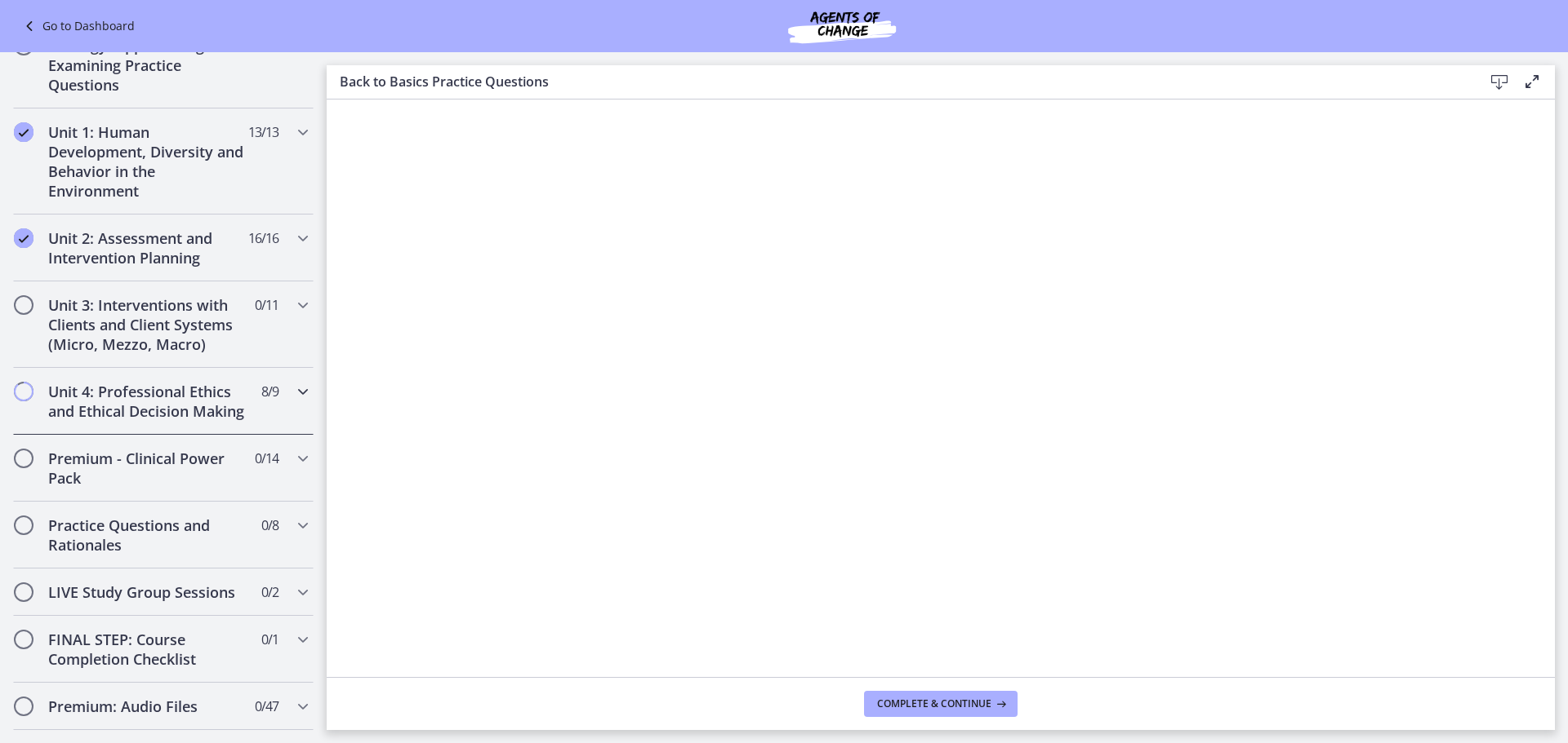
click at [291, 417] on div "Unit 4: Professional Ethics and Ethical Decision Making 8 / 9 Completed" at bounding box center [162, 401] width 300 height 67
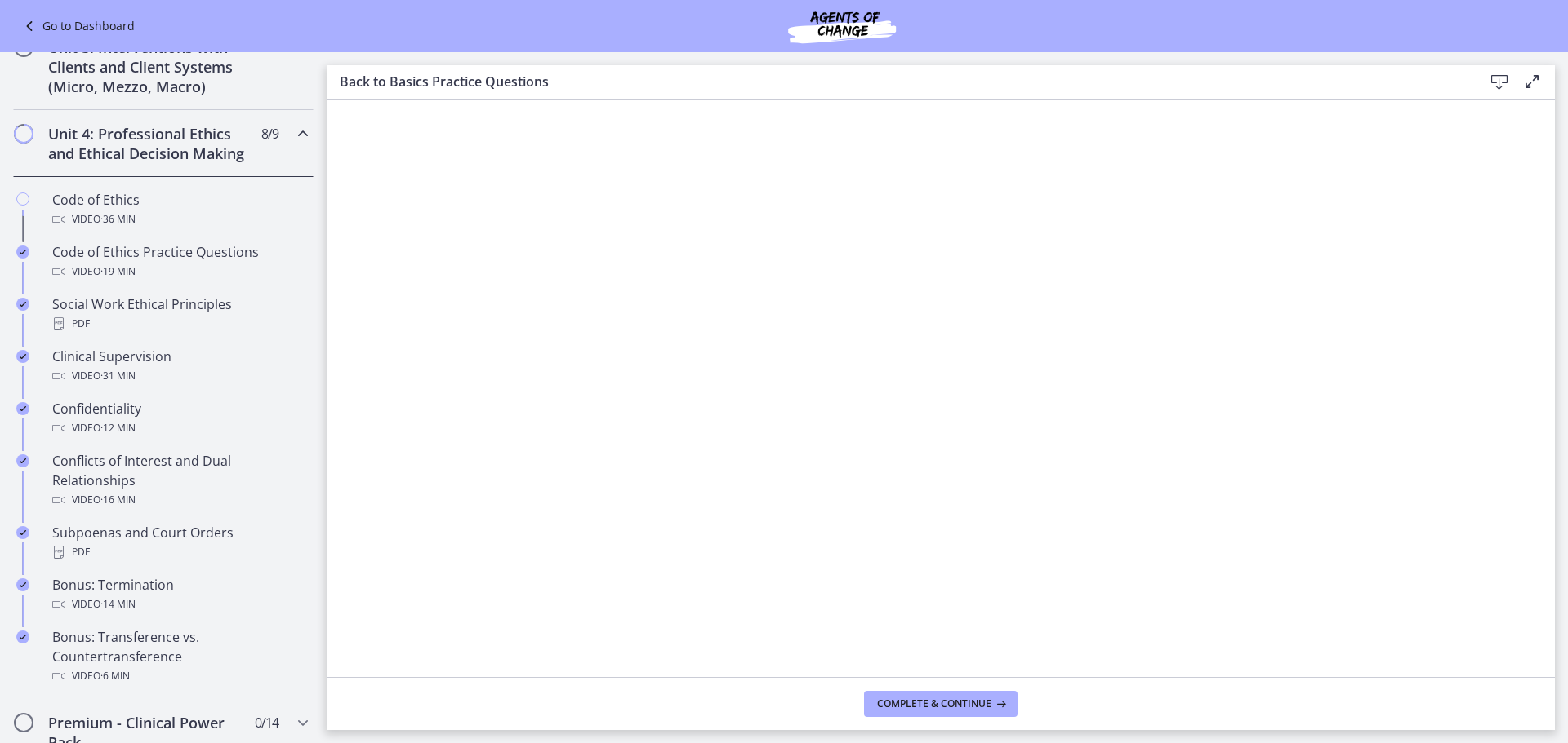
scroll to position [496, 0]
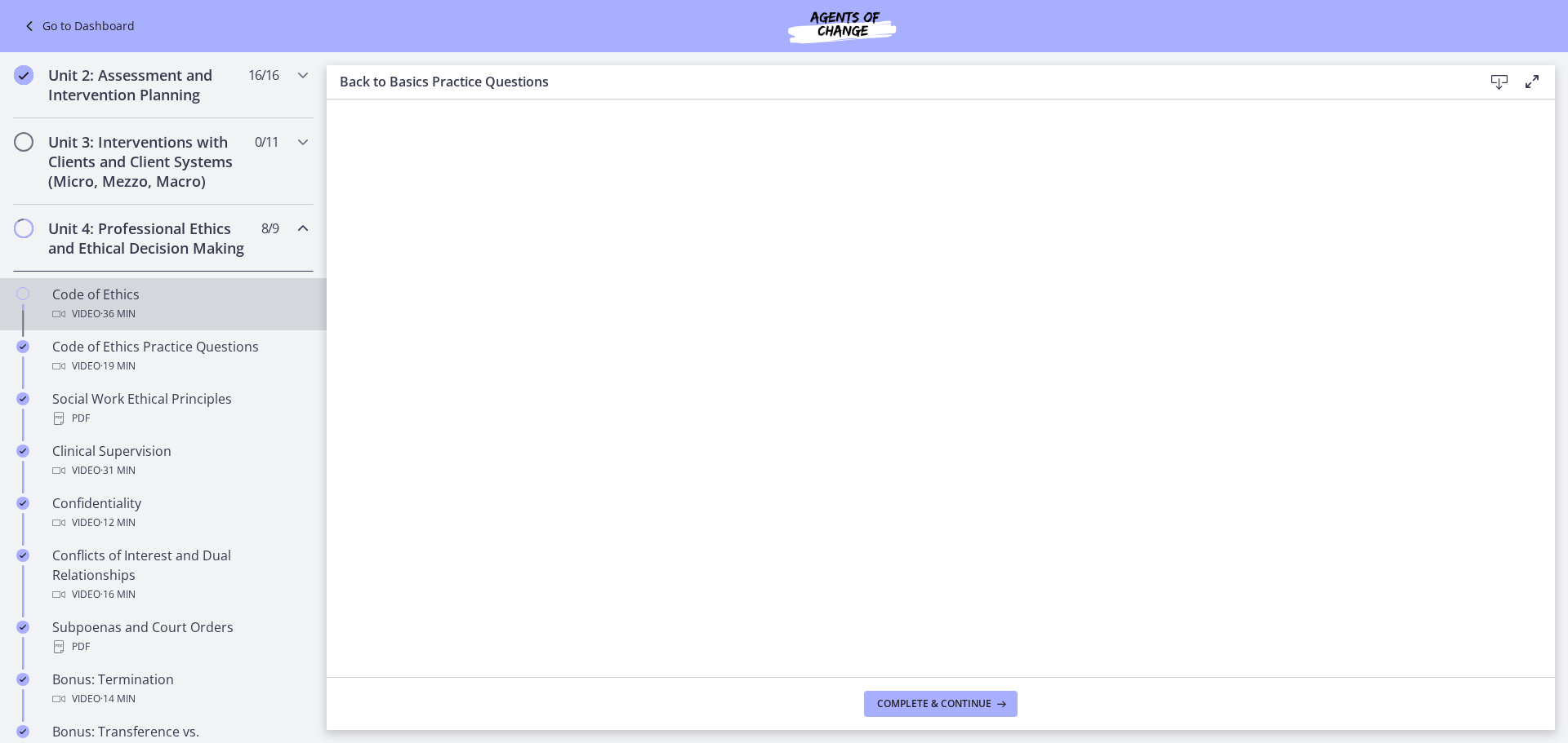
click at [222, 303] on link "Code of Ethics Video · 36 min" at bounding box center [163, 305] width 327 height 52
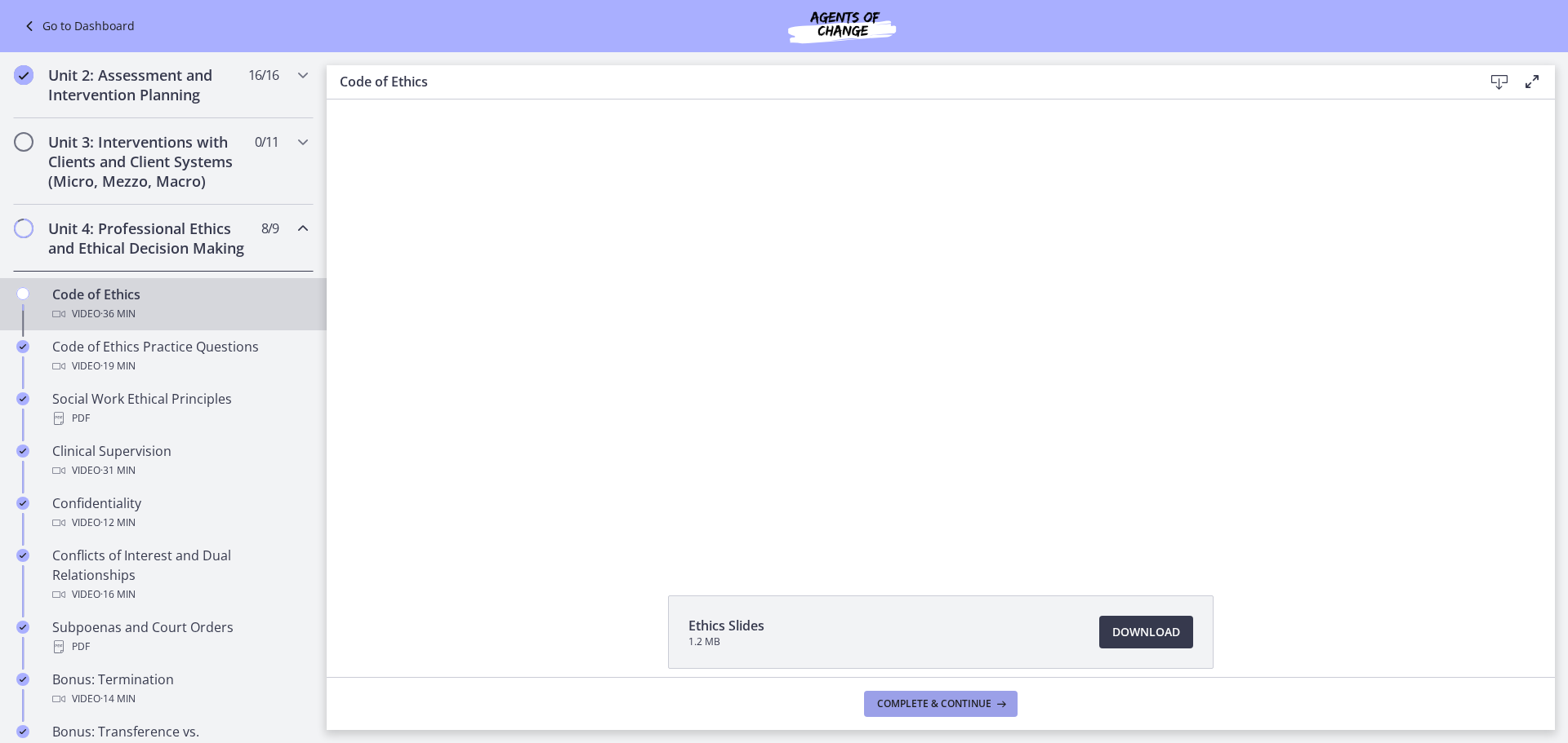
click at [955, 706] on span "Complete & continue" at bounding box center [934, 704] width 115 height 13
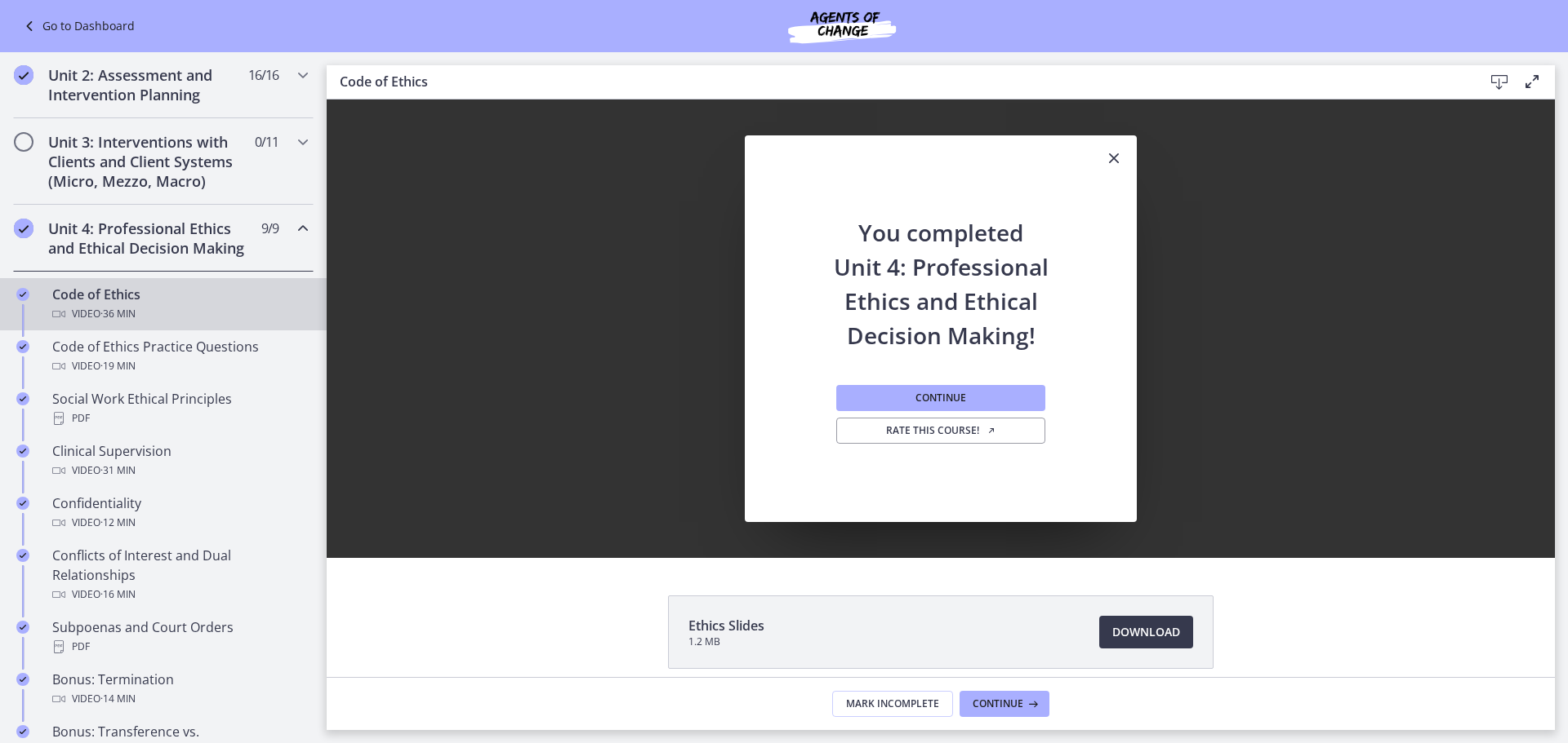
click at [1104, 148] on button "Close" at bounding box center [1113, 159] width 46 height 47
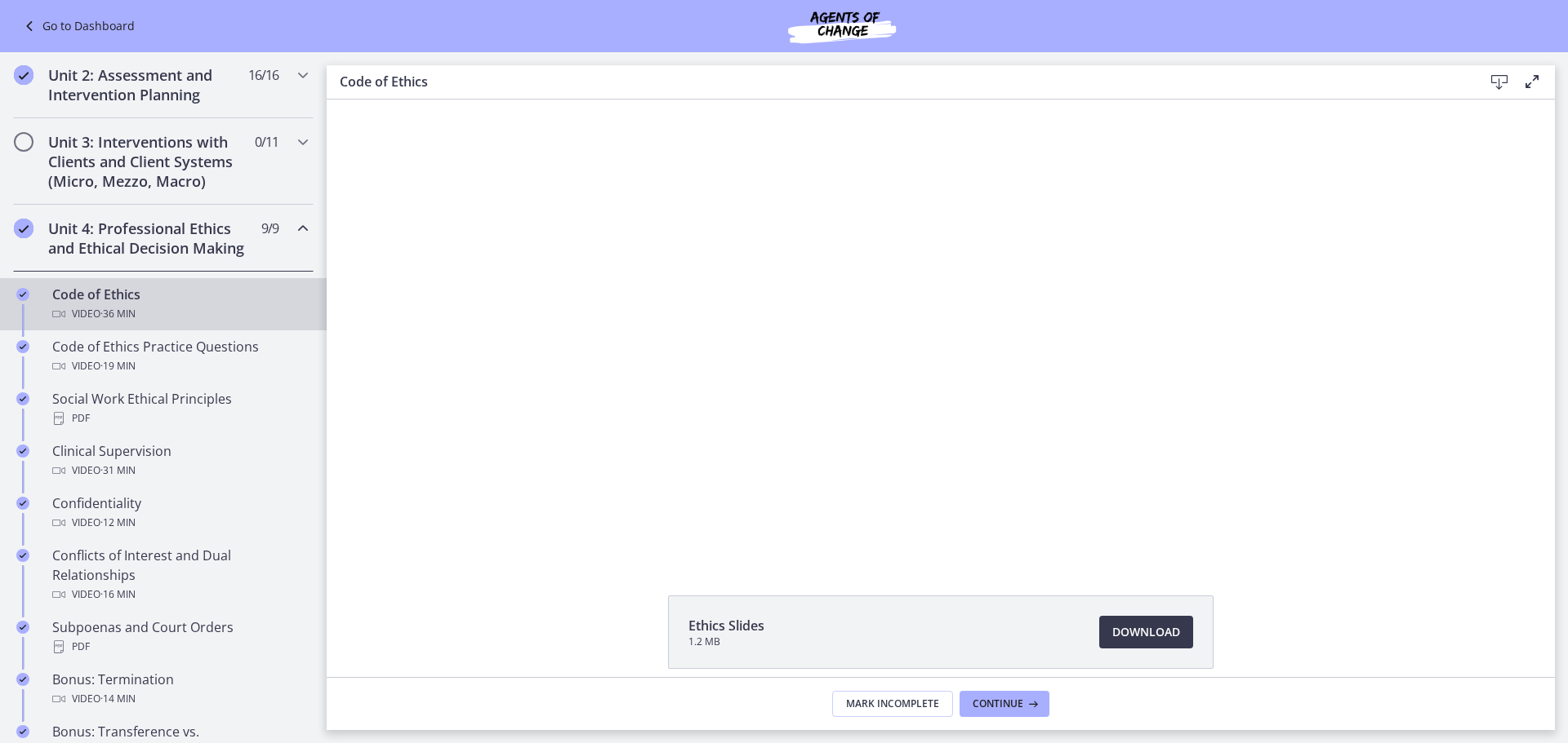
click at [237, 324] on div "Video · 36 min" at bounding box center [180, 315] width 254 height 20
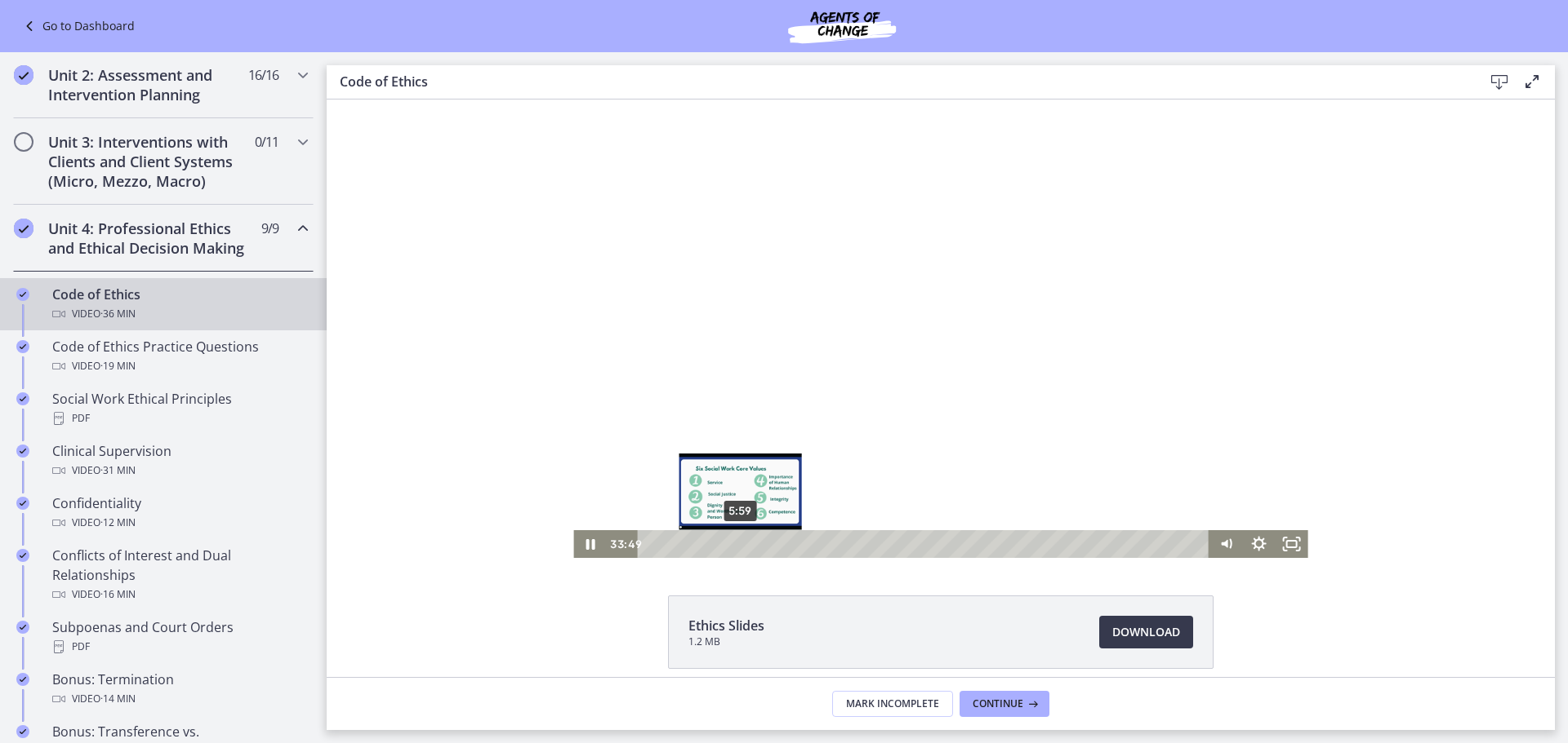
click at [729, 541] on div "5:59" at bounding box center [926, 544] width 552 height 28
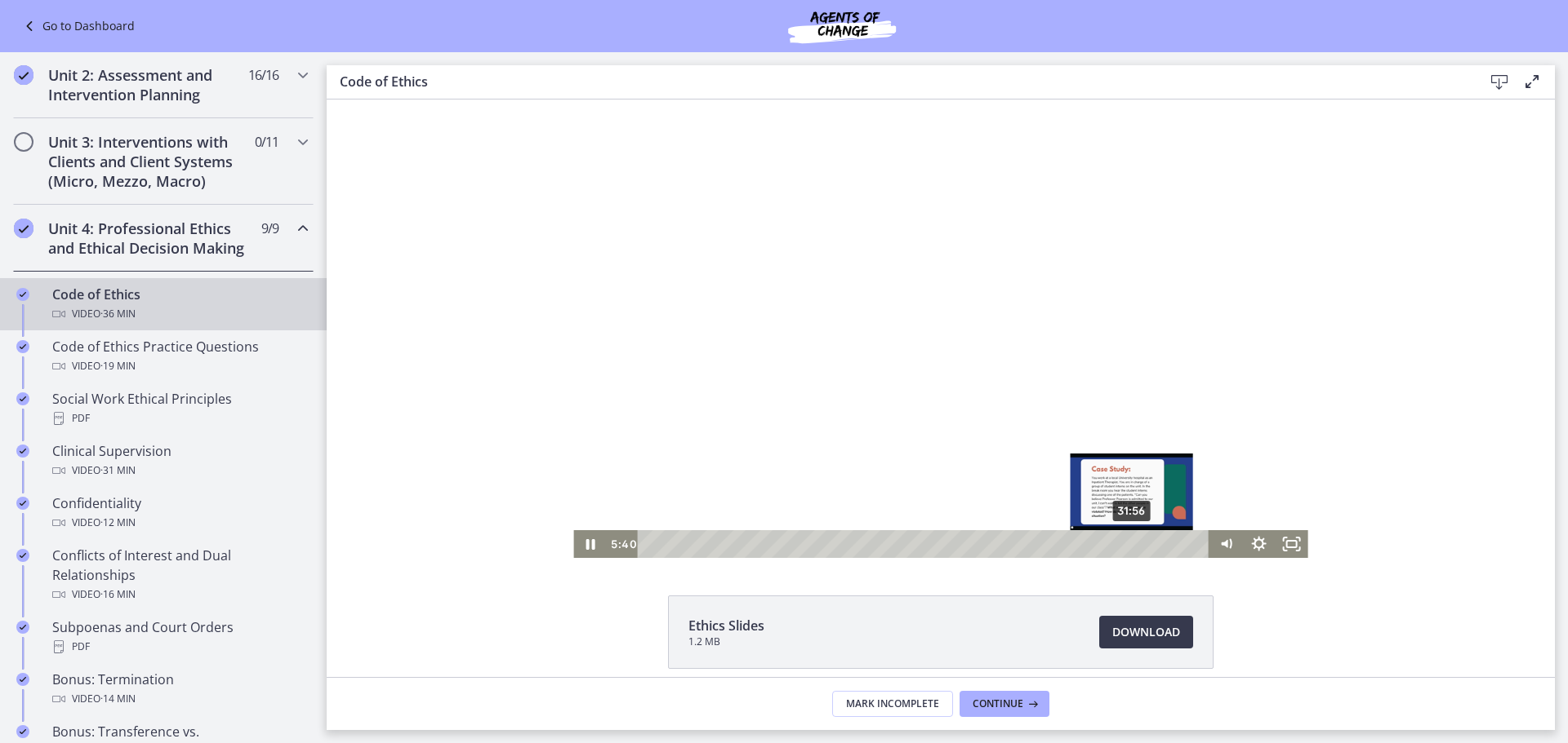
click at [1128, 539] on div "31:56" at bounding box center [926, 544] width 552 height 28
click at [1161, 542] on div "34:12" at bounding box center [926, 544] width 552 height 28
click at [570, 555] on icon "Pause" at bounding box center [589, 545] width 39 height 33
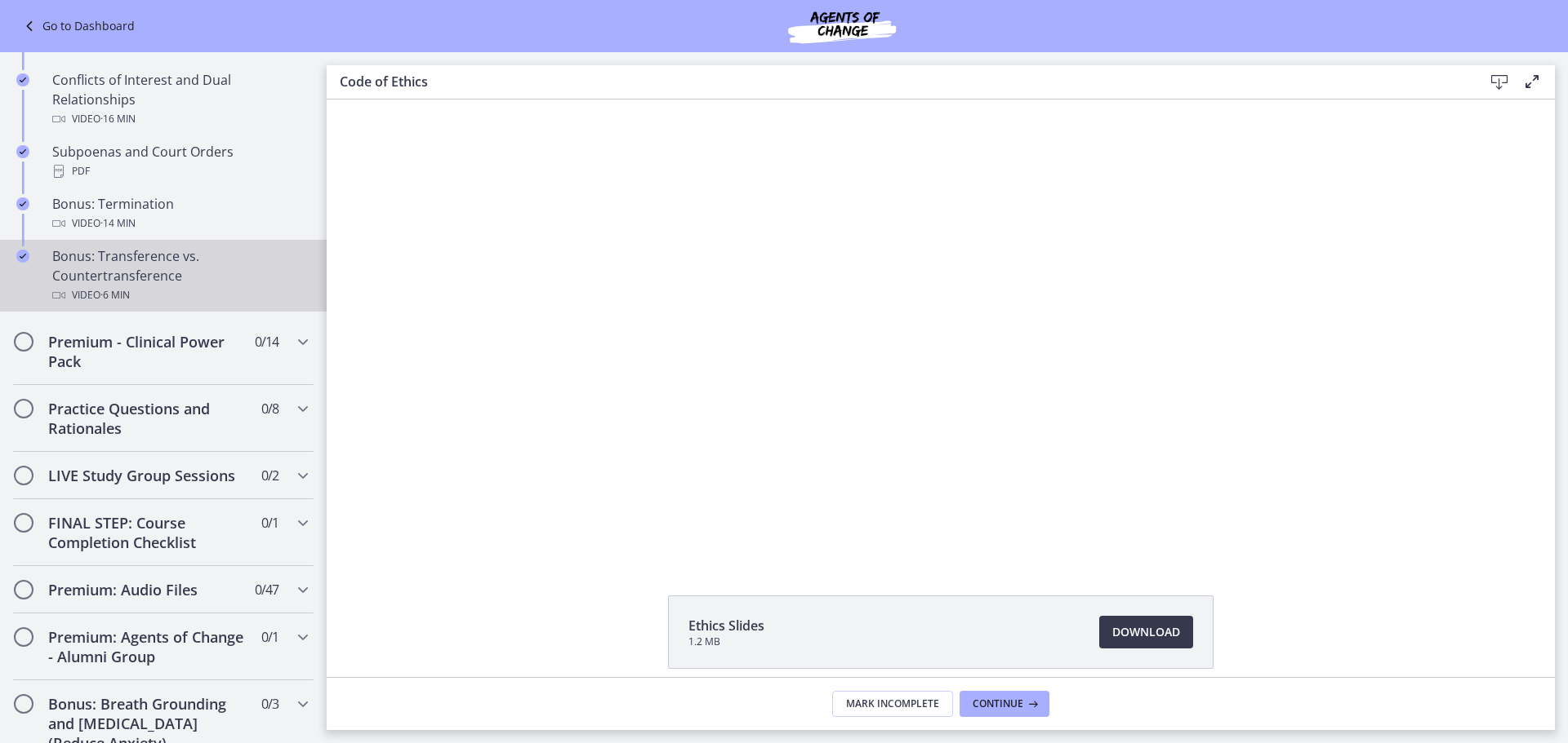
scroll to position [986, 0]
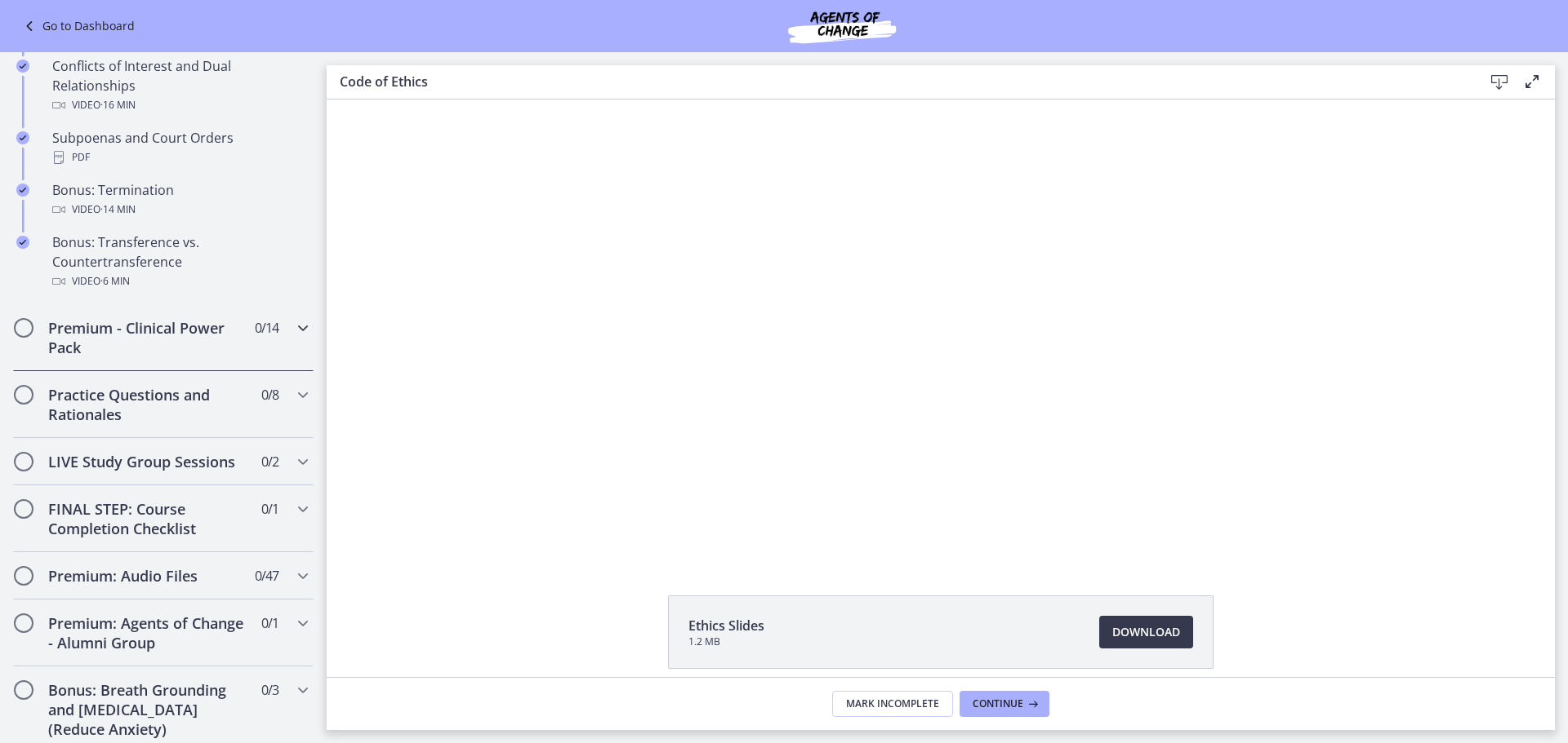
click at [273, 370] on div "Premium - Clinical Power Pack 0 / 14 Completed" at bounding box center [162, 338] width 300 height 67
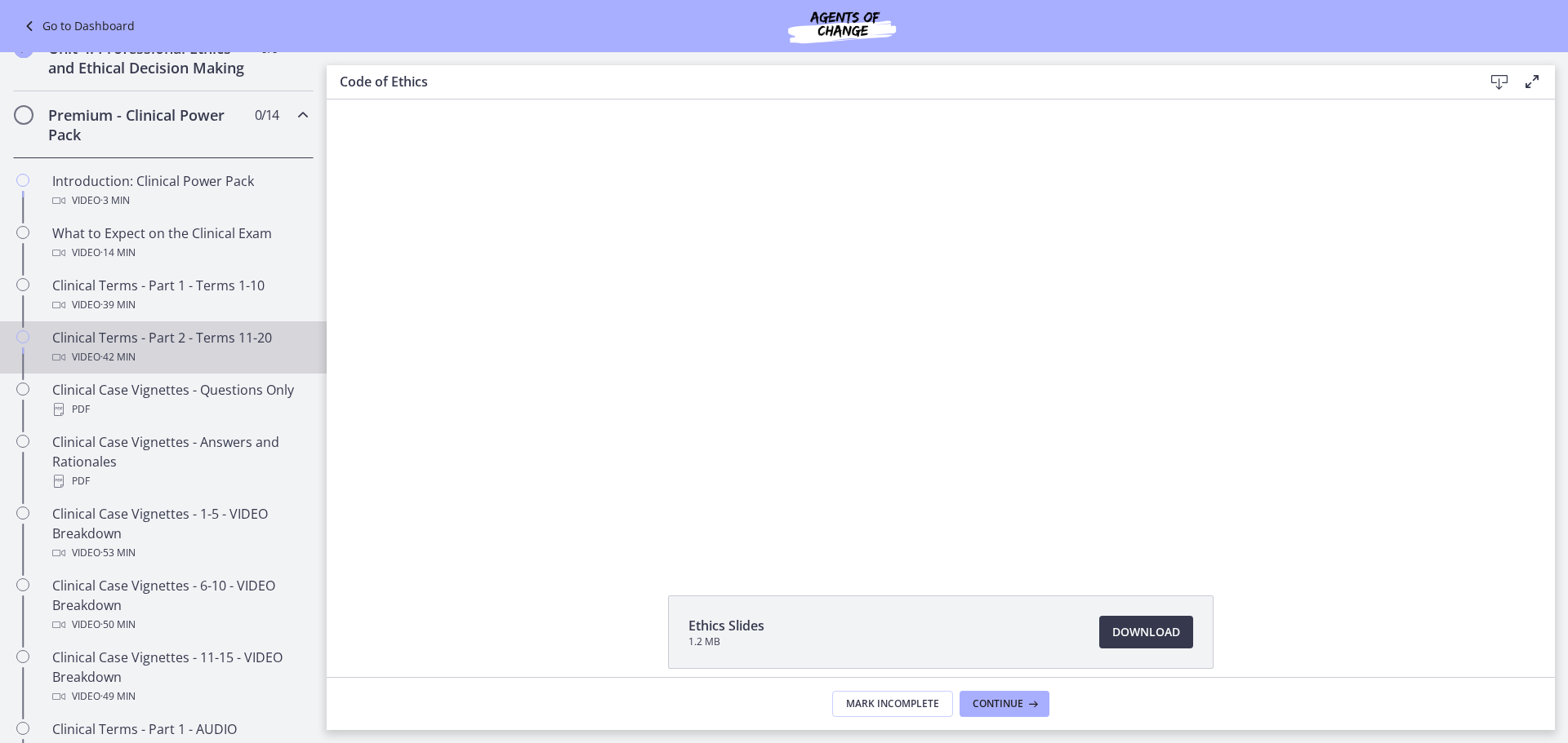
scroll to position [659, 0]
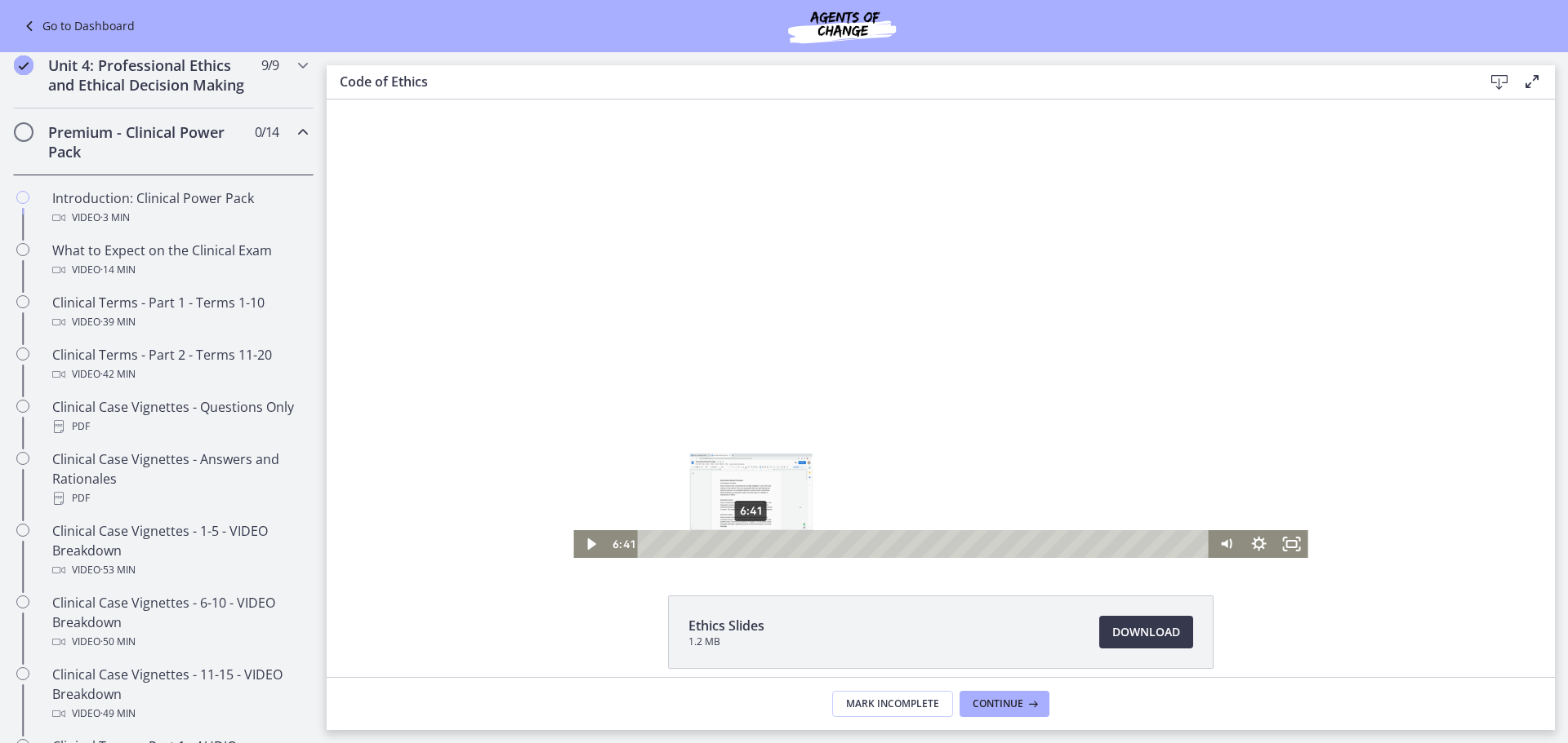
click at [744, 539] on div "6:41" at bounding box center [926, 544] width 552 height 28
click at [779, 545] on div "9:00" at bounding box center [926, 544] width 552 height 28
click at [824, 541] on div "11:52" at bounding box center [926, 544] width 552 height 28
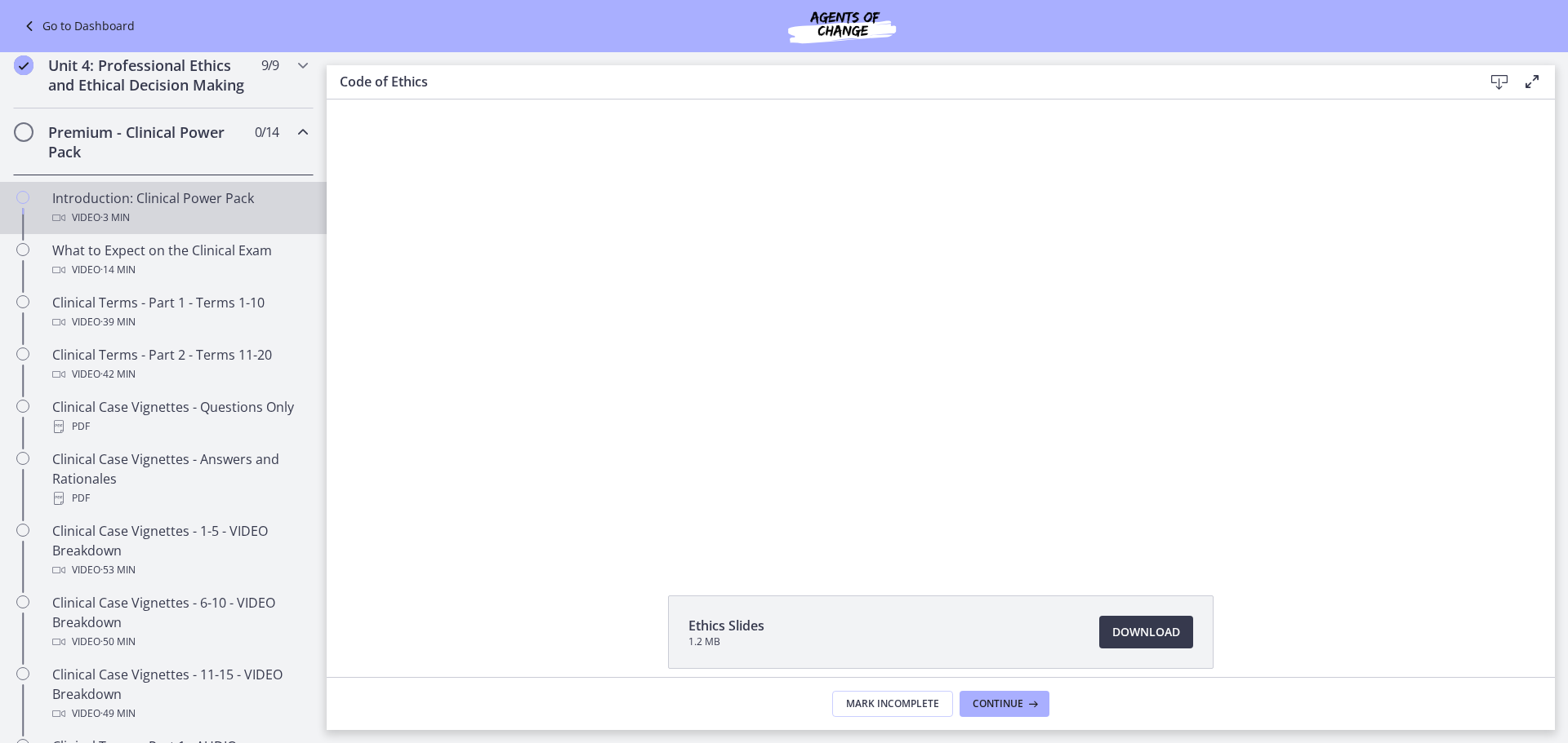
click at [143, 225] on div "Introduction: Clinical Power Pack Video · 3 min" at bounding box center [180, 207] width 254 height 39
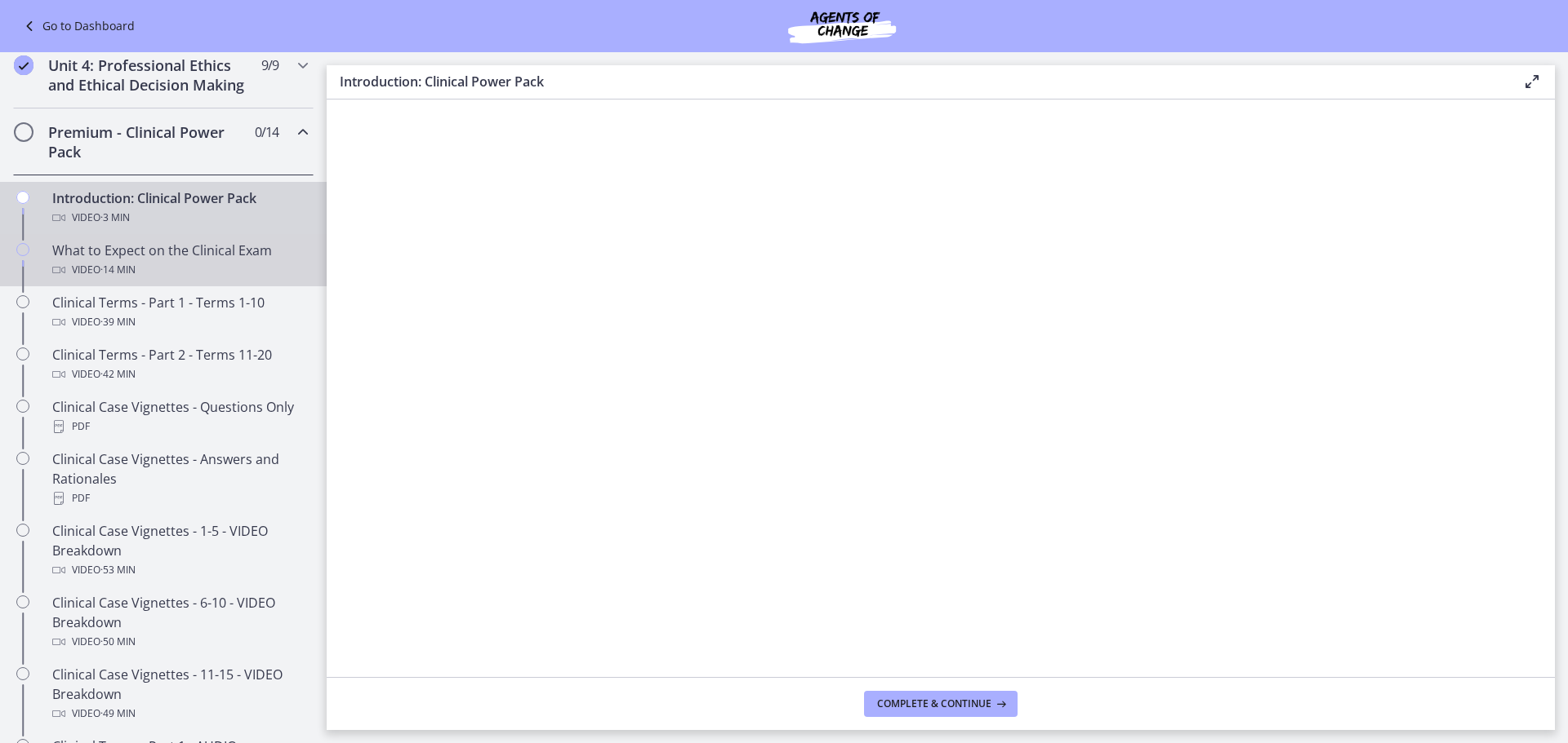
click at [136, 277] on div "What to Expect on the Clinical Exam Video · 14 min" at bounding box center [180, 260] width 254 height 39
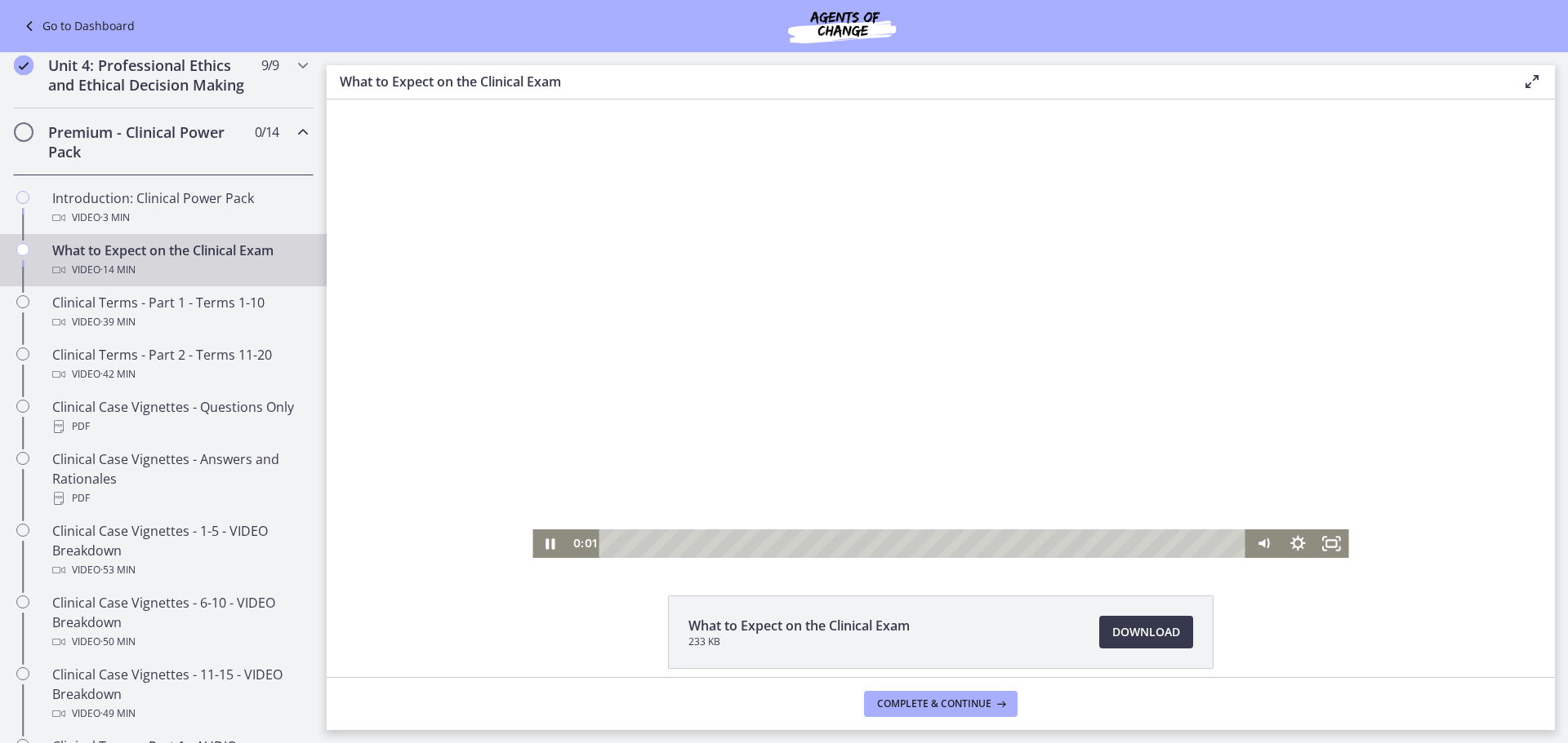
click at [701, 546] on div "Playbar" at bounding box center [926, 544] width 626 height 29
click at [762, 546] on div "3:25" at bounding box center [926, 544] width 626 height 29
click at [829, 546] on div "4:50" at bounding box center [926, 544] width 626 height 29
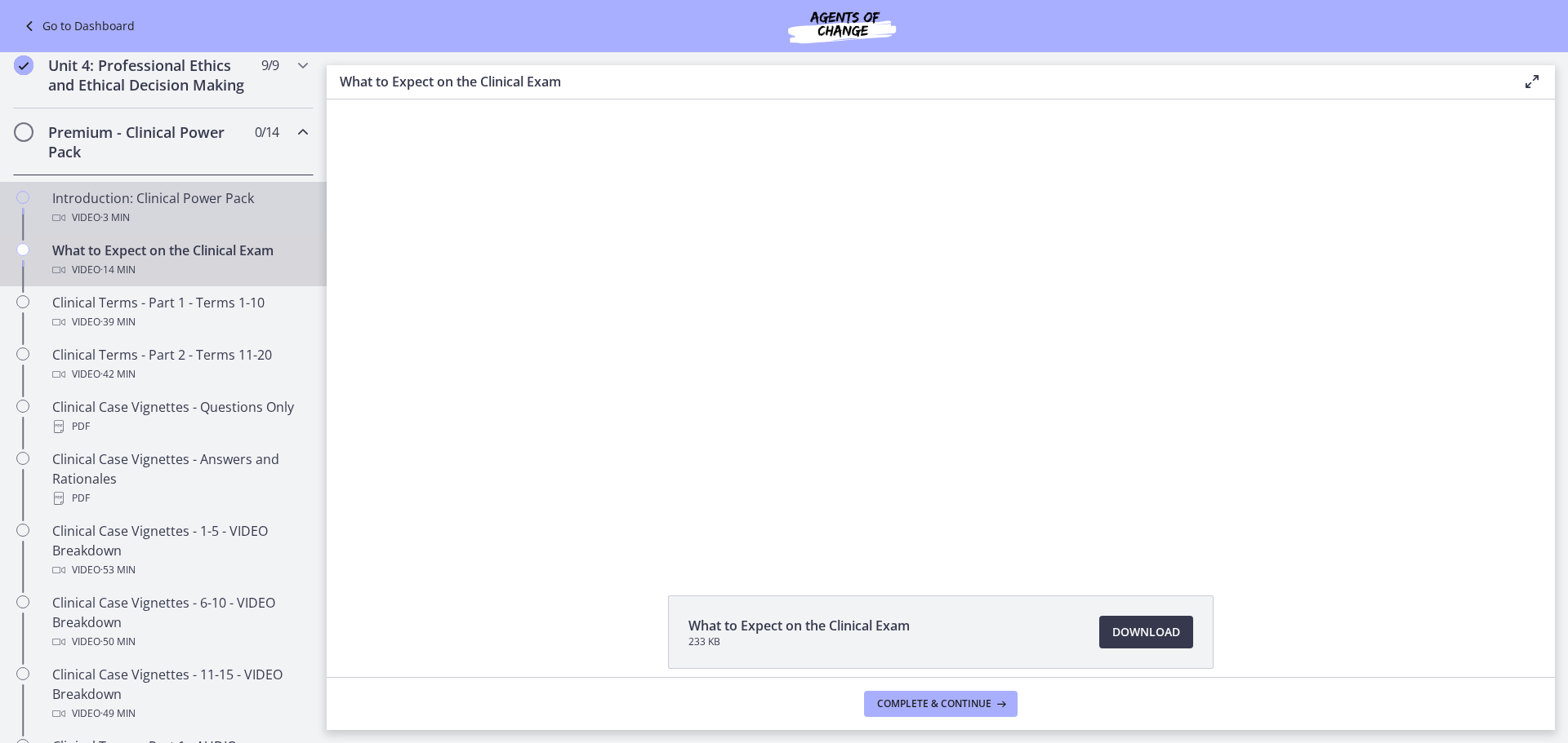
click at [213, 216] on div "Introduction: Clinical Power Pack Video · 3 min" at bounding box center [180, 207] width 254 height 39
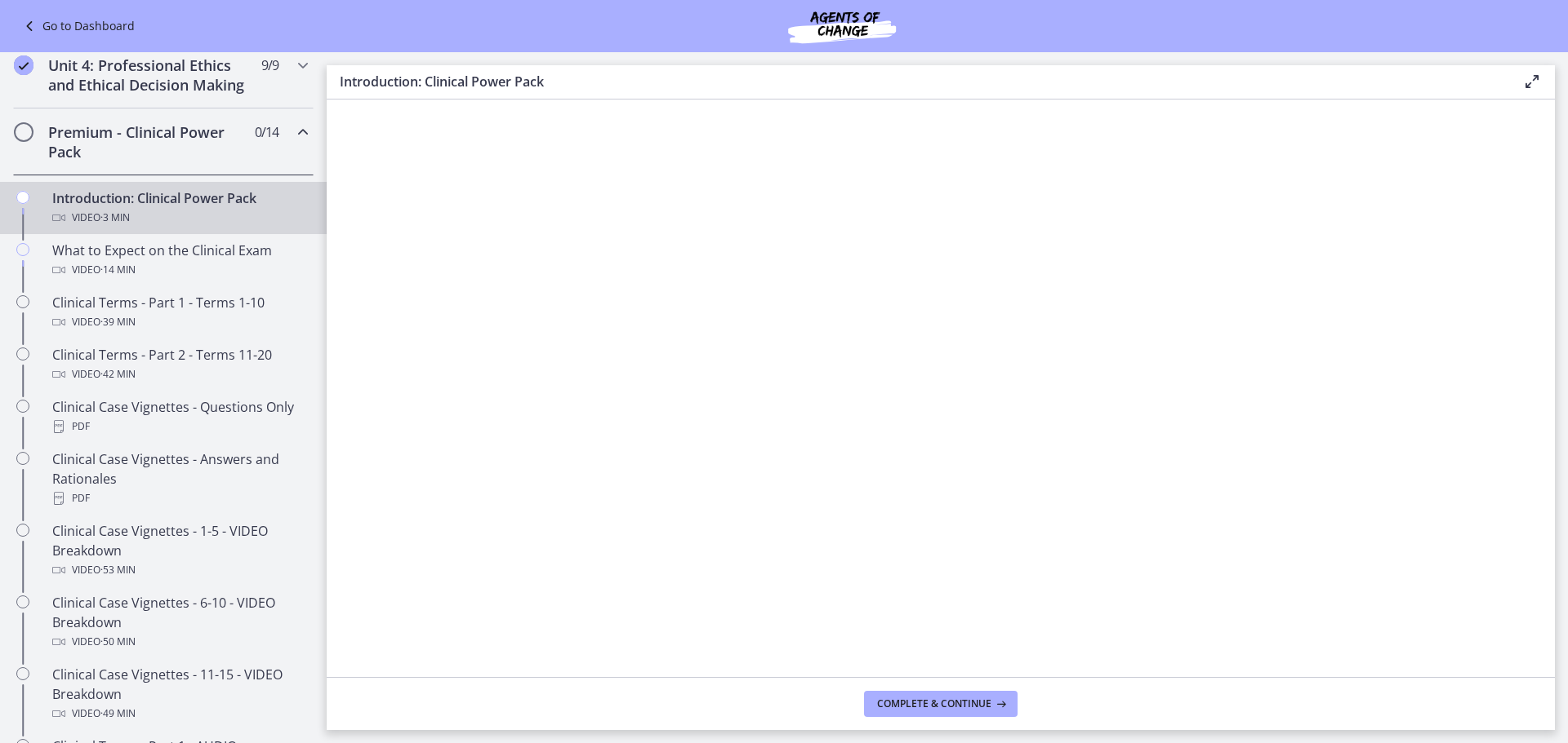
click at [932, 691] on footer "Complete & continue" at bounding box center [940, 703] width 1228 height 53
click at [884, 712] on button "Complete & continue" at bounding box center [940, 704] width 153 height 26
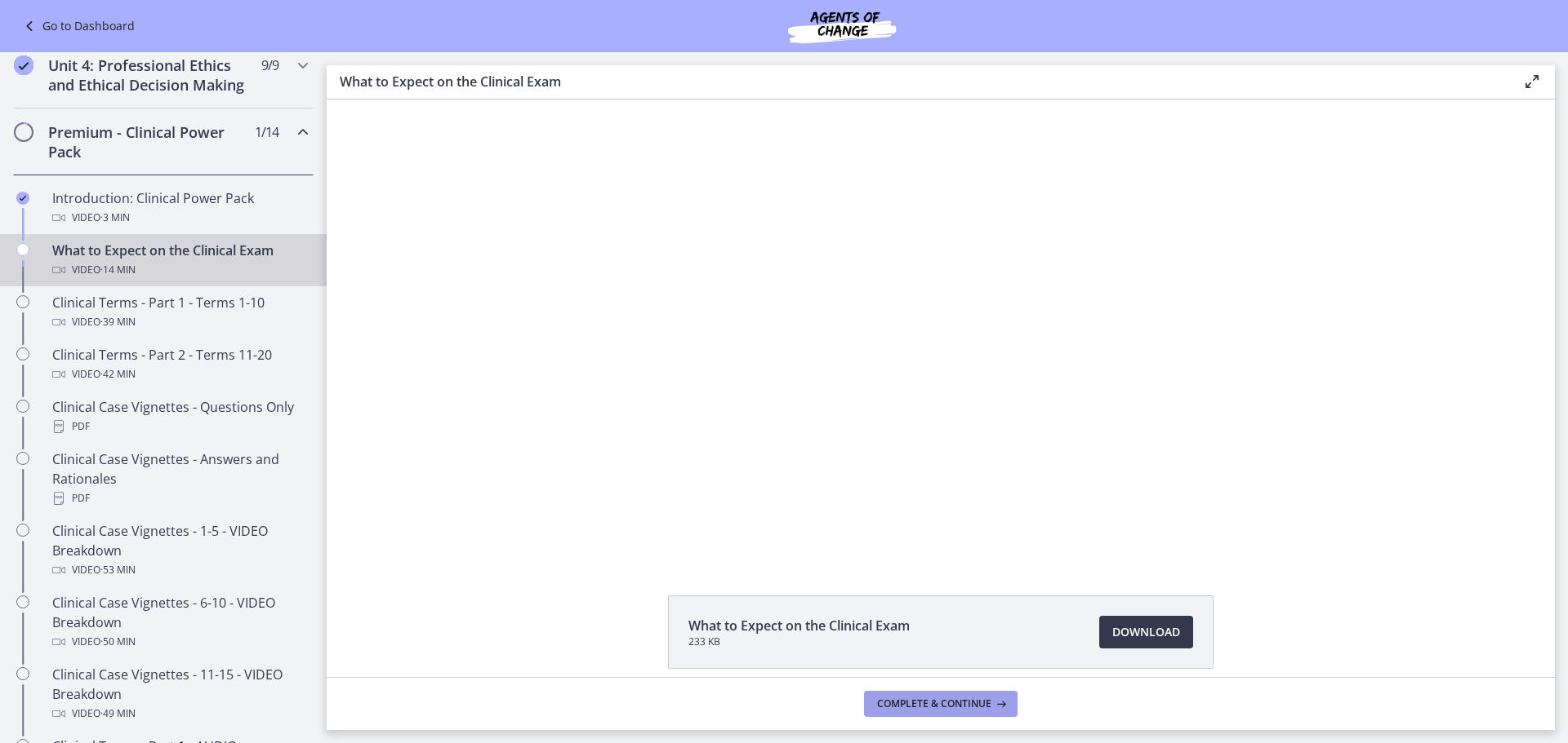
click at [891, 706] on span "Complete & continue" at bounding box center [934, 704] width 115 height 13
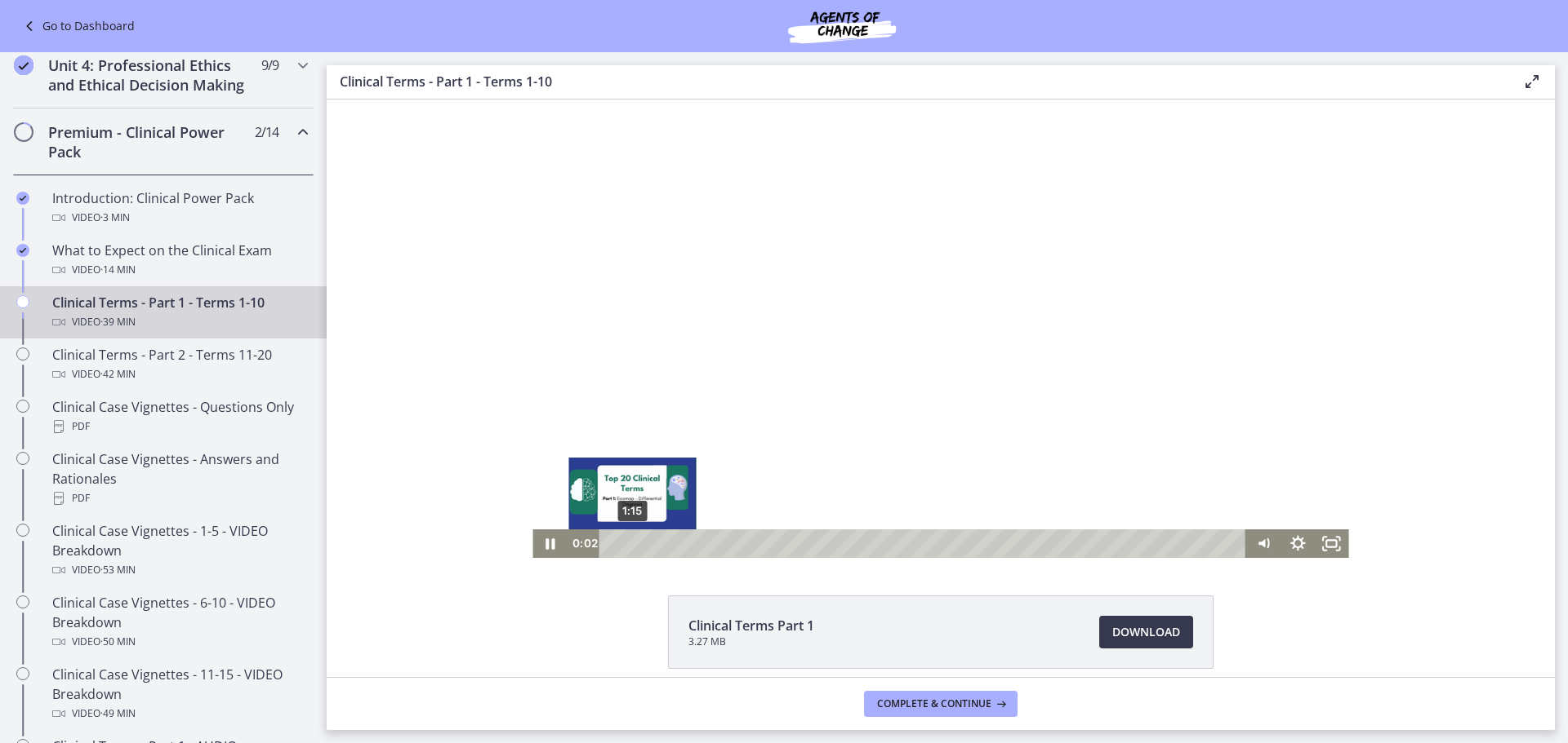
click at [627, 543] on div "1:15" at bounding box center [926, 544] width 626 height 29
click at [652, 546] on div "2:49" at bounding box center [926, 544] width 626 height 29
click at [677, 547] on div "4:23" at bounding box center [926, 544] width 626 height 29
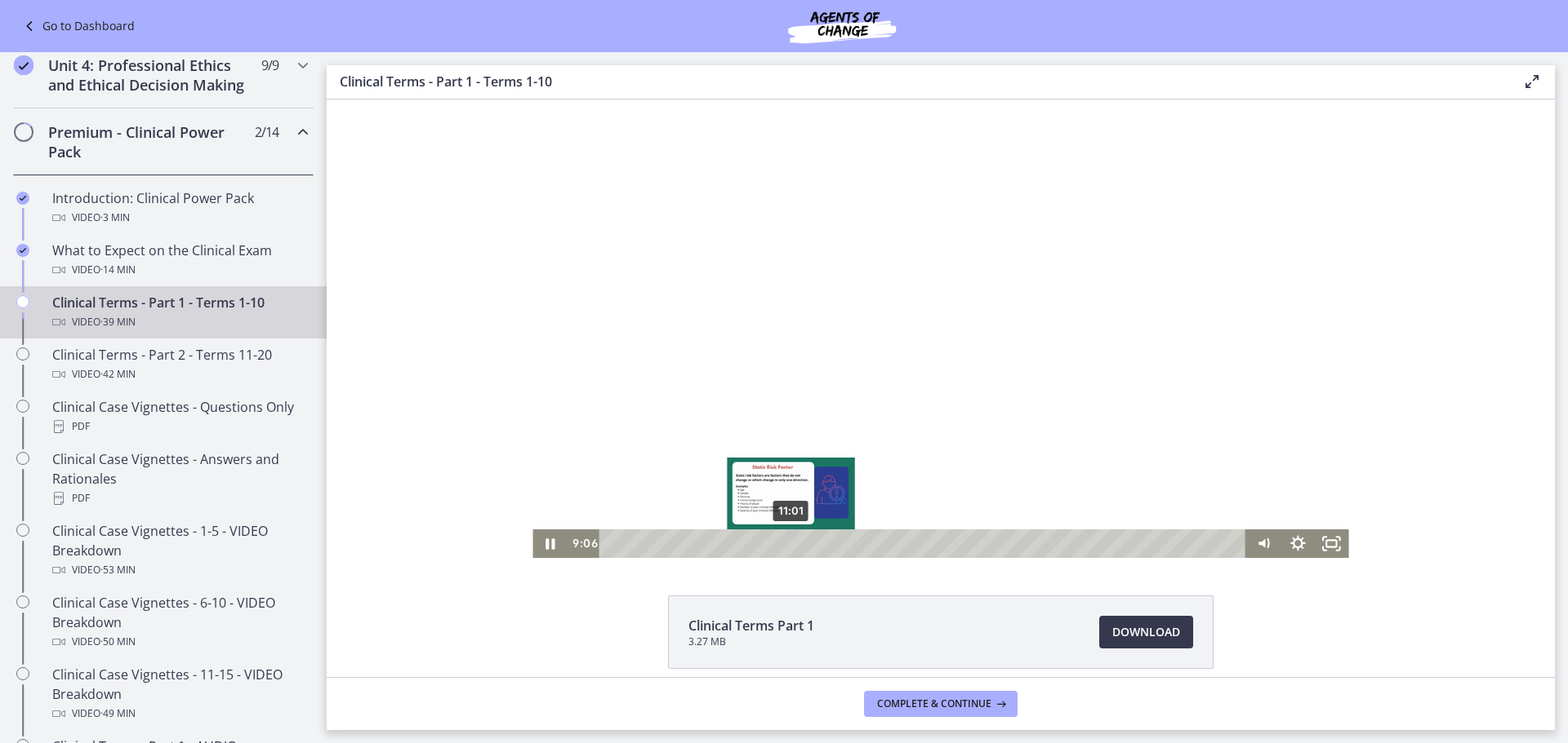
click at [781, 540] on div "11:01" at bounding box center [926, 544] width 626 height 29
click at [827, 542] on div "13:17" at bounding box center [926, 544] width 626 height 29
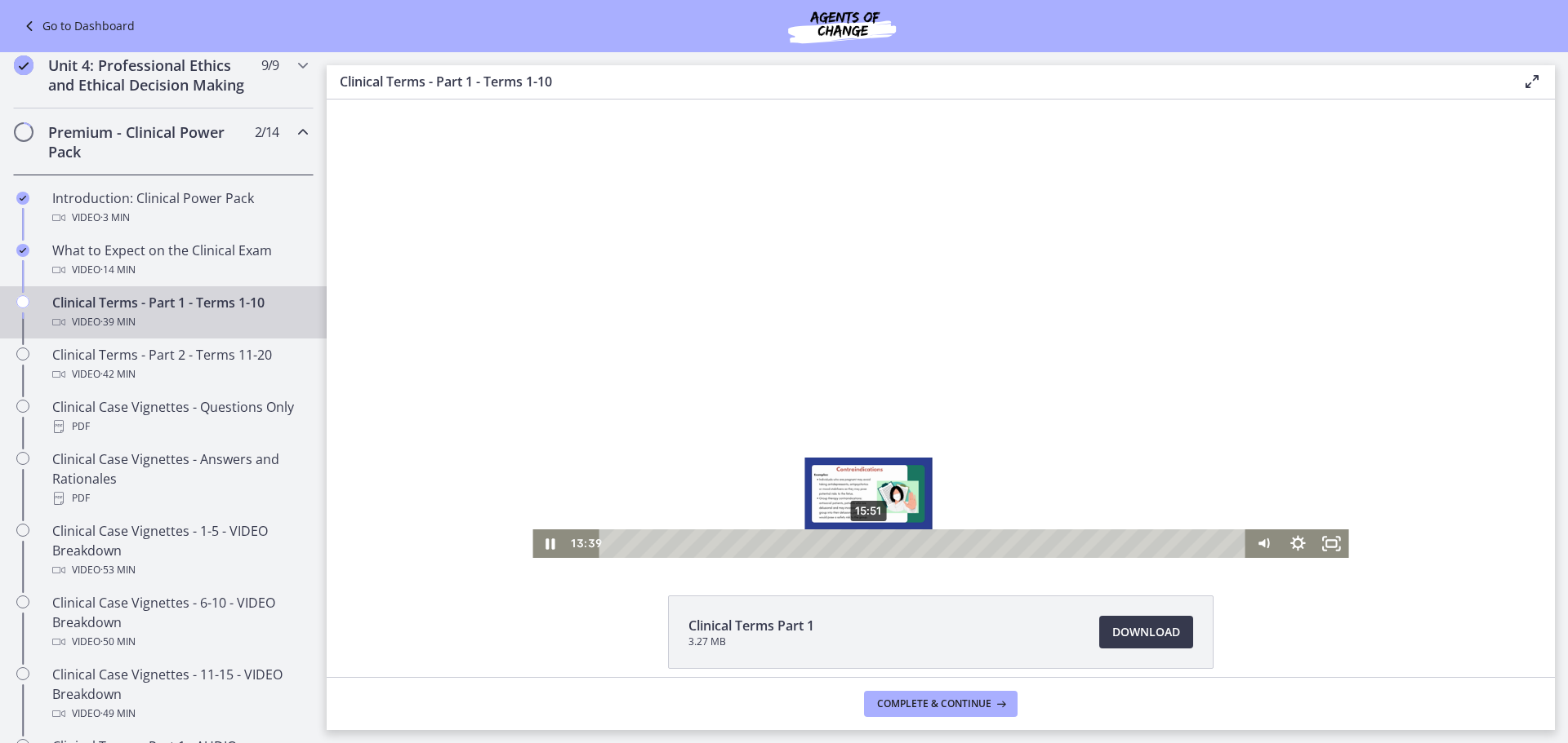
click at [869, 546] on div "15:51" at bounding box center [926, 544] width 626 height 29
click at [843, 542] on div "15:58" at bounding box center [926, 544] width 626 height 29
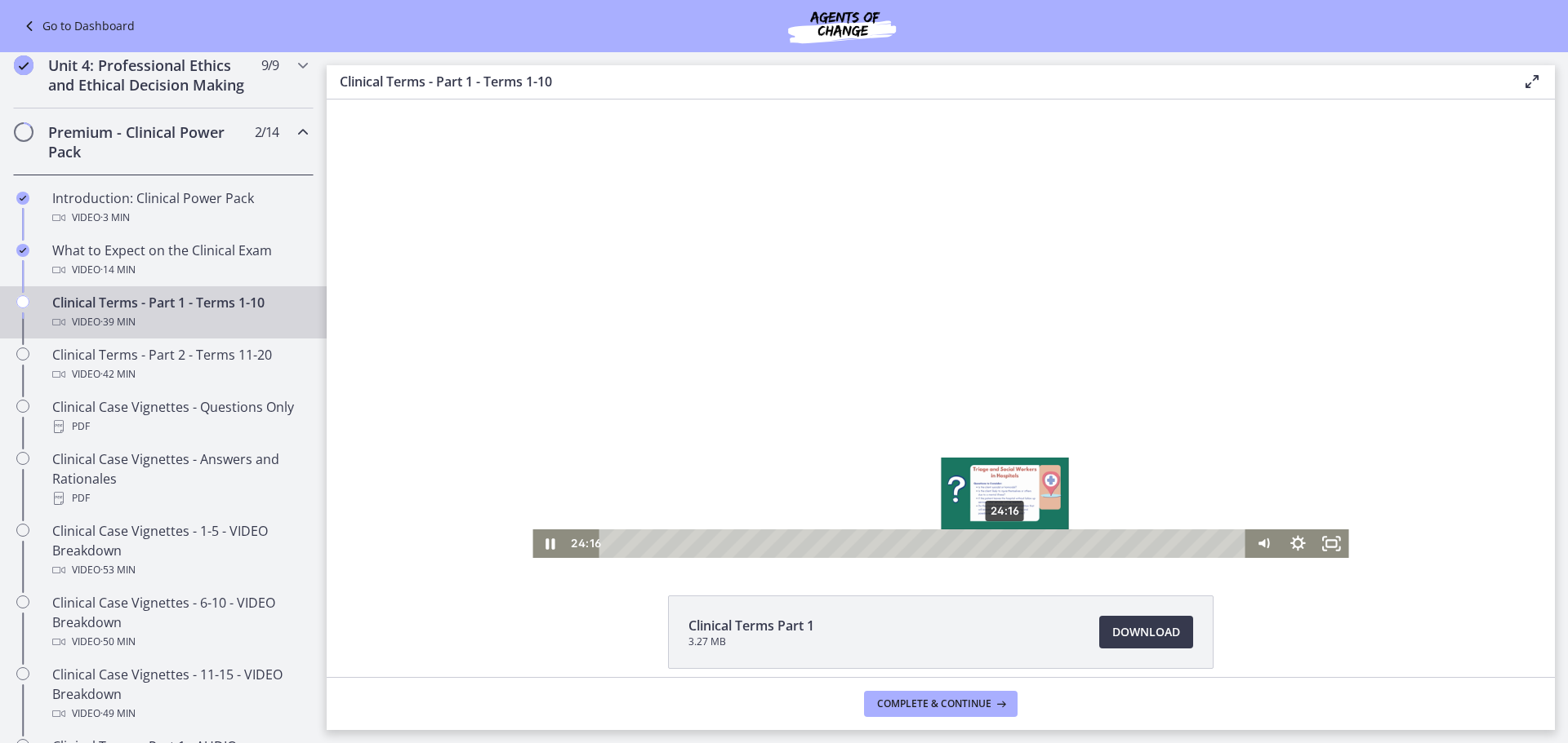
click at [1000, 540] on div "24:16" at bounding box center [926, 544] width 626 height 29
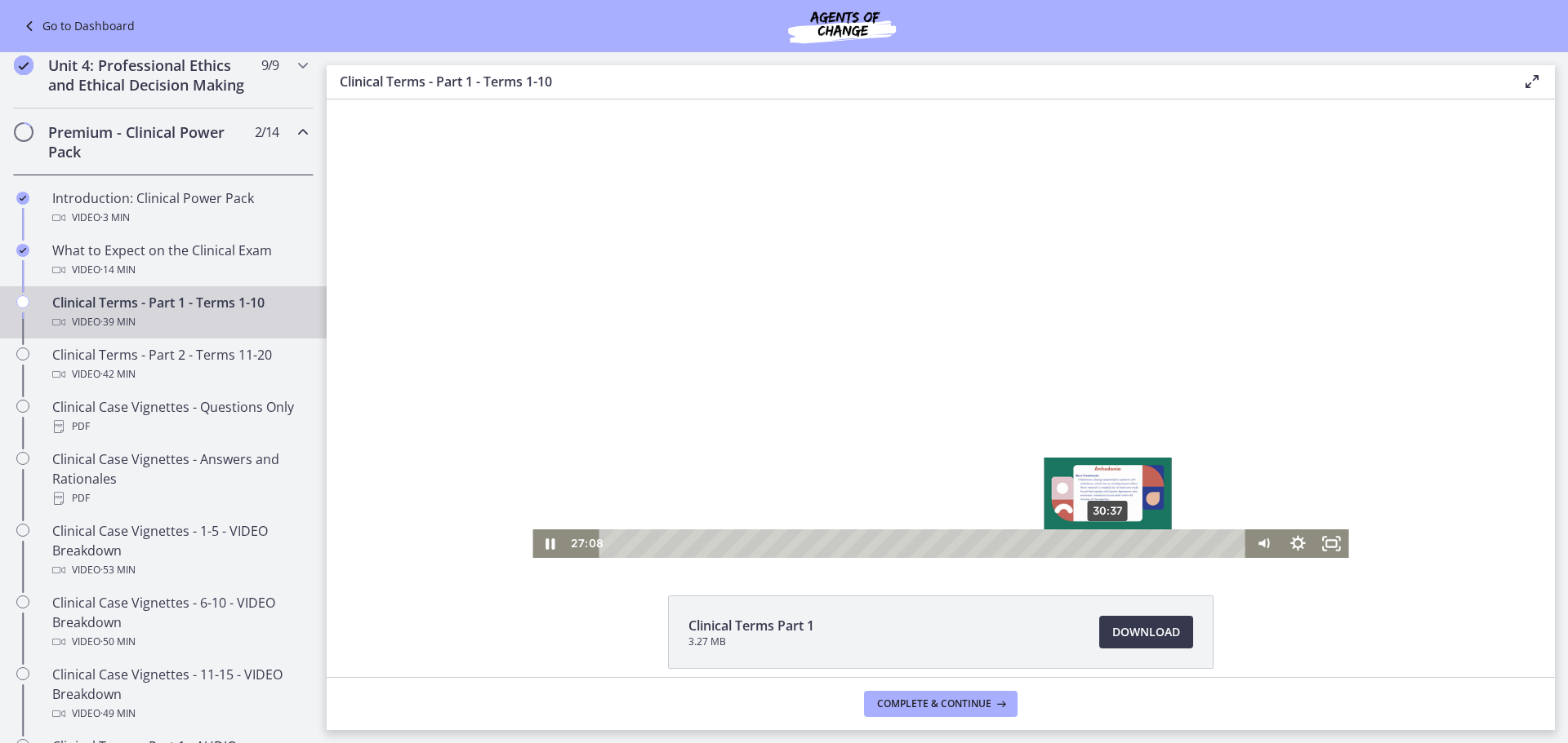
click at [1102, 539] on div "30:37" at bounding box center [926, 544] width 626 height 29
drag, startPoint x: 1001, startPoint y: 540, endPoint x: 1102, endPoint y: 539, distance: 101.0
click at [1102, 539] on div "Playbar" at bounding box center [1107, 544] width 10 height 10
click at [1066, 539] on div "28:30" at bounding box center [926, 544] width 626 height 29
click at [1086, 541] on div "29:36" at bounding box center [926, 544] width 626 height 29
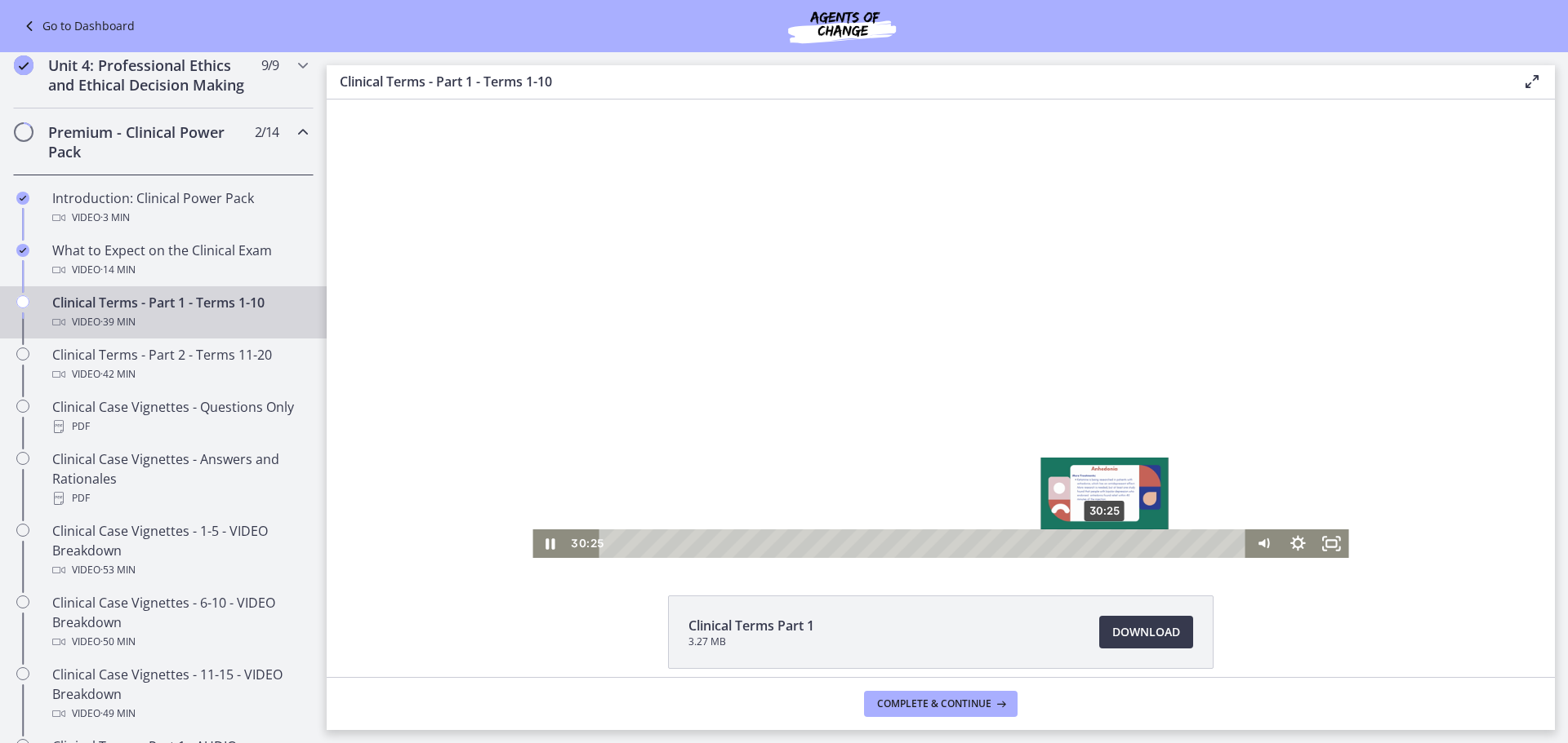
click at [1099, 541] on div "30:25" at bounding box center [926, 544] width 626 height 29
click at [1111, 541] on div "31:07" at bounding box center [926, 544] width 626 height 29
click at [1121, 541] on div "31:43" at bounding box center [926, 544] width 626 height 29
click at [1148, 541] on div "32:13" at bounding box center [926, 544] width 626 height 29
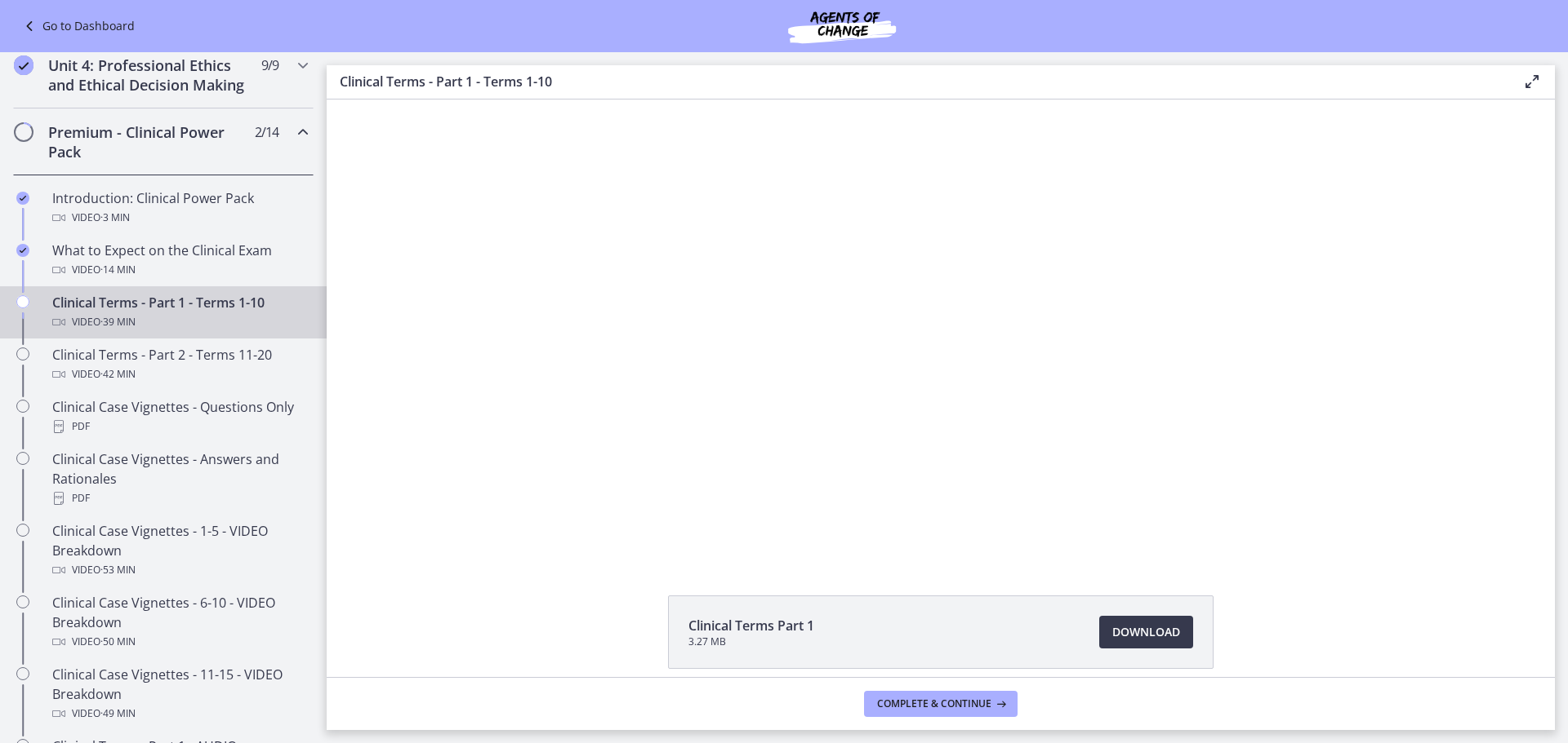
click at [942, 688] on footer "Complete & continue" at bounding box center [940, 703] width 1228 height 53
click at [938, 698] on span "Complete & continue" at bounding box center [934, 704] width 115 height 13
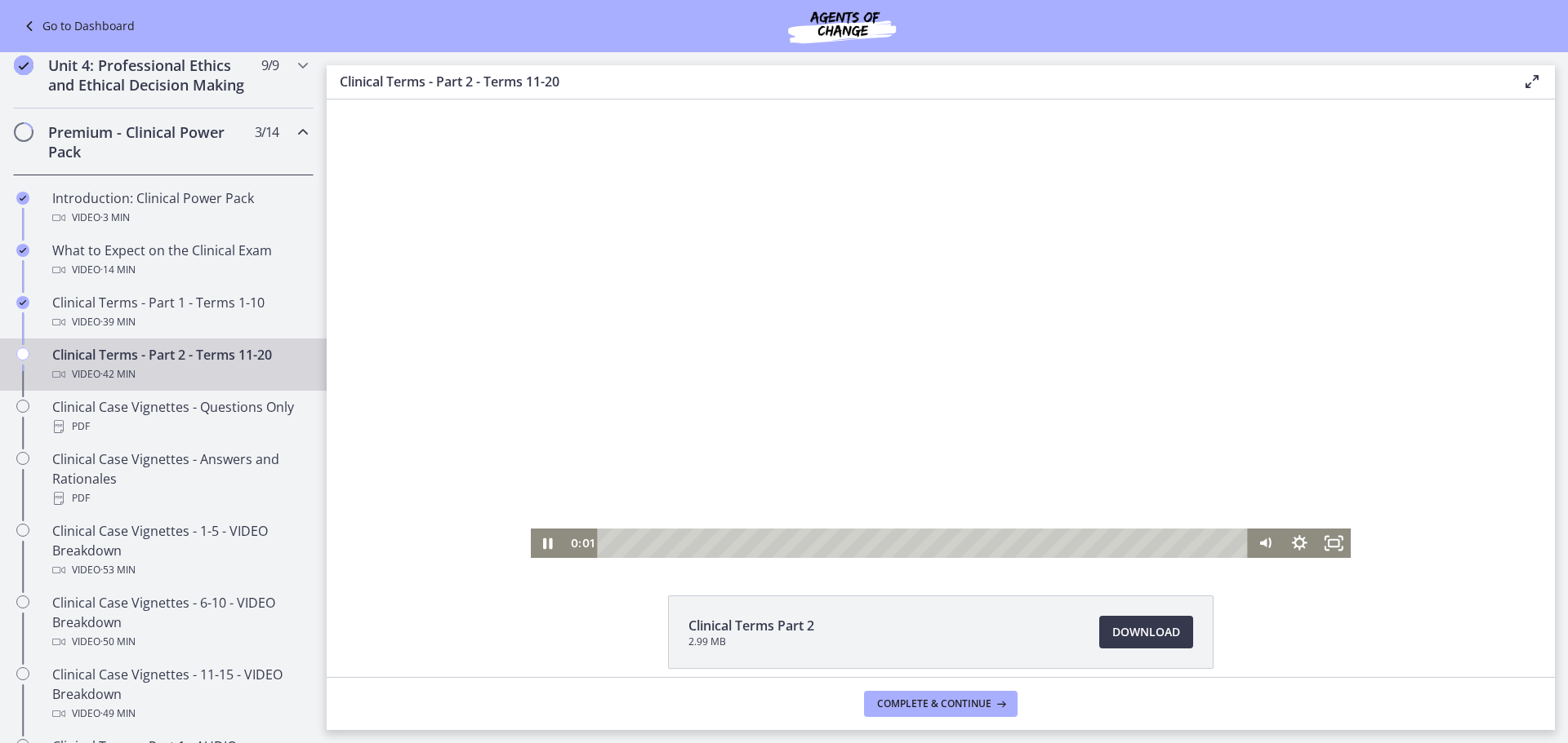
click at [695, 539] on div "Playbar" at bounding box center [925, 543] width 630 height 30
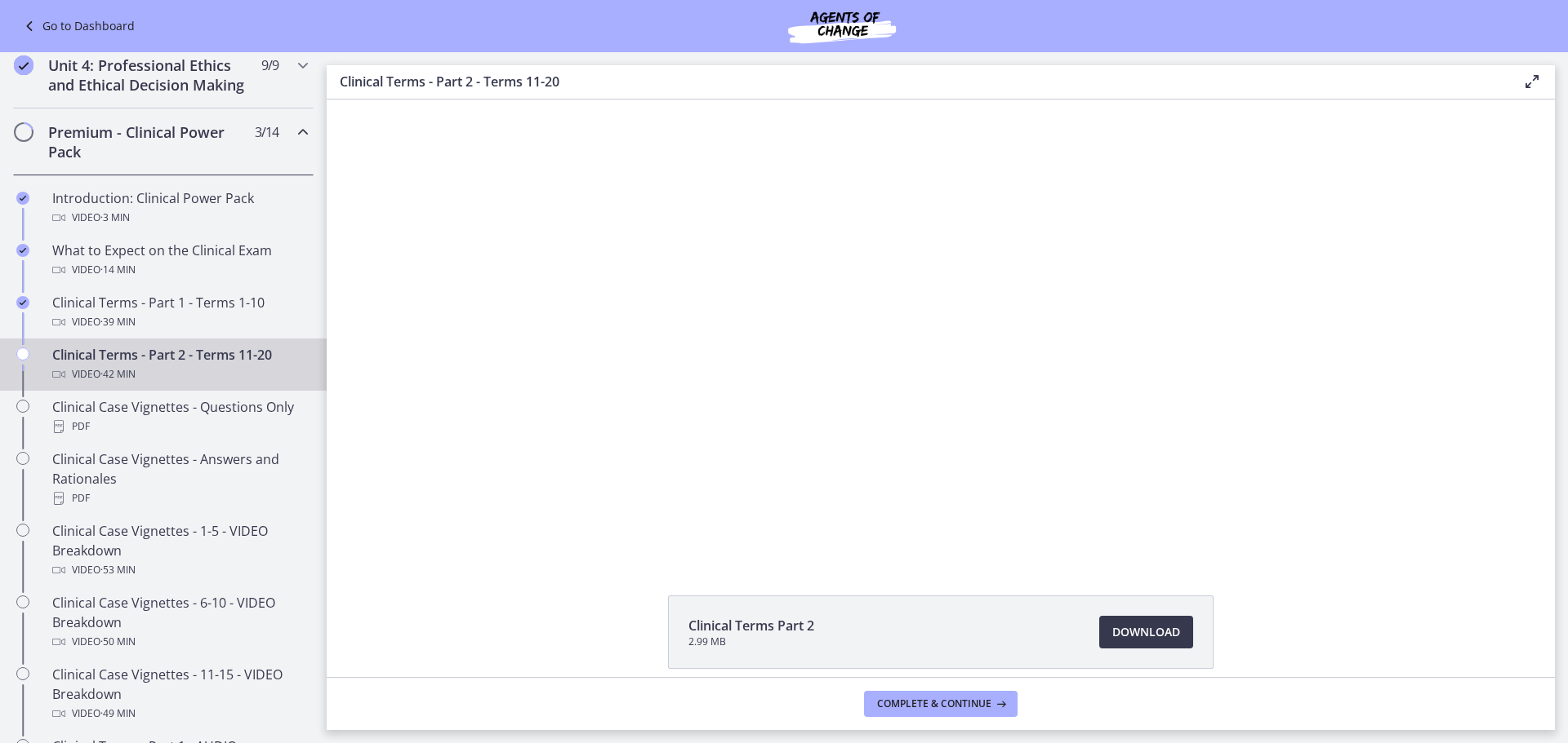
click at [892, 559] on div "Clinical Terms Part 2 2.99 MB Download Opens in a new window" at bounding box center [940, 388] width 1228 height 578
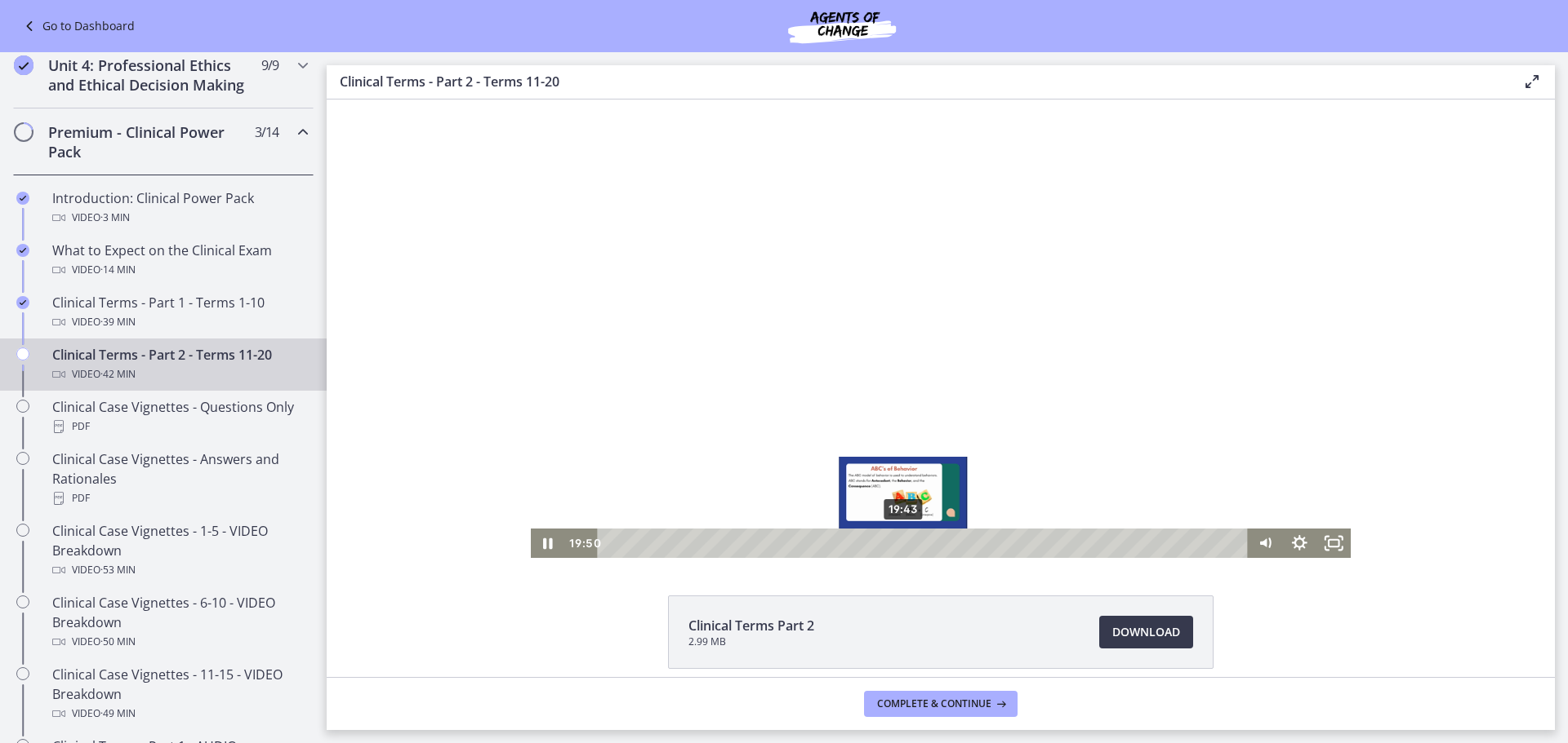
click at [878, 546] on div "19:43" at bounding box center [925, 543] width 630 height 30
click at [907, 545] on div "20:16" at bounding box center [925, 543] width 630 height 30
click at [924, 542] on div "21:22" at bounding box center [925, 543] width 630 height 30
click at [964, 542] on div "24:13" at bounding box center [925, 543] width 630 height 30
click at [902, 541] on div "20:03" at bounding box center [925, 543] width 630 height 30
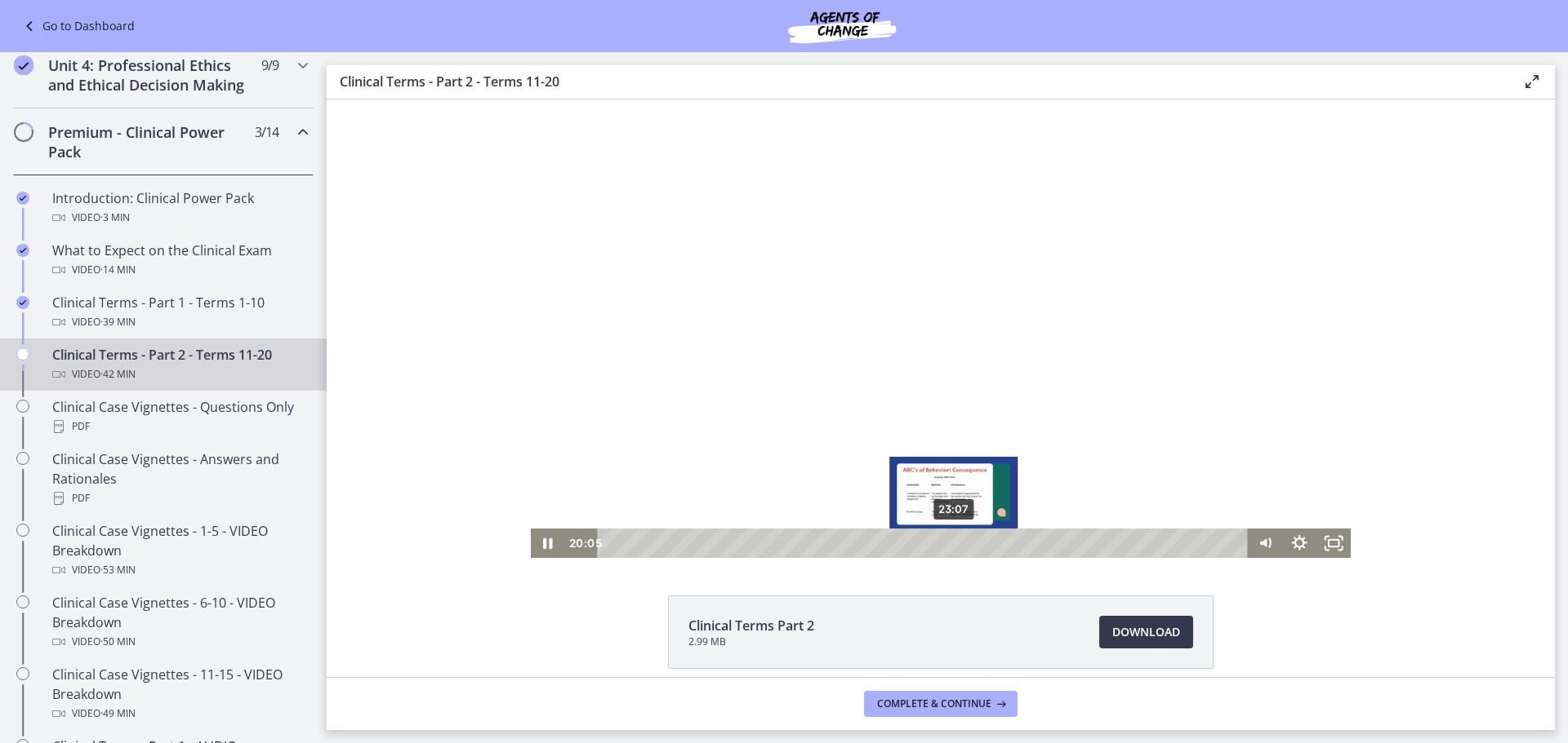
click at [948, 542] on div "23:07" at bounding box center [925, 543] width 630 height 30
click at [978, 541] on div "24:23" at bounding box center [925, 543] width 630 height 30
click at [1007, 542] on div "25:36" at bounding box center [925, 543] width 630 height 30
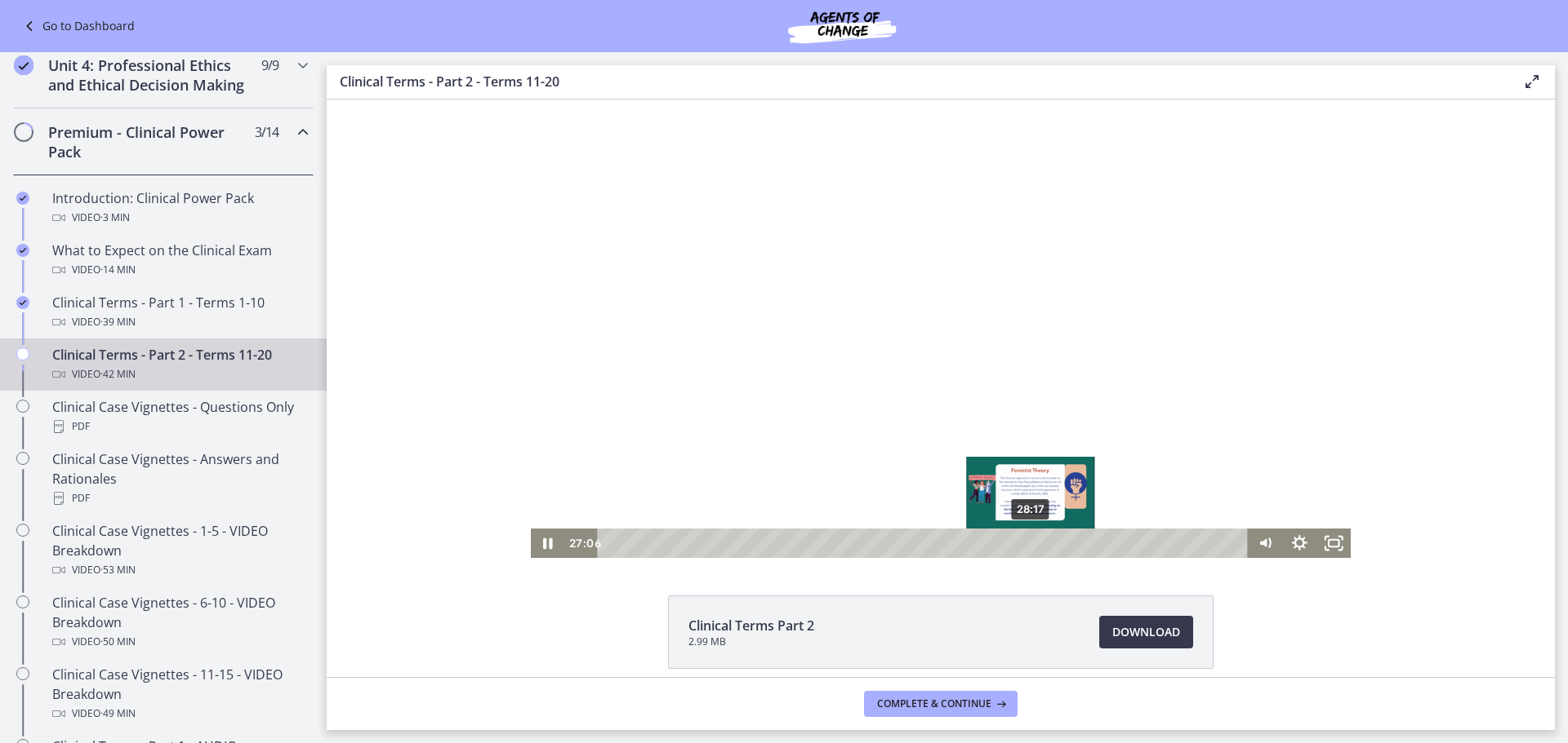
click at [1009, 544] on div "Playbar" at bounding box center [1012, 543] width 10 height 10
click at [992, 541] on div "26:02" at bounding box center [925, 543] width 630 height 30
click at [966, 538] on div "24:20" at bounding box center [925, 543] width 630 height 30
click at [1065, 546] on div "30:58" at bounding box center [925, 543] width 630 height 30
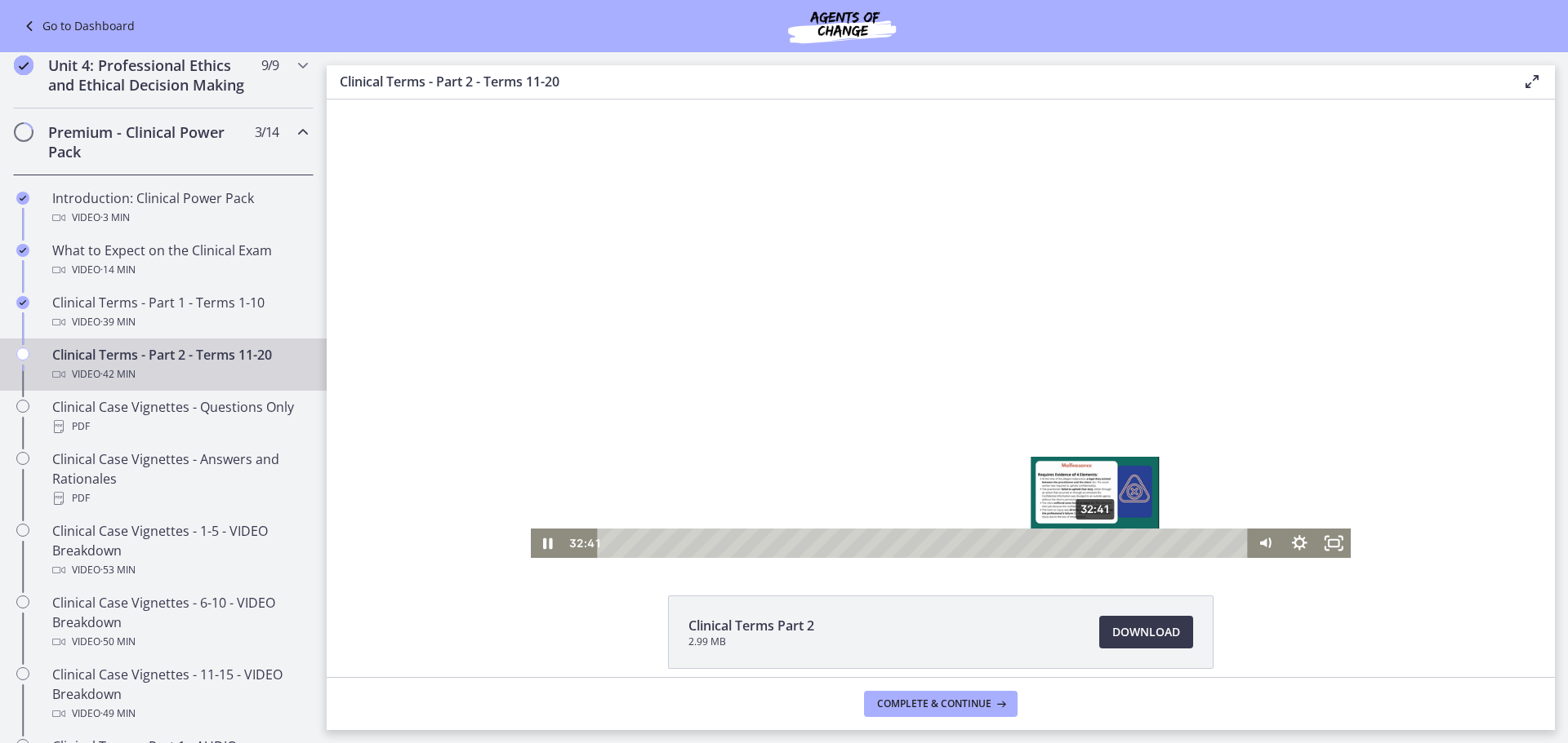
click at [1090, 546] on div "32:41" at bounding box center [925, 543] width 630 height 30
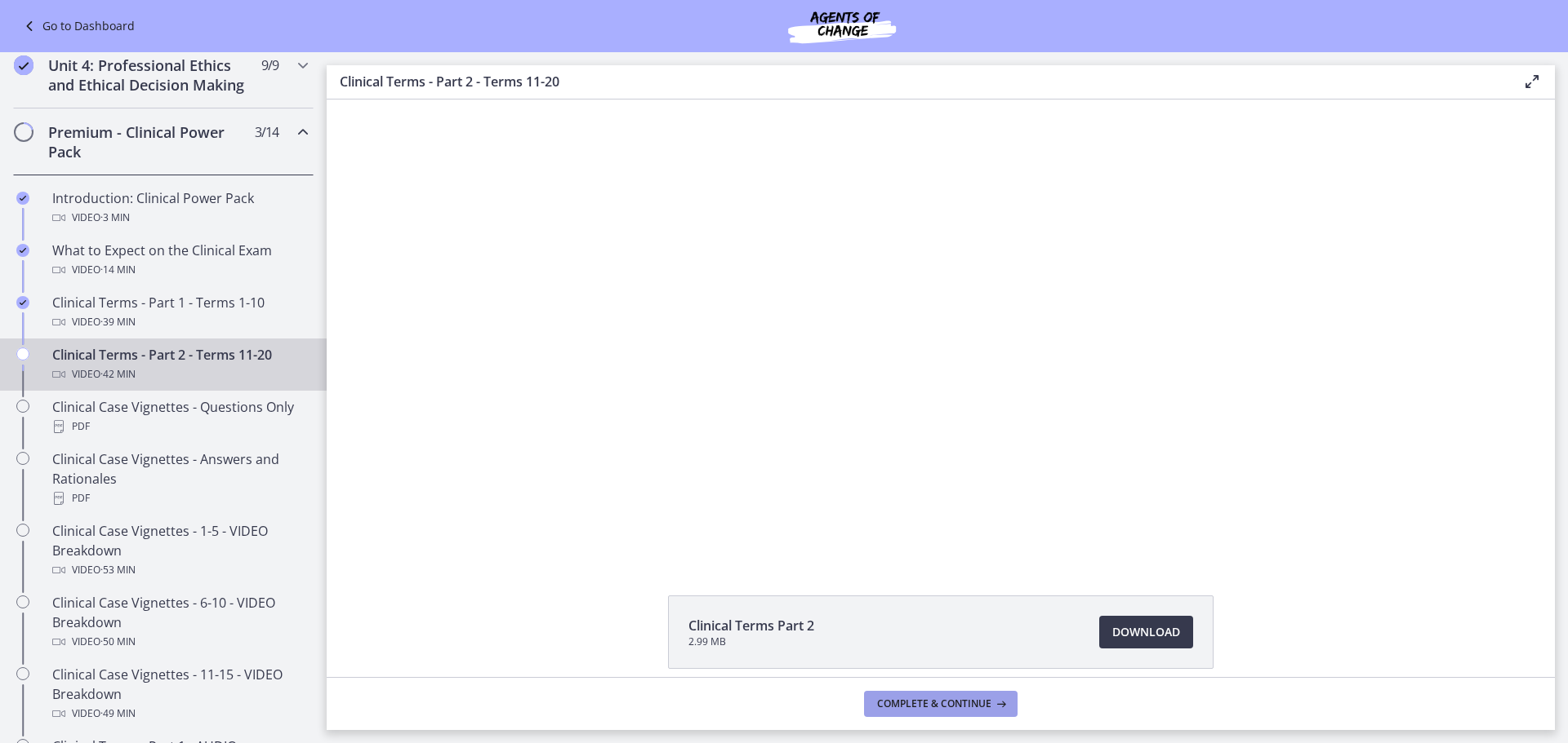
click at [948, 702] on span "Complete & continue" at bounding box center [934, 704] width 115 height 13
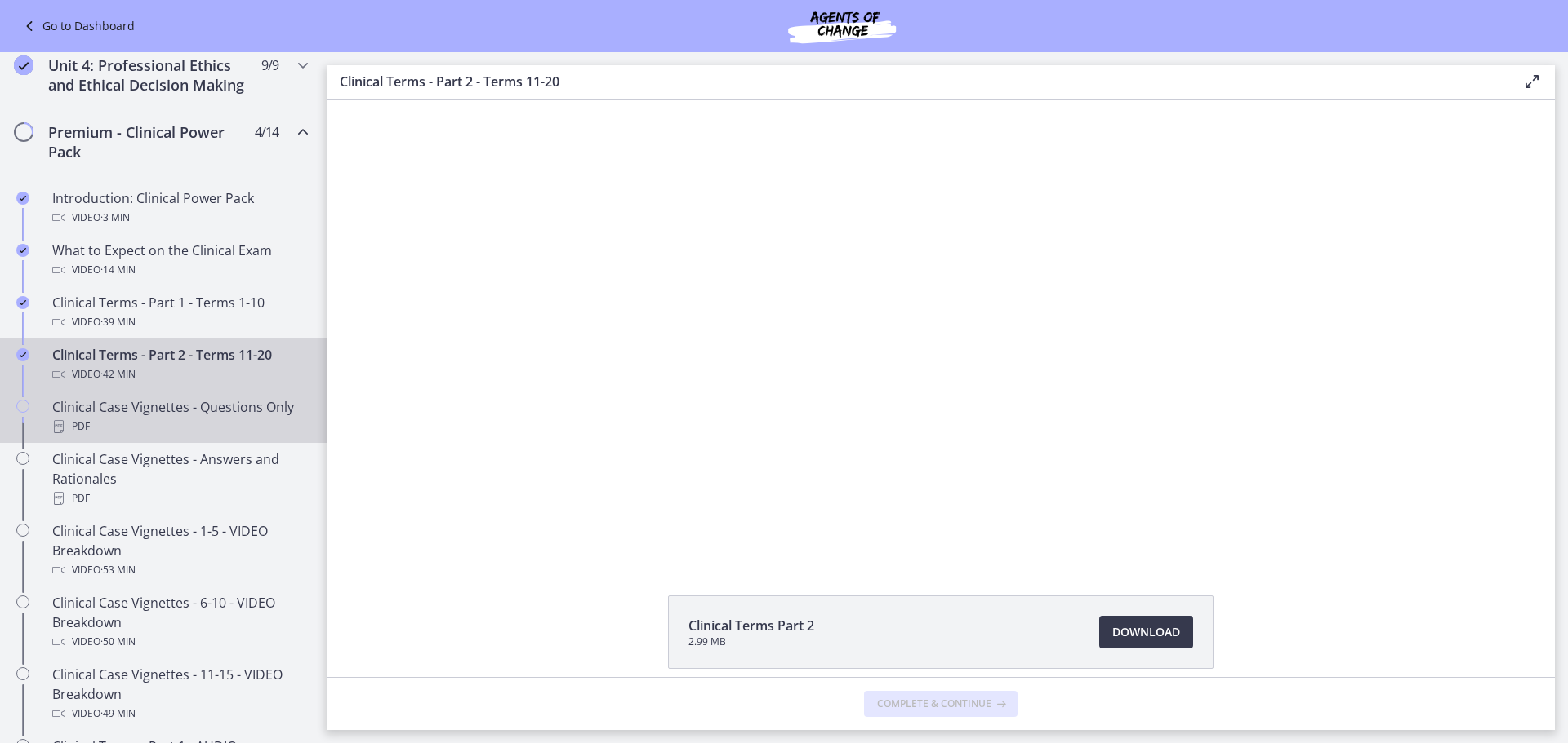
click at [124, 431] on div "Clinical Case Vignettes - Questions Only PDF" at bounding box center [180, 417] width 254 height 39
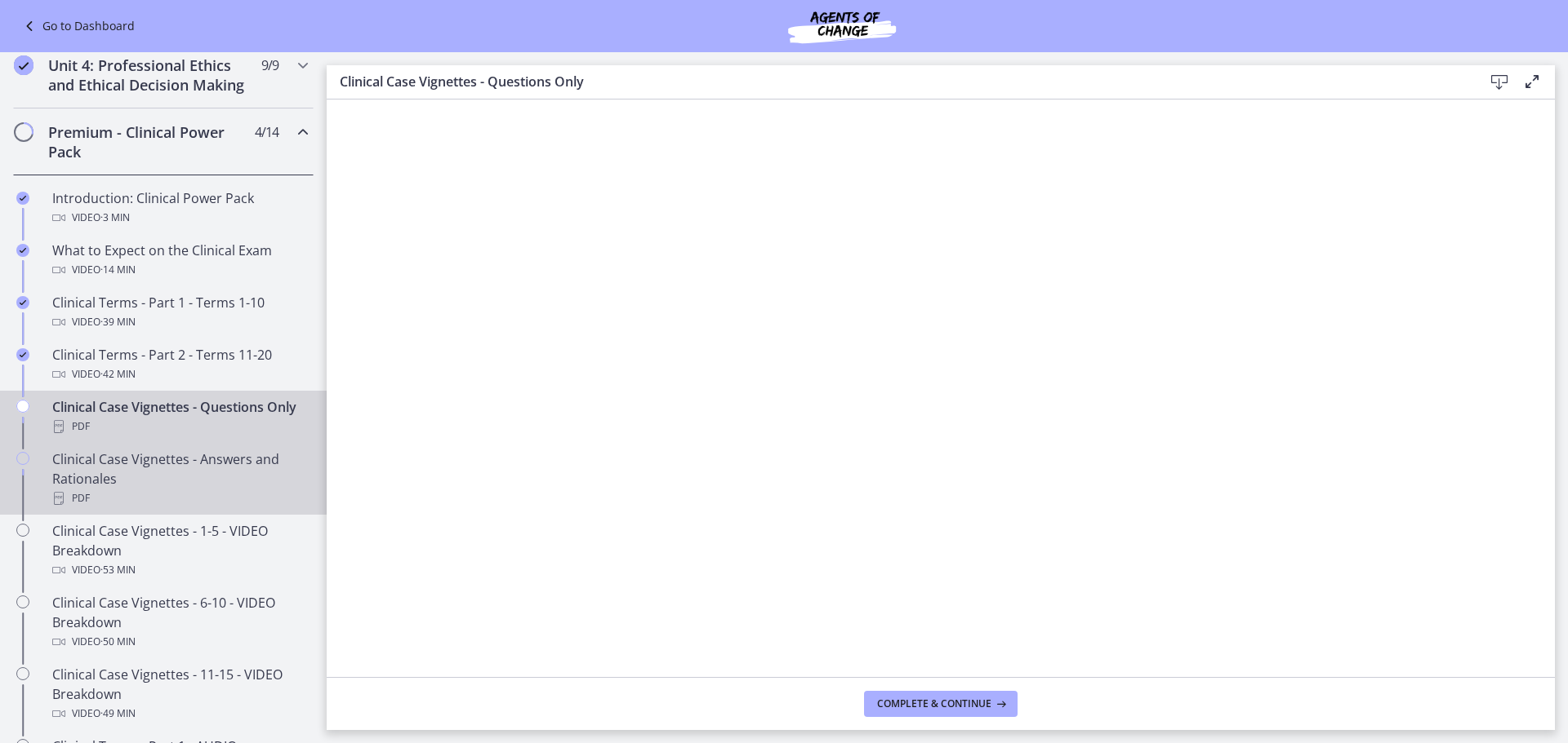
click at [185, 505] on div "Clinical Case Vignettes - Answers and Rationales PDF" at bounding box center [180, 479] width 254 height 59
click at [131, 436] on div "PDF" at bounding box center [180, 427] width 254 height 20
click at [235, 508] on div "Clinical Case Vignettes - Answers and Rationales PDF" at bounding box center [180, 479] width 254 height 59
click at [176, 436] on div "Clinical Case Vignettes - Questions Only PDF" at bounding box center [180, 417] width 254 height 39
click at [222, 498] on div "Clinical Case Vignettes - Answers and Rationales PDF" at bounding box center [180, 479] width 254 height 59
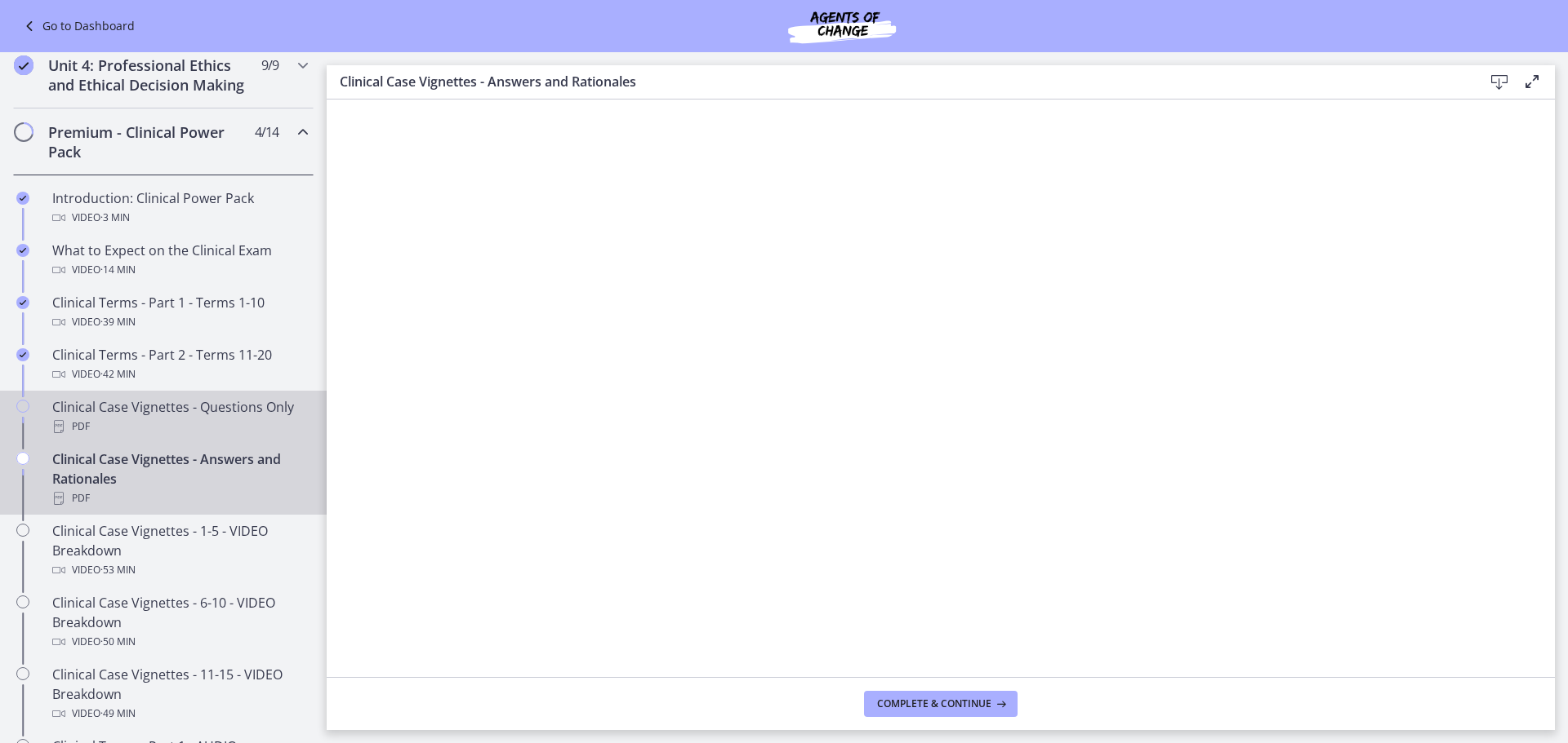
click at [208, 433] on div "Clinical Case Vignettes - Questions Only PDF" at bounding box center [180, 417] width 254 height 39
click at [208, 509] on div "PDF" at bounding box center [180, 499] width 254 height 20
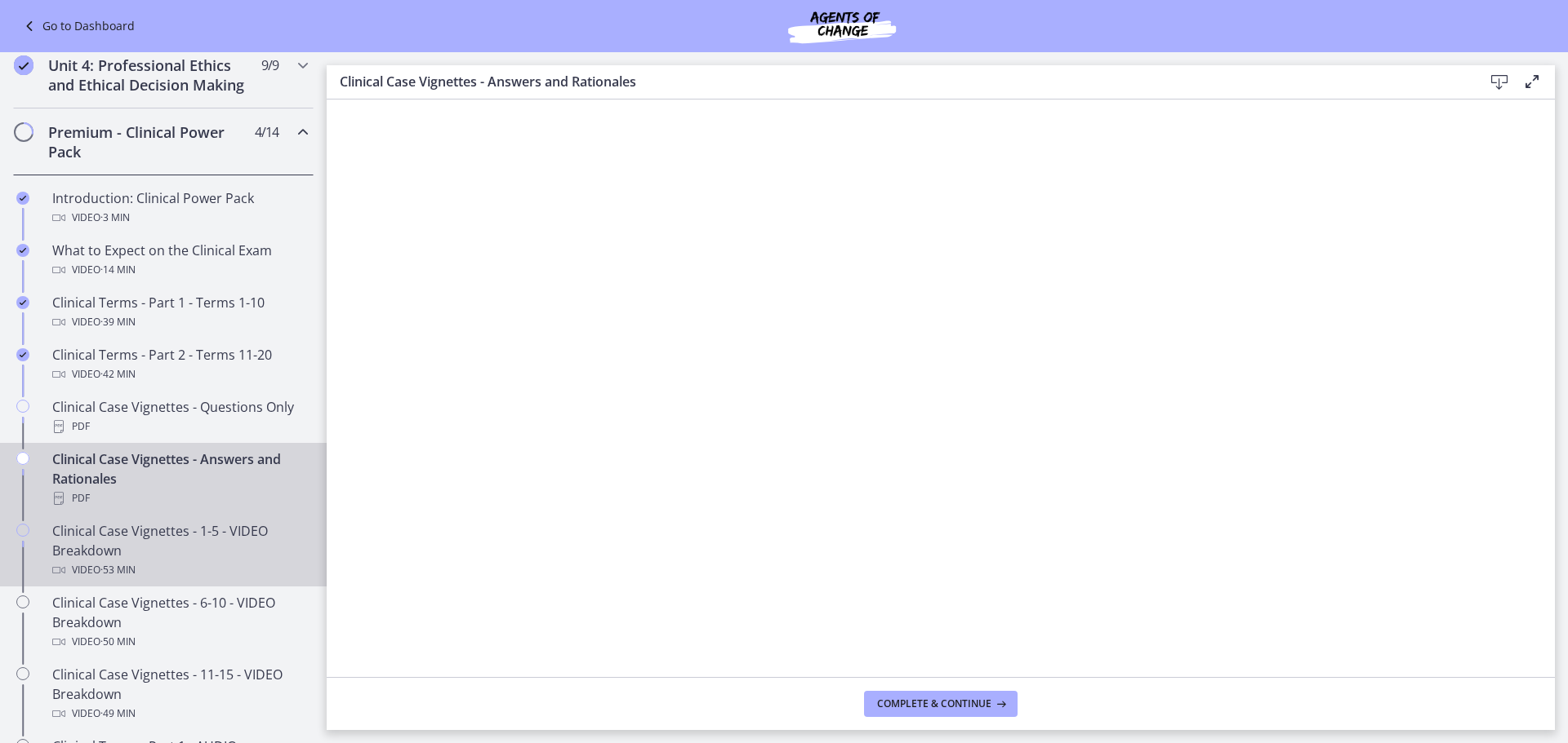
click at [81, 573] on div "Clinical Case Vignettes - 1-5 - VIDEO Breakdown Video · 53 min" at bounding box center [180, 550] width 254 height 59
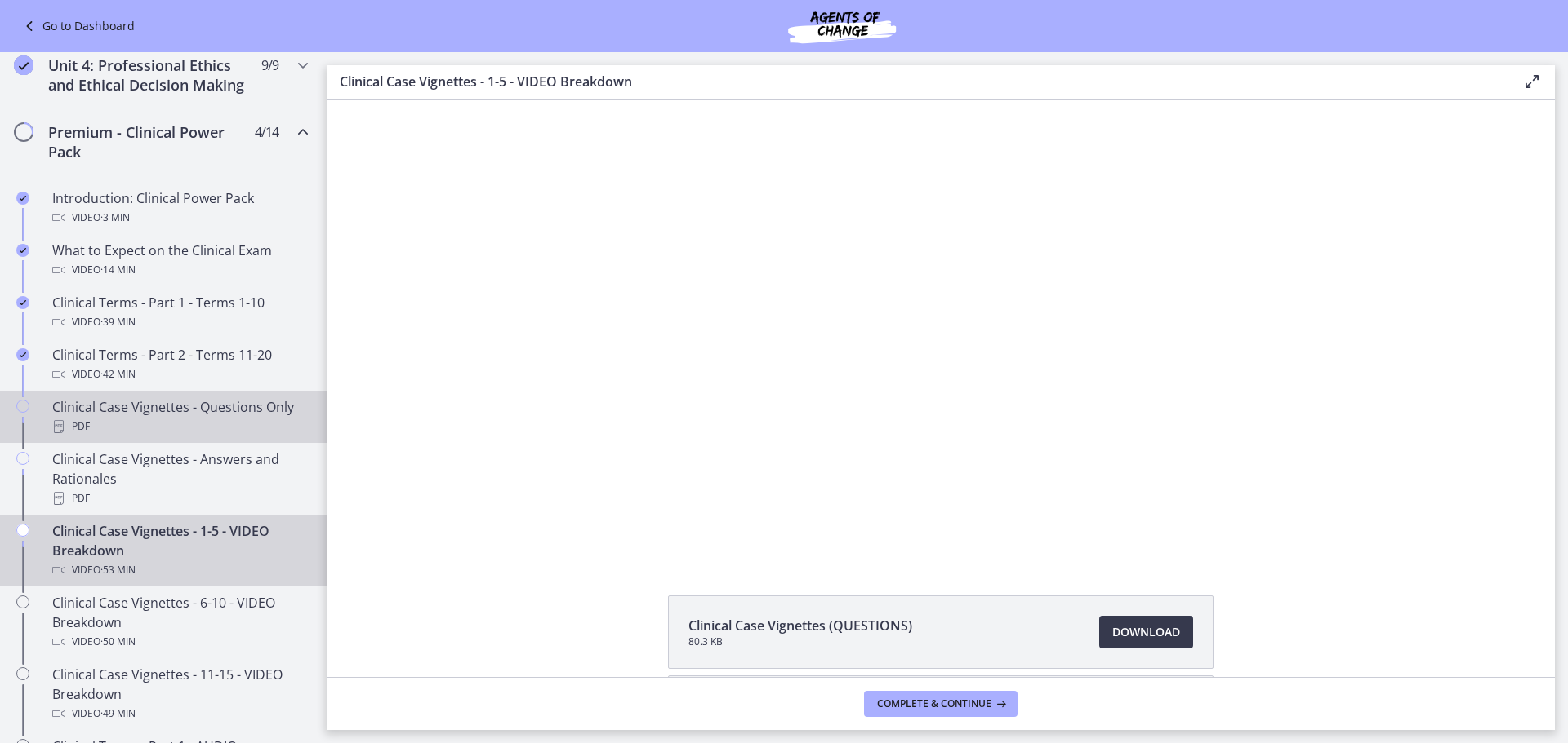
click at [148, 436] on div "PDF" at bounding box center [180, 427] width 254 height 20
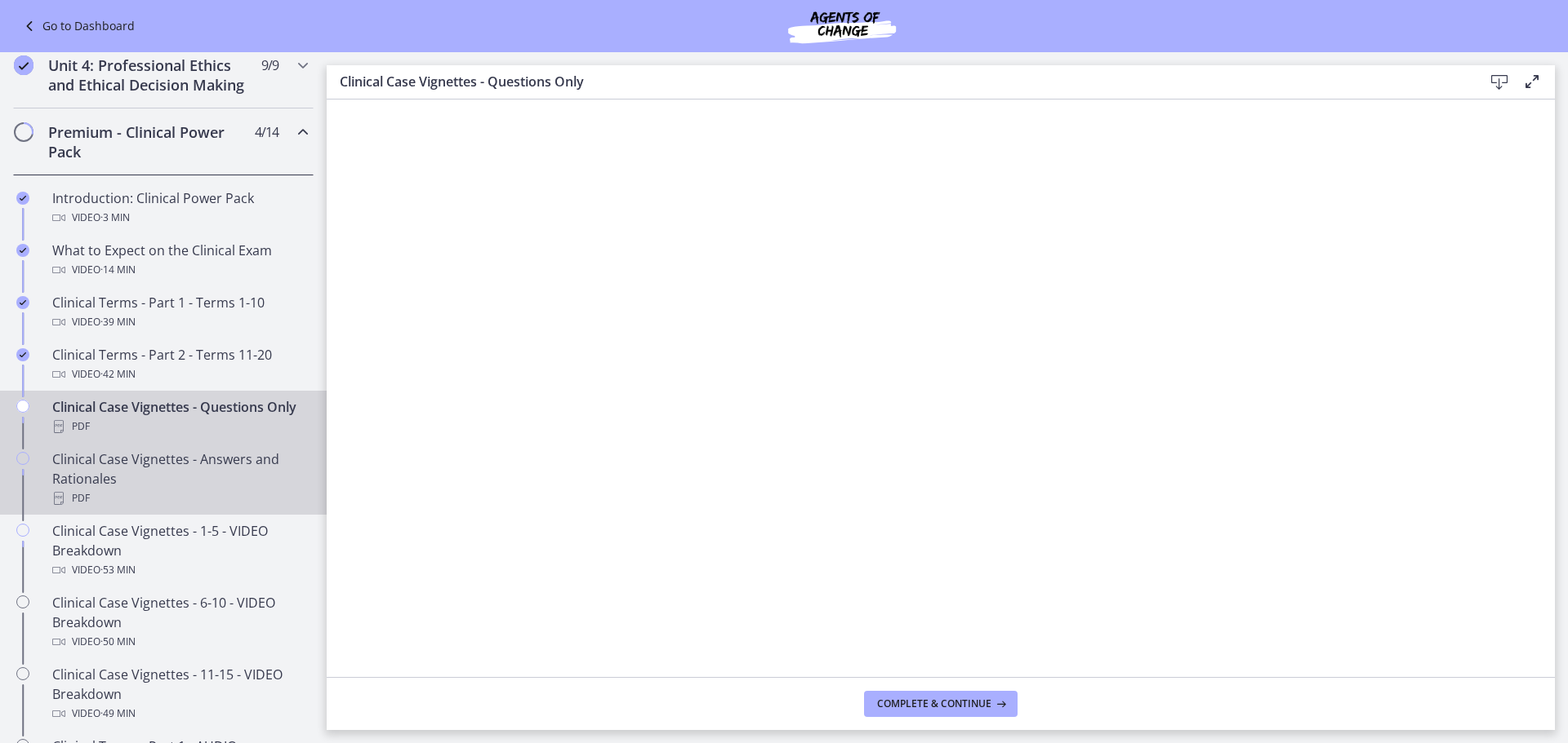
click at [151, 509] on div "Clinical Case Vignettes - Answers and Rationales PDF" at bounding box center [180, 479] width 254 height 59
click at [194, 426] on div "Clinical Case Vignettes - Questions Only PDF" at bounding box center [180, 417] width 254 height 39
click at [214, 503] on div "Clinical Case Vignettes - Answers and Rationales PDF" at bounding box center [180, 479] width 254 height 59
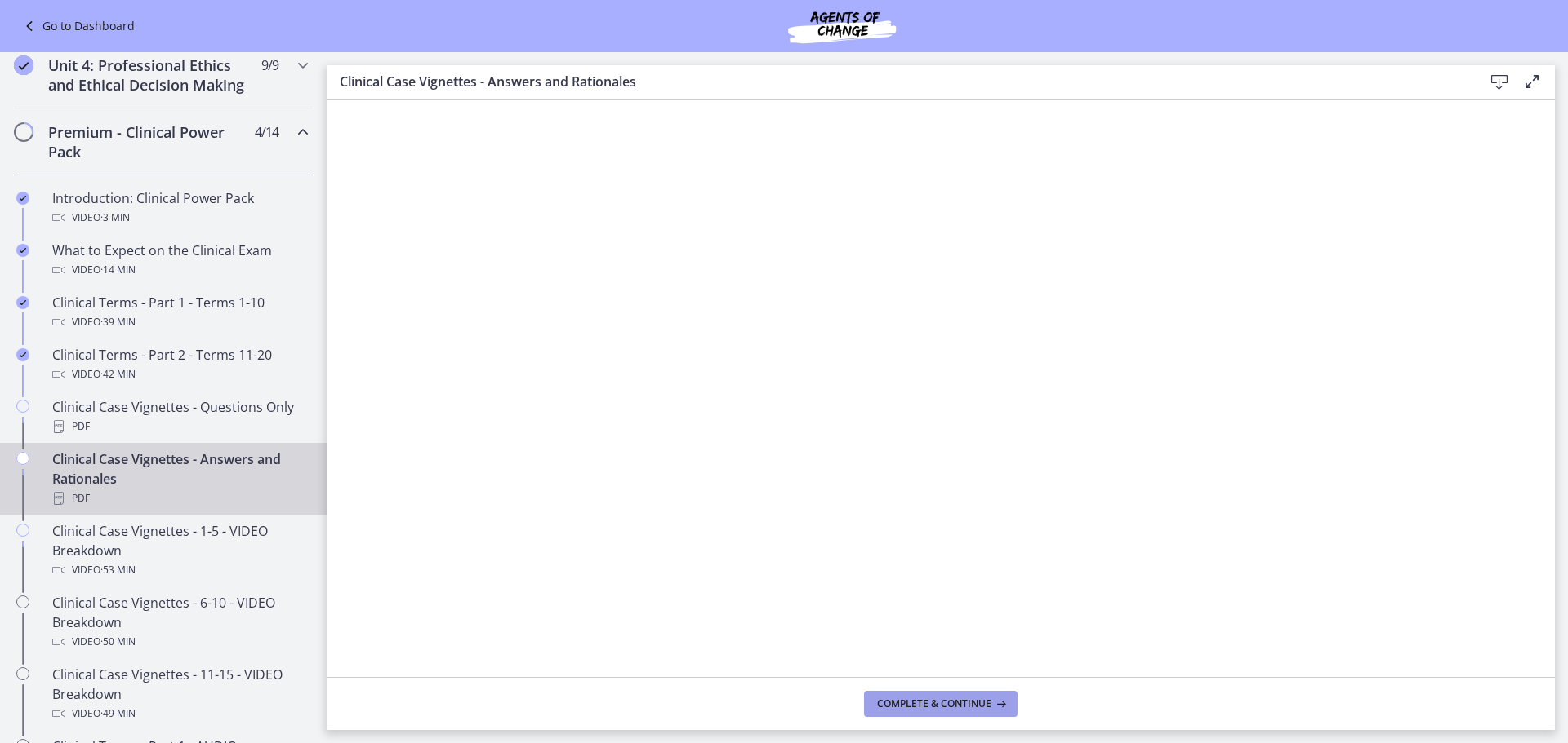
click at [903, 706] on span "Complete & continue" at bounding box center [934, 704] width 115 height 13
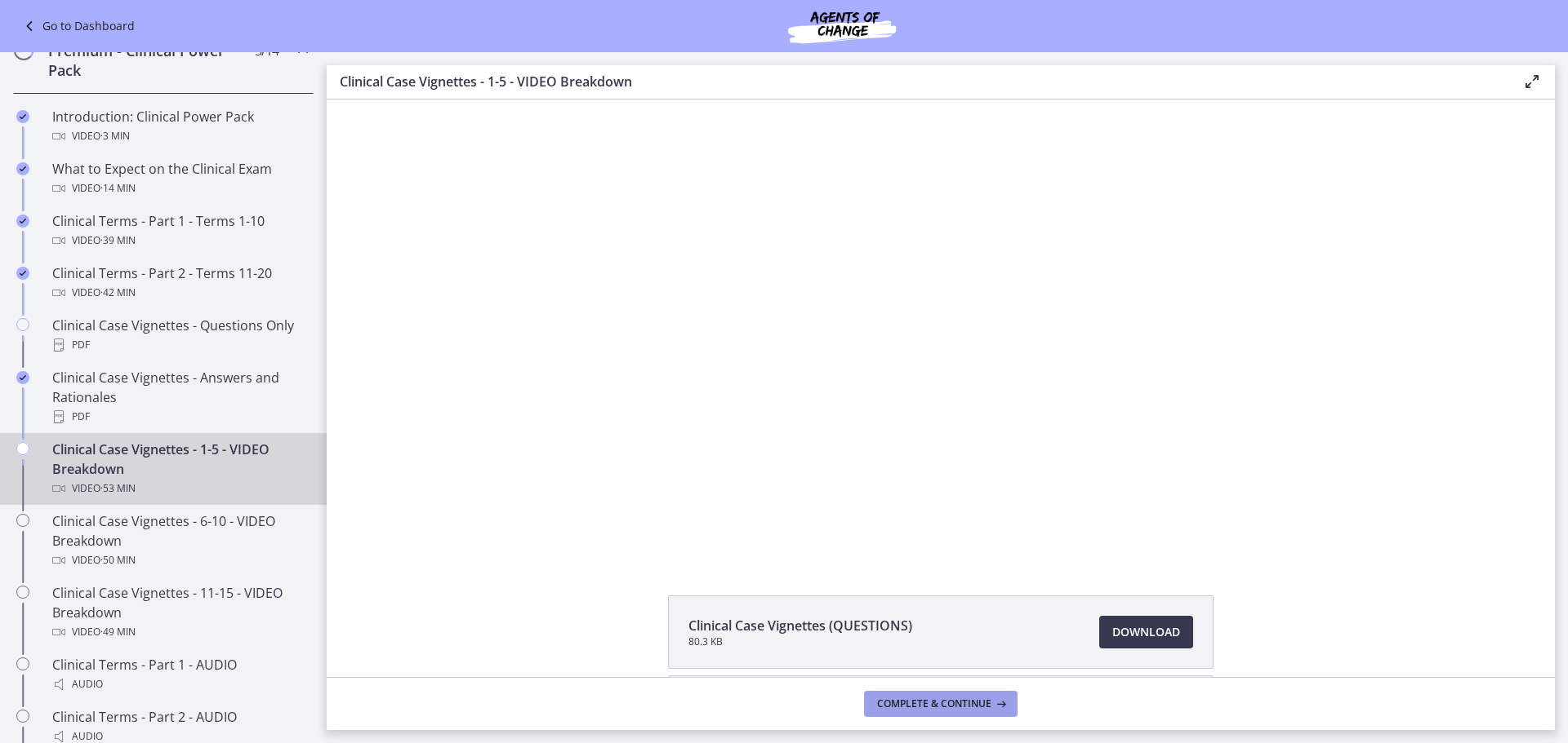
click at [894, 707] on span "Complete & continue" at bounding box center [934, 704] width 115 height 13
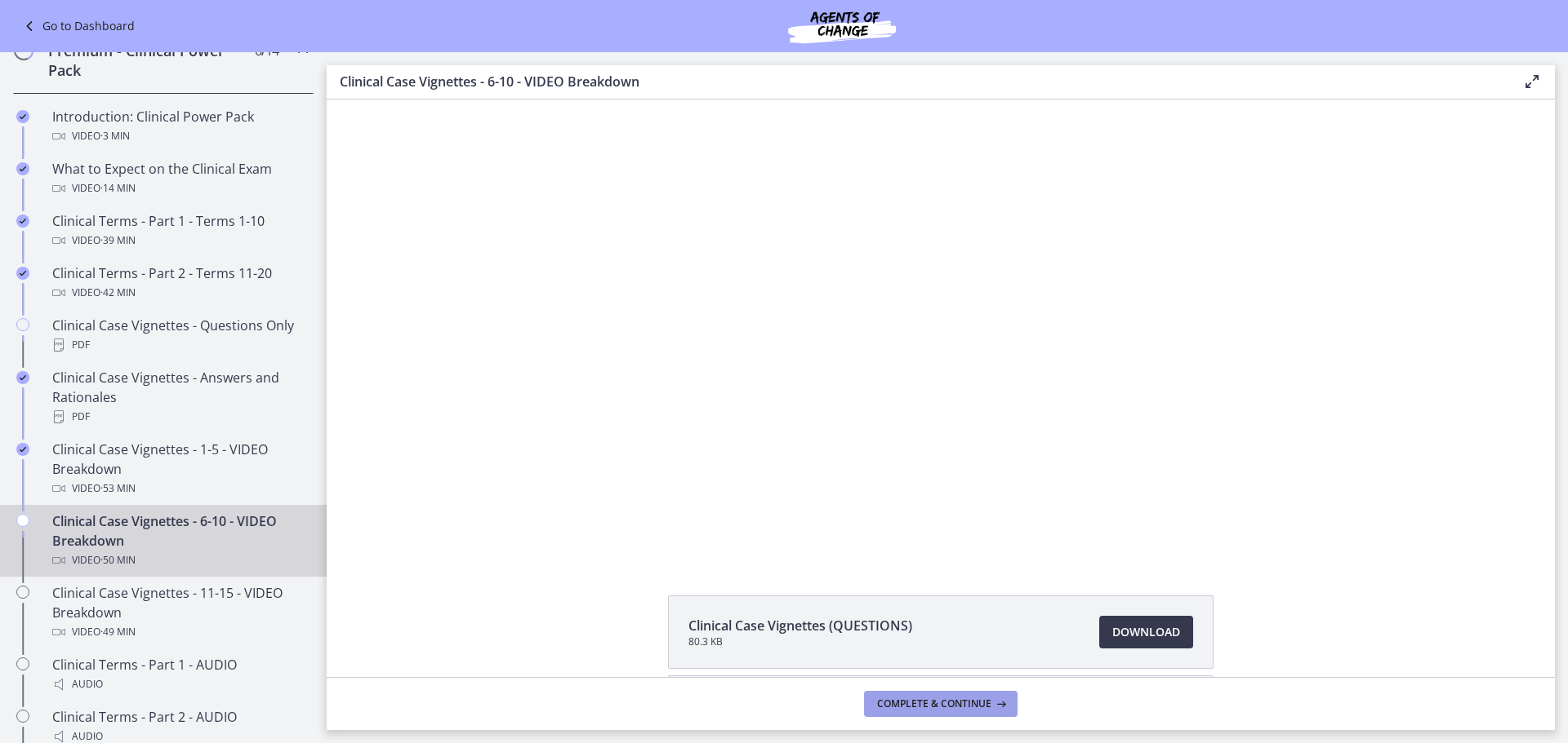
click at [894, 707] on span "Complete & continue" at bounding box center [934, 704] width 115 height 13
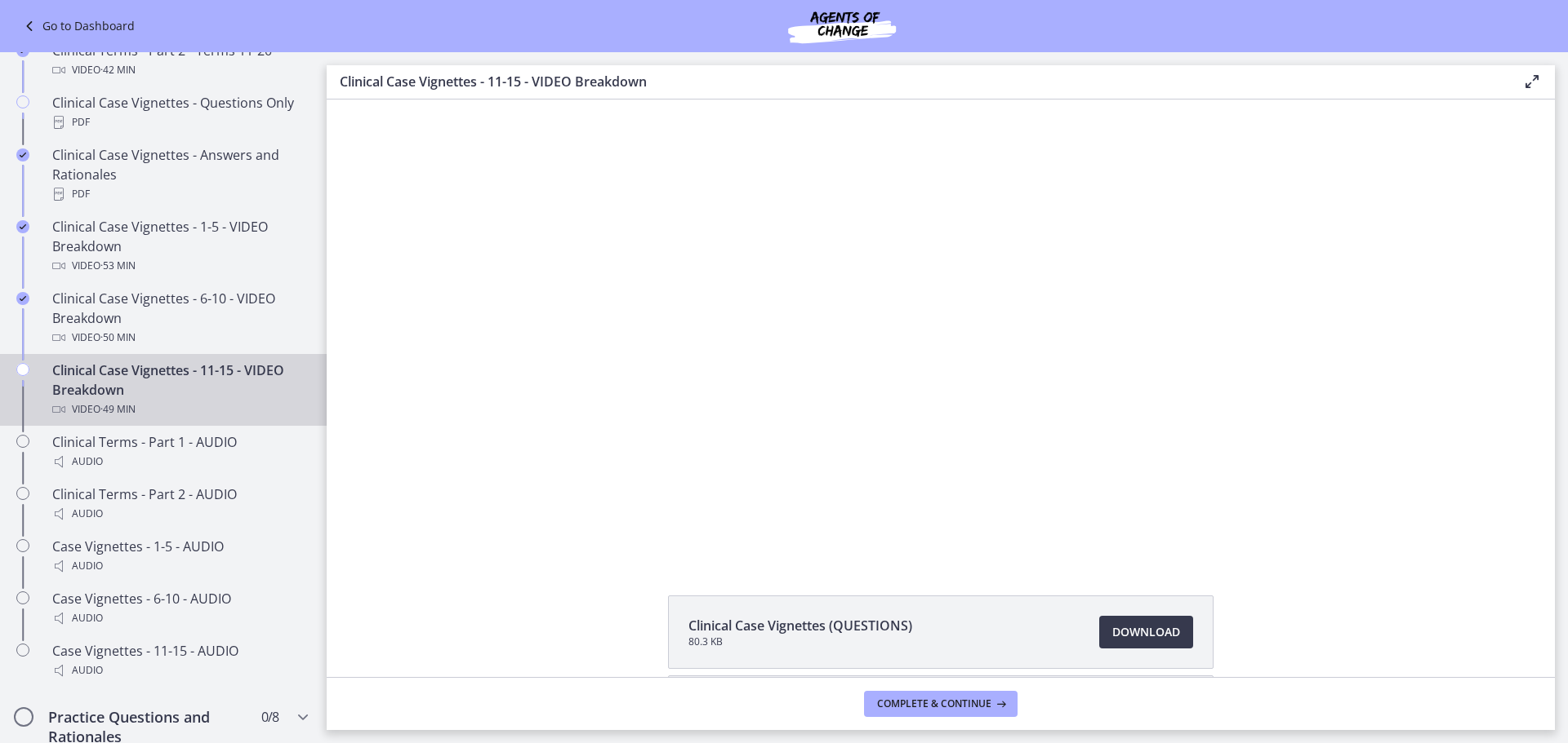
scroll to position [986, 0]
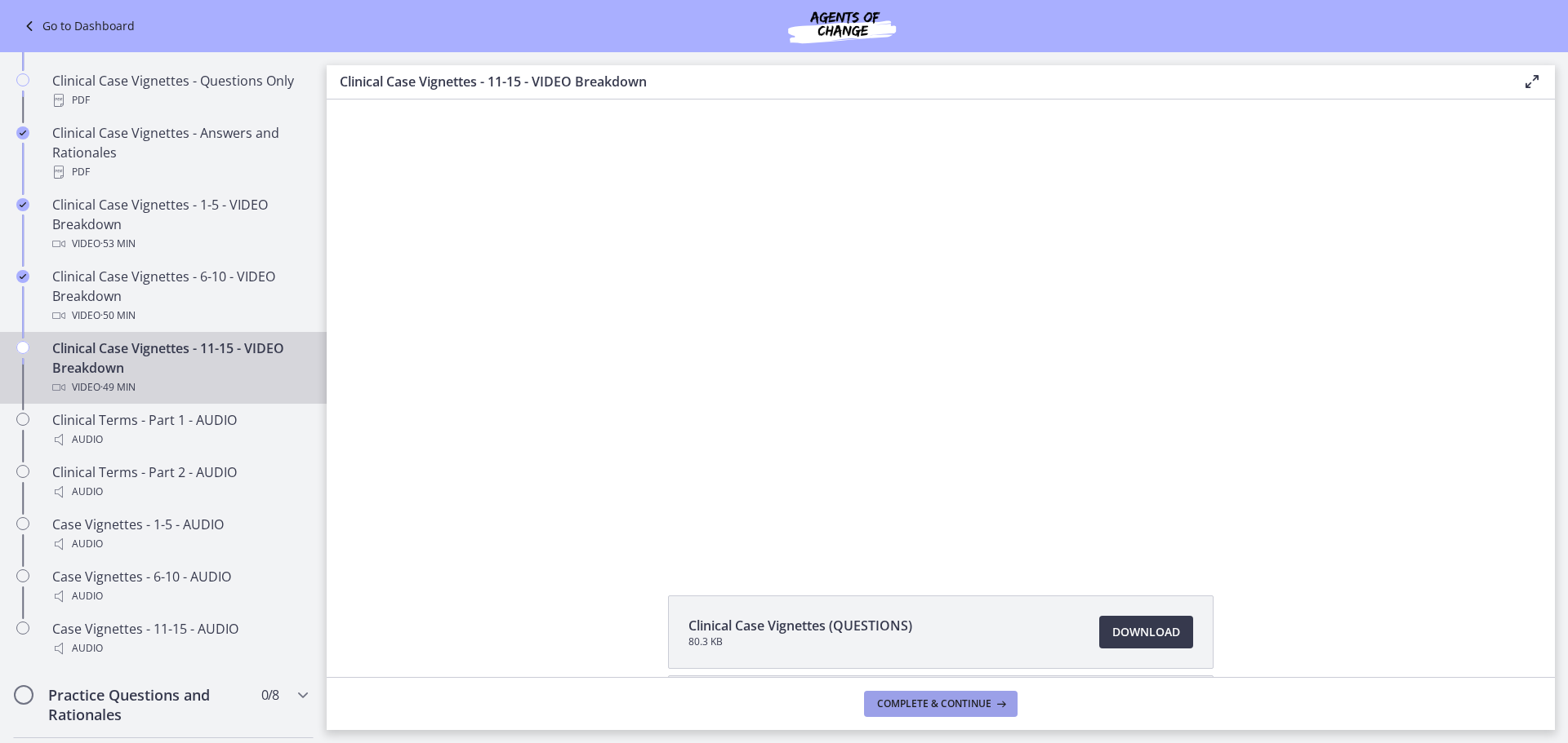
click at [884, 717] on button "Complete & continue" at bounding box center [940, 704] width 153 height 26
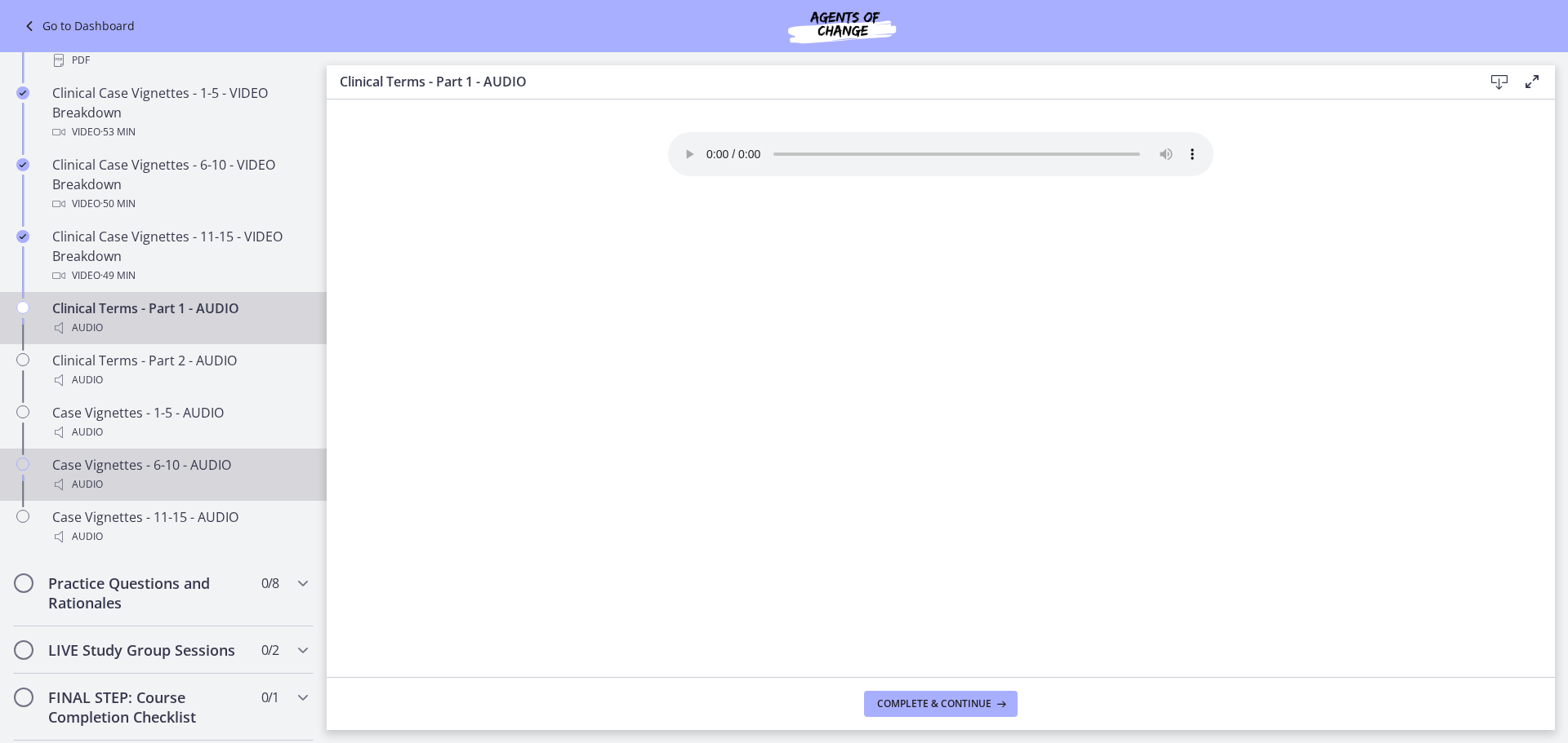
scroll to position [1312, 0]
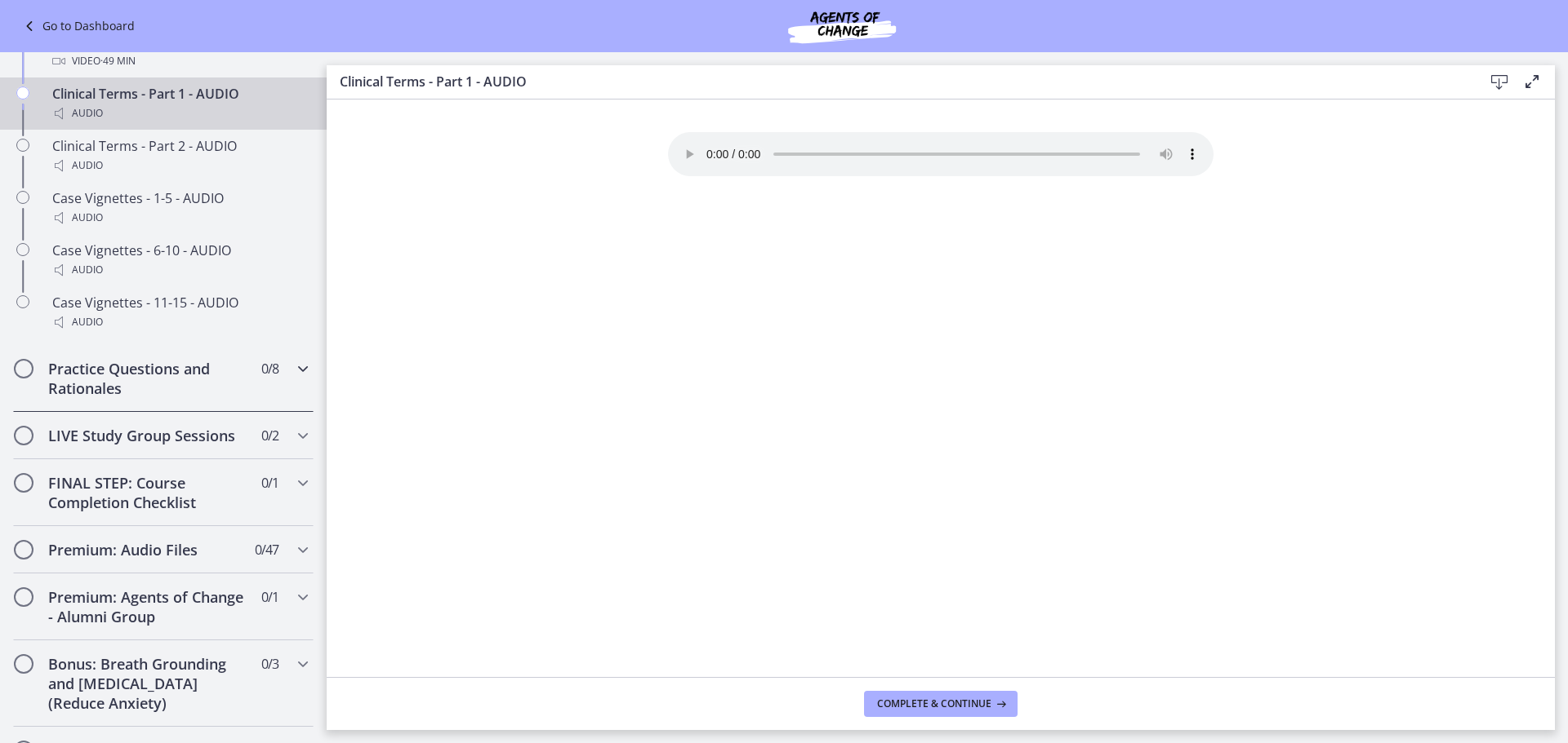
click at [284, 404] on div "Practice Questions and Rationales 0 / 8 Completed" at bounding box center [162, 379] width 300 height 67
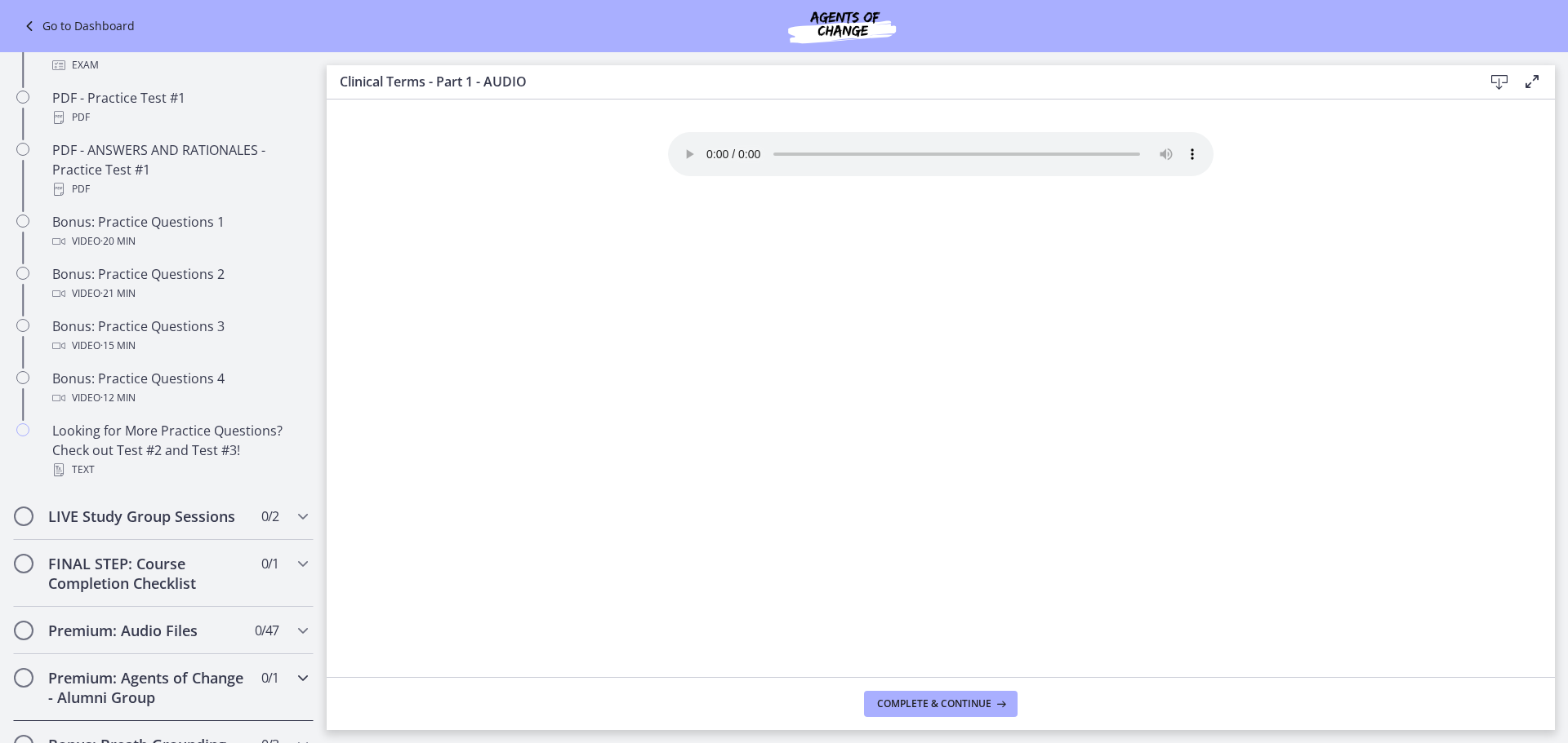
scroll to position [1136, 0]
